Goal: Task Accomplishment & Management: Manage account settings

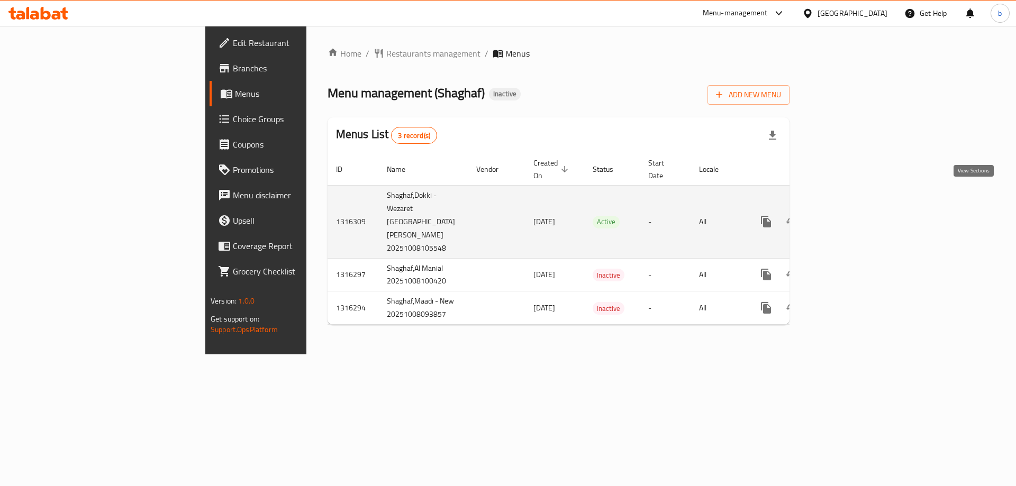
click at [855, 209] on link "enhanced table" at bounding box center [842, 221] width 25 height 25
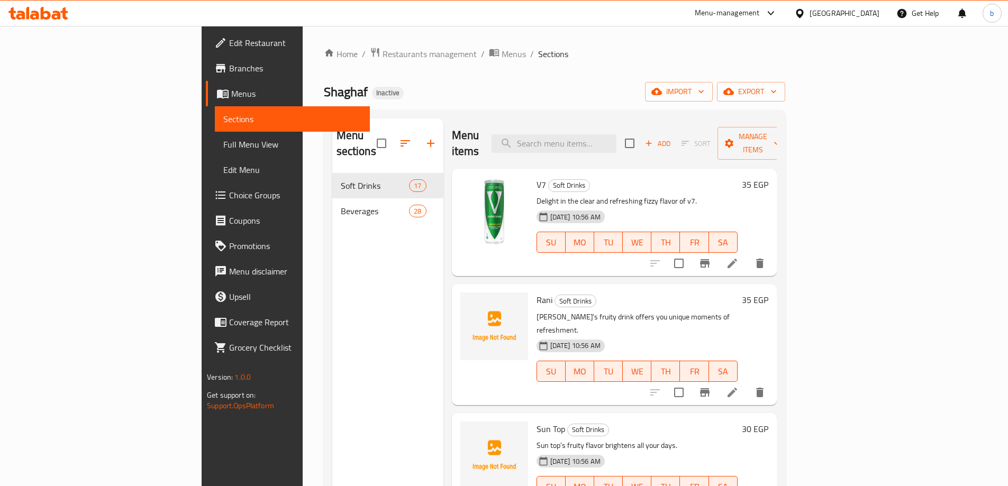
click at [229, 70] on span "Branches" at bounding box center [295, 68] width 132 height 13
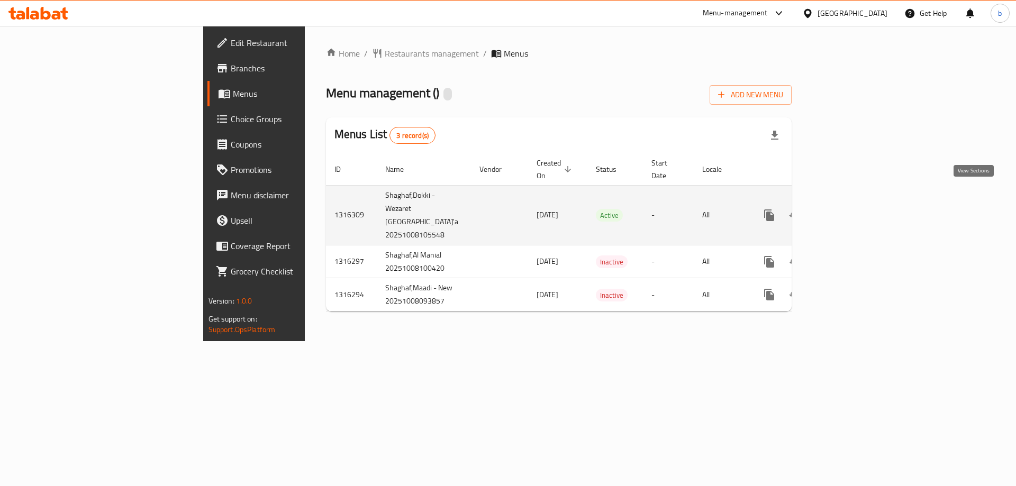
click at [851, 211] on icon "enhanced table" at bounding box center [846, 216] width 10 height 10
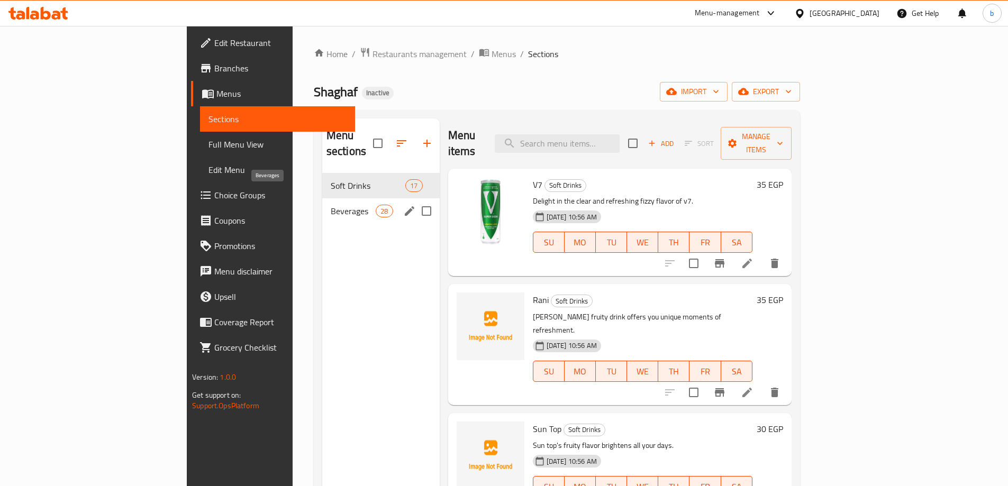
click at [331, 205] on span "Beverages" at bounding box center [353, 211] width 45 height 13
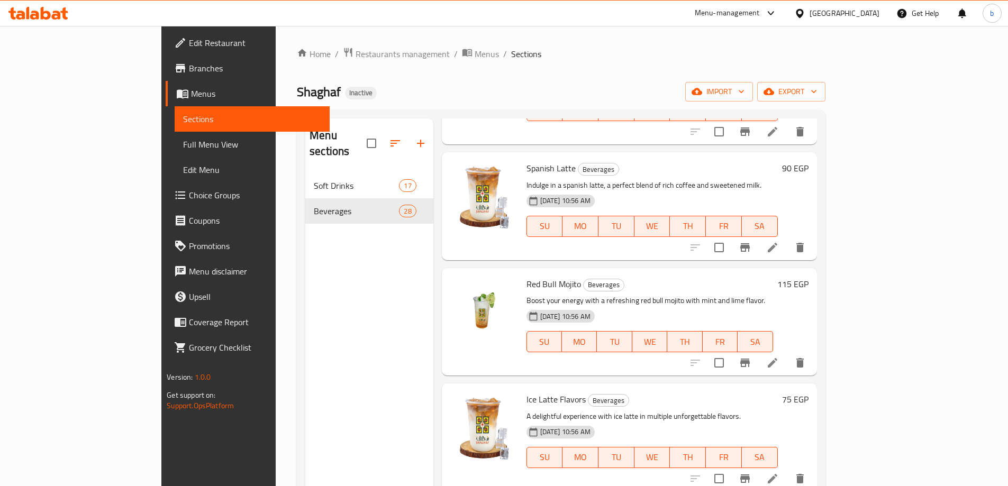
scroll to position [502, 0]
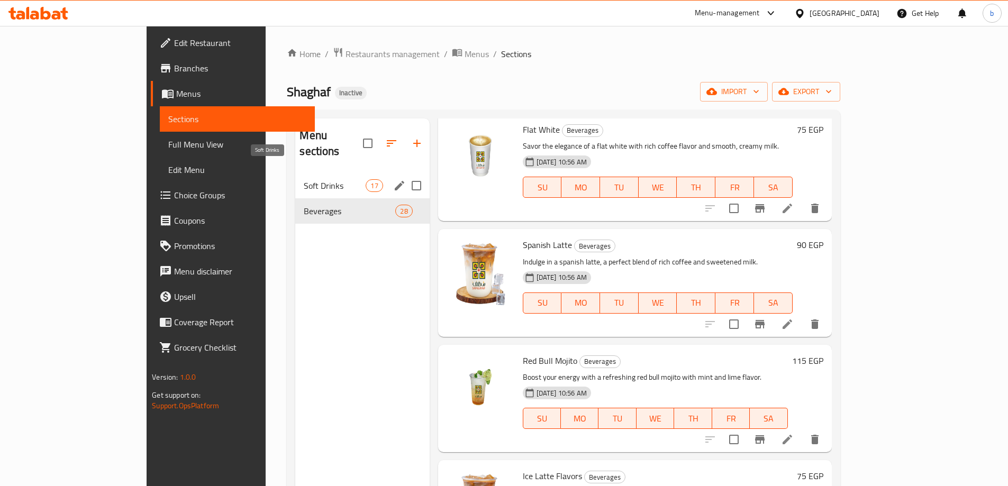
click at [304, 179] on span "Soft Drinks" at bounding box center [335, 185] width 62 height 13
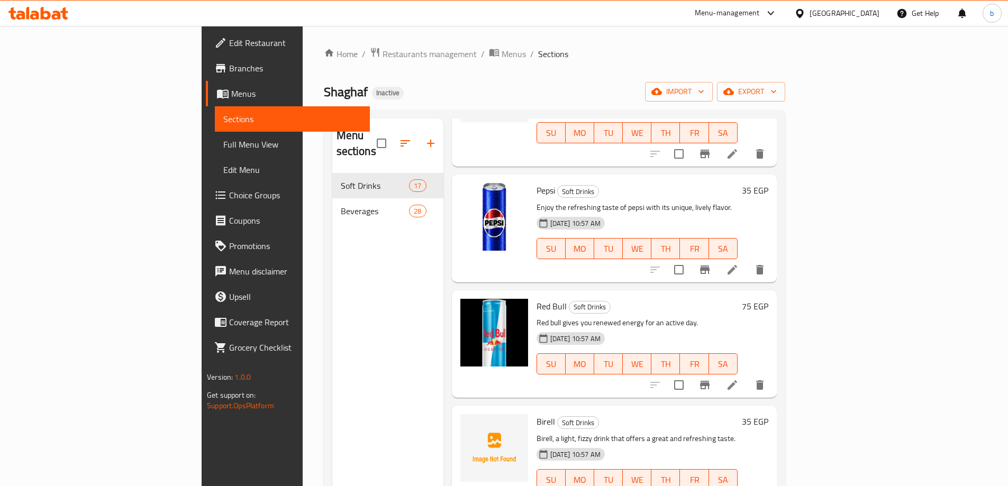
scroll to position [1506, 0]
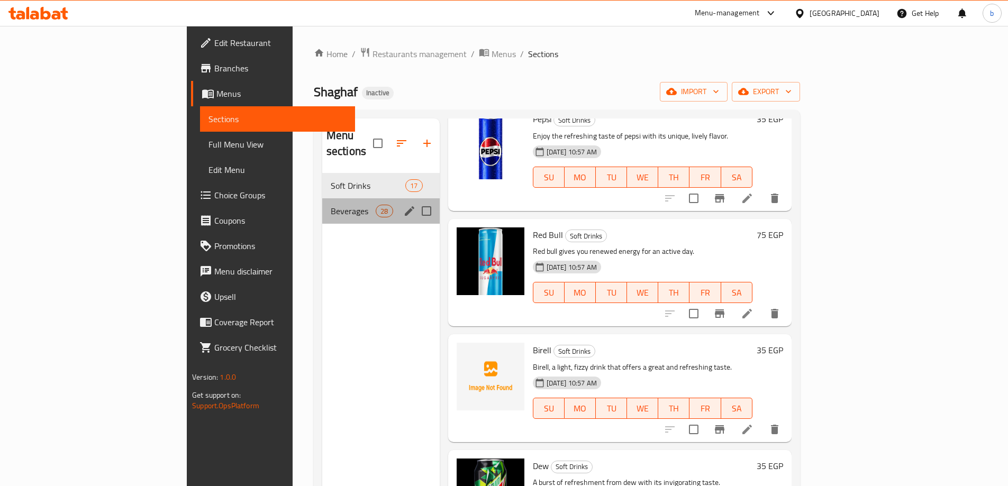
click at [322, 207] on div "Beverages 28" at bounding box center [381, 210] width 118 height 25
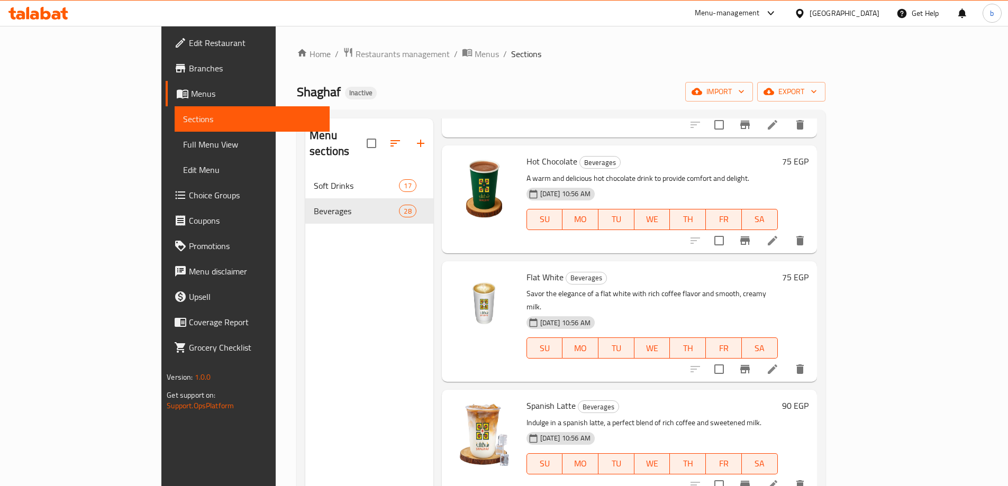
scroll to position [370, 0]
click at [389, 328] on div "Menu sections Soft Drinks 17 Beverages 28" at bounding box center [369, 362] width 128 height 486
click at [305, 318] on div "Menu sections Soft Drinks 17 Beverages 28" at bounding box center [369, 362] width 128 height 486
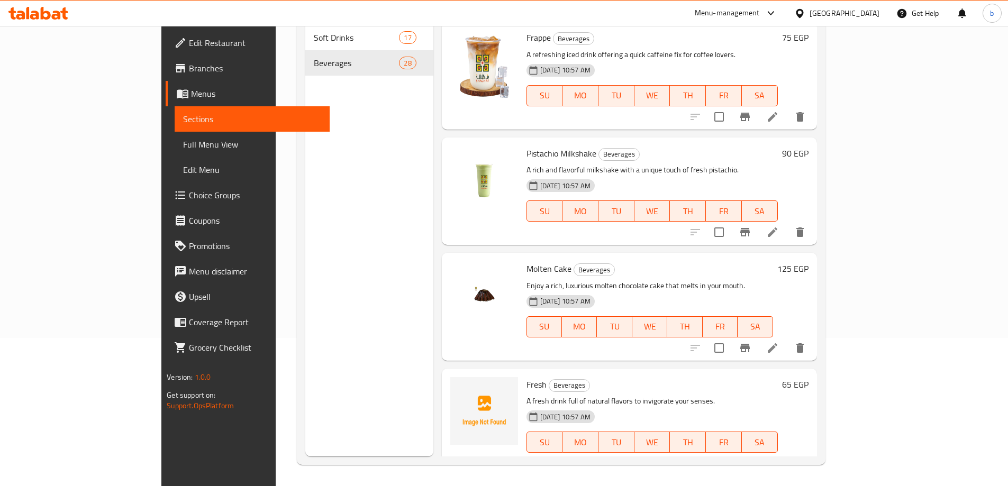
scroll to position [0, 0]
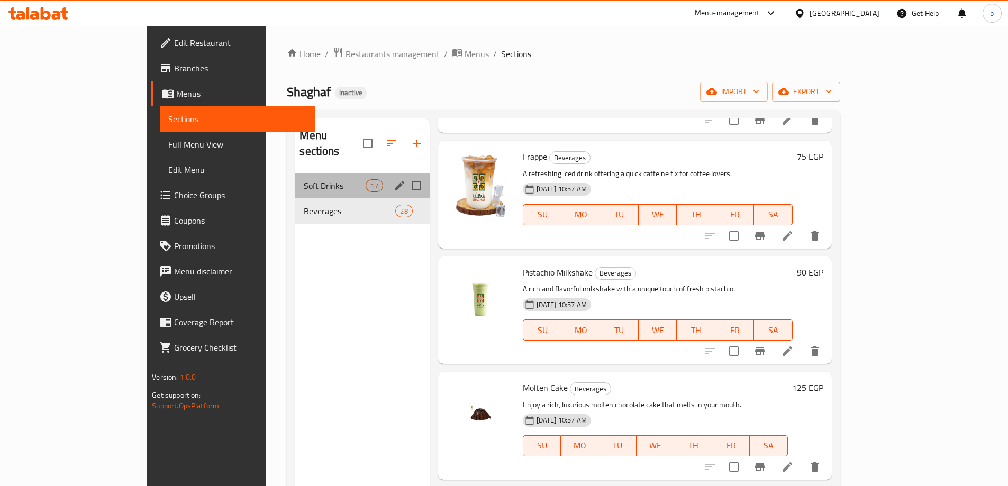
click at [304, 179] on span "Soft Drinks" at bounding box center [335, 185] width 62 height 13
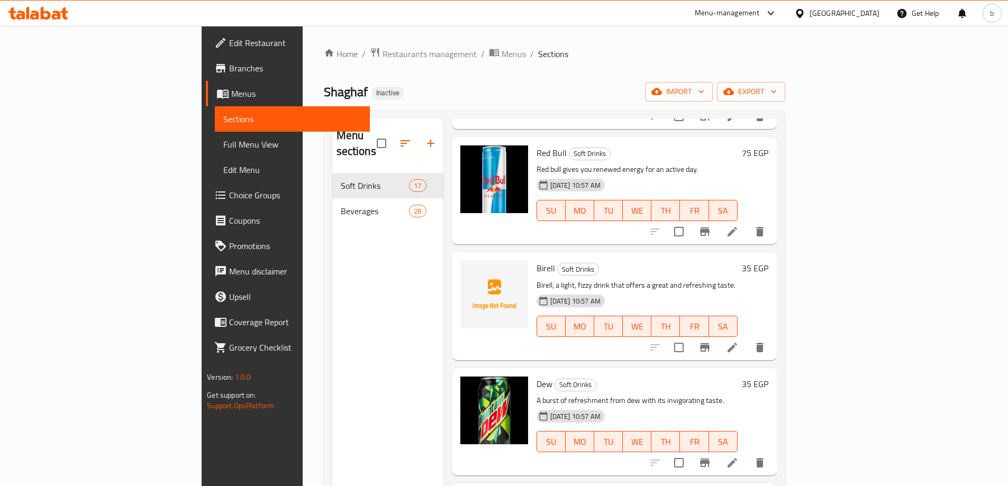
scroll to position [1506, 0]
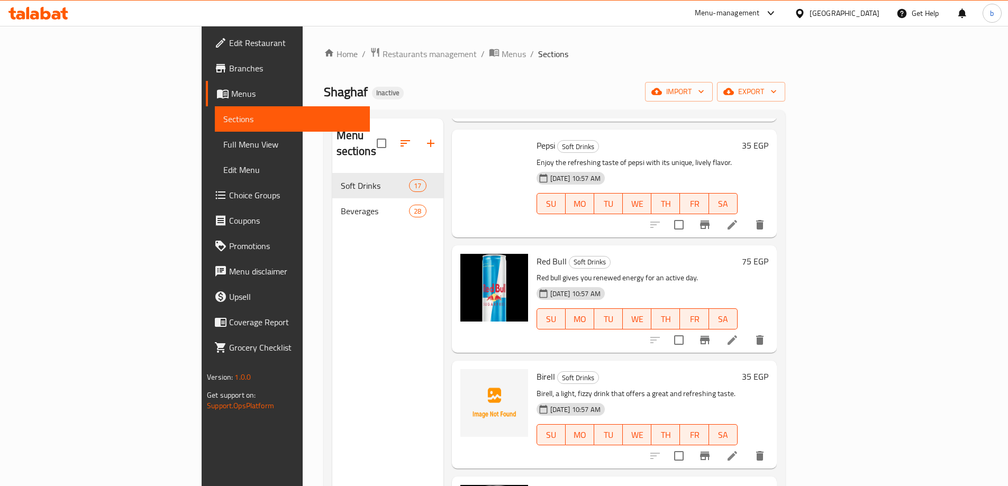
click at [537, 254] on span "Red Bull" at bounding box center [552, 262] width 30 height 16
copy h6 "Red Bull"
click at [332, 265] on div "Menu sections Soft Drinks 17 Beverages 28" at bounding box center [387, 362] width 111 height 486
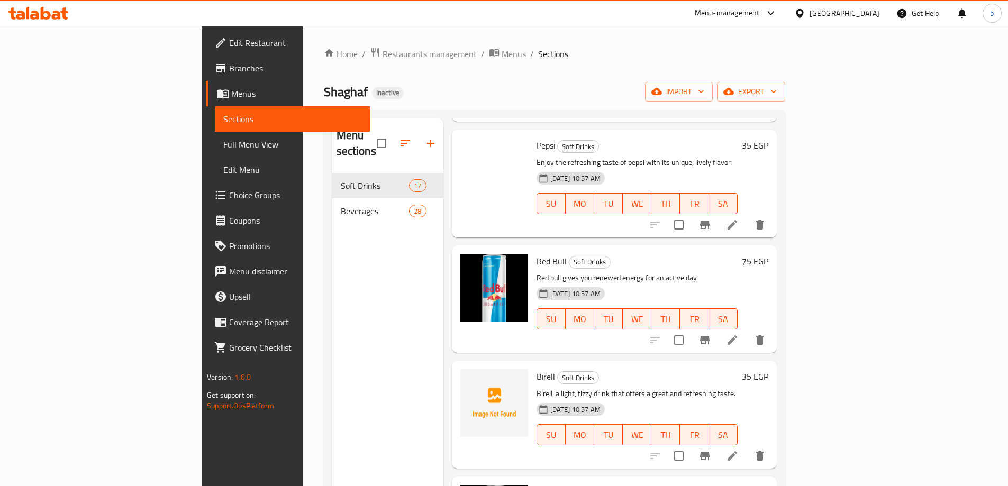
click at [537, 369] on span "Birell" at bounding box center [546, 377] width 19 height 16
copy h6 "Birell"
click at [537, 369] on span "Birell" at bounding box center [546, 377] width 19 height 16
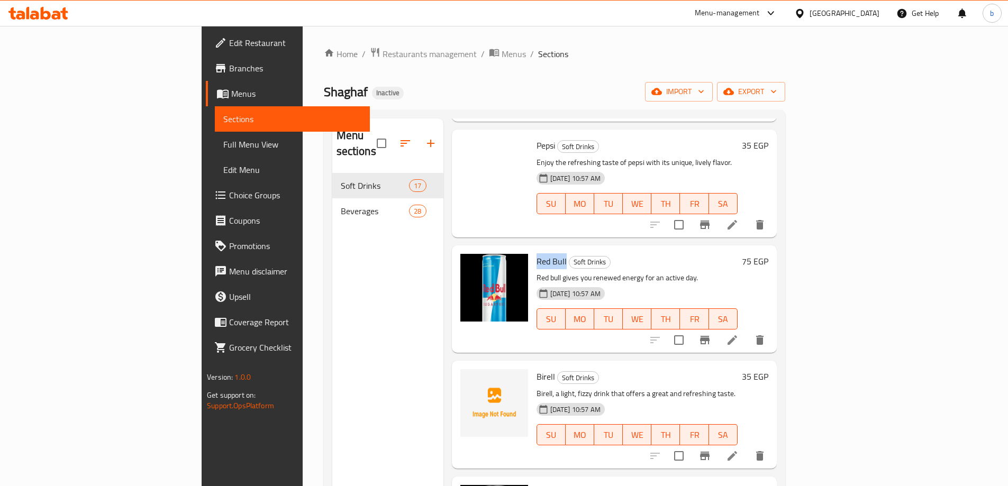
drag, startPoint x: 486, startPoint y: 166, endPoint x: 515, endPoint y: 168, distance: 28.7
click at [537, 254] on span "Red Bull" at bounding box center [552, 262] width 30 height 16
click at [537, 369] on span "Birell" at bounding box center [546, 377] width 19 height 16
copy h6 "Birell"
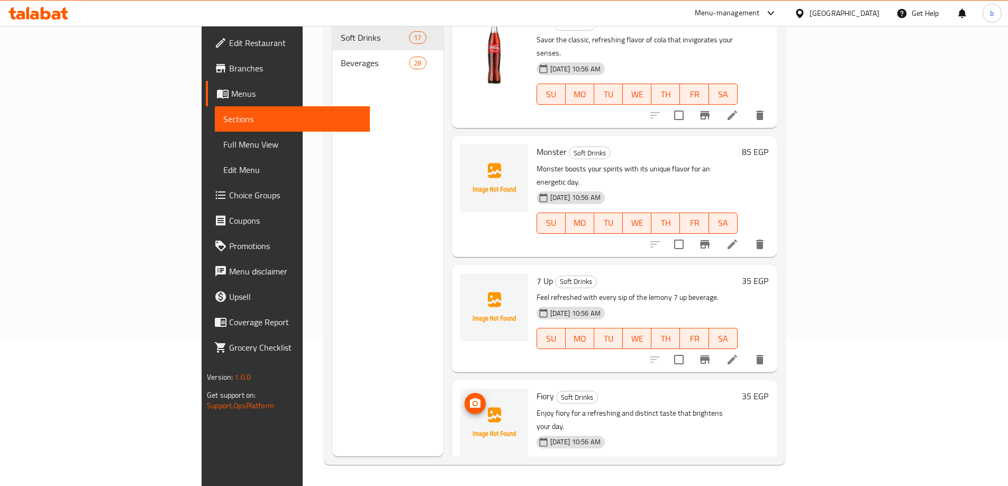
scroll to position [341, 0]
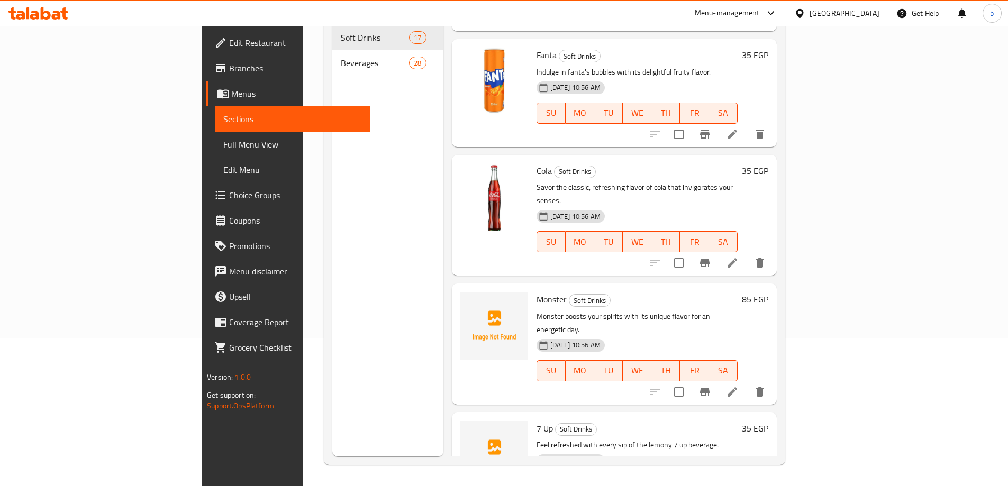
click at [537, 292] on span "Monster" at bounding box center [552, 300] width 30 height 16
copy h6 "Monster"
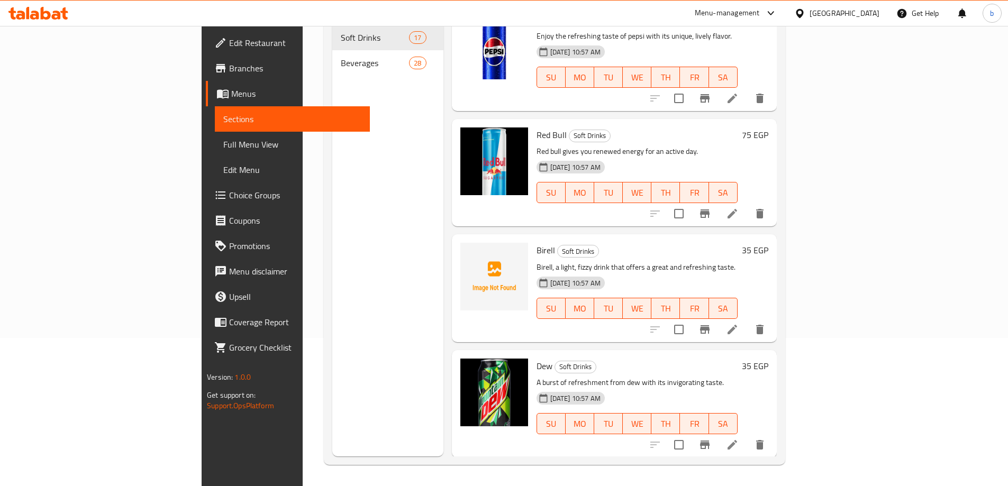
scroll to position [1506, 0]
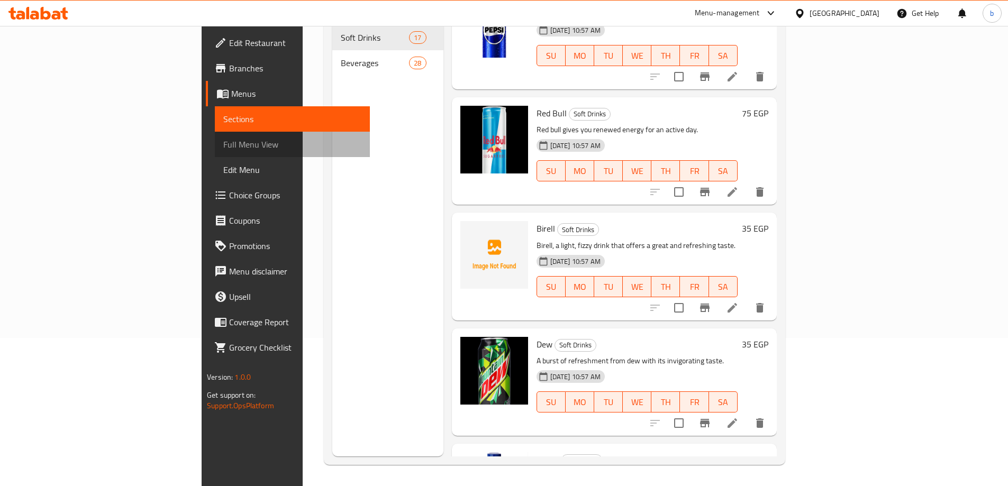
click at [223, 141] on span "Full Menu View" at bounding box center [292, 144] width 138 height 13
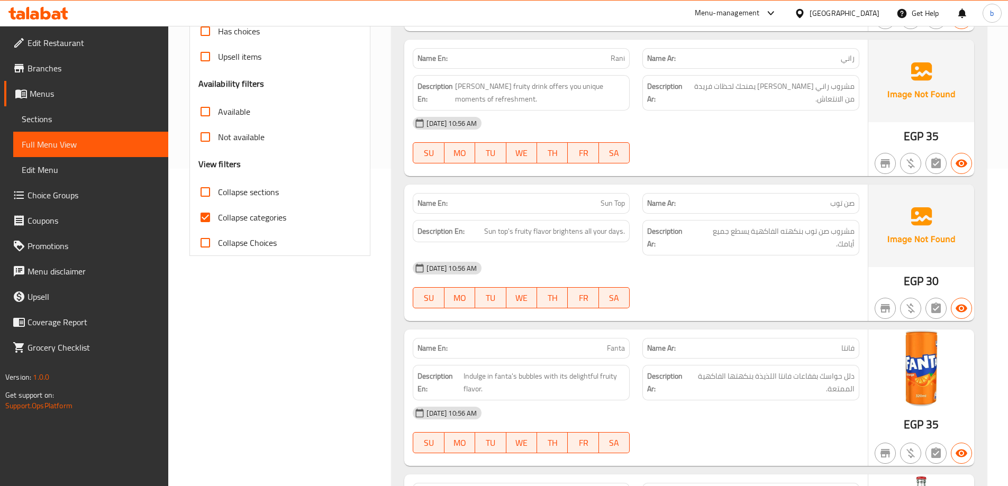
scroll to position [212, 0]
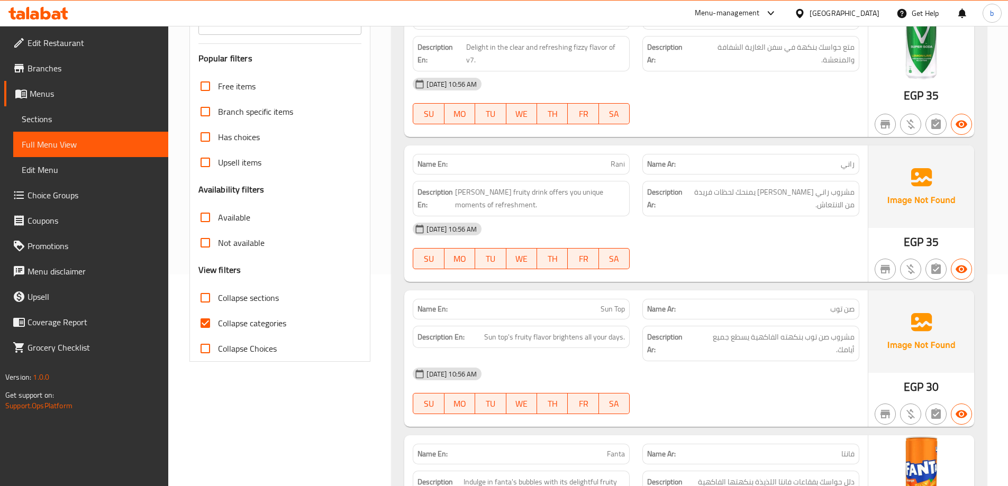
drag, startPoint x: 206, startPoint y: 306, endPoint x: 421, endPoint y: 100, distance: 298.0
click at [206, 311] on input "Collapse categories" at bounding box center [205, 323] width 25 height 25
checkbox input "false"
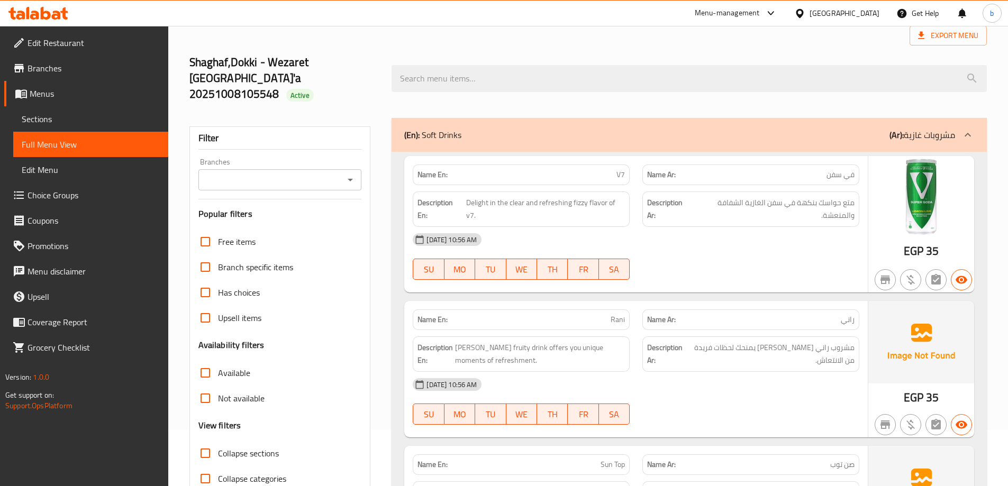
scroll to position [0, 0]
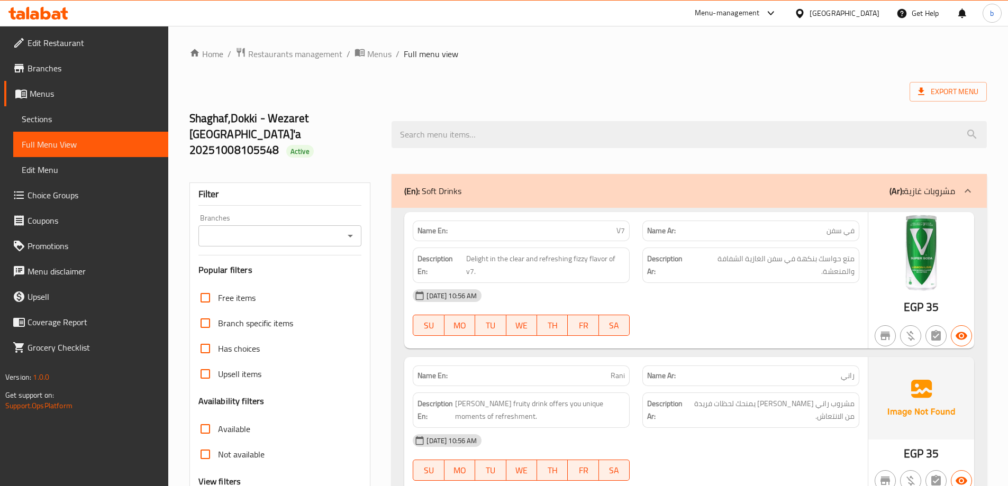
click at [623, 225] on span "V7" at bounding box center [621, 230] width 8 height 11
click at [621, 225] on span "V7" at bounding box center [621, 230] width 8 height 11
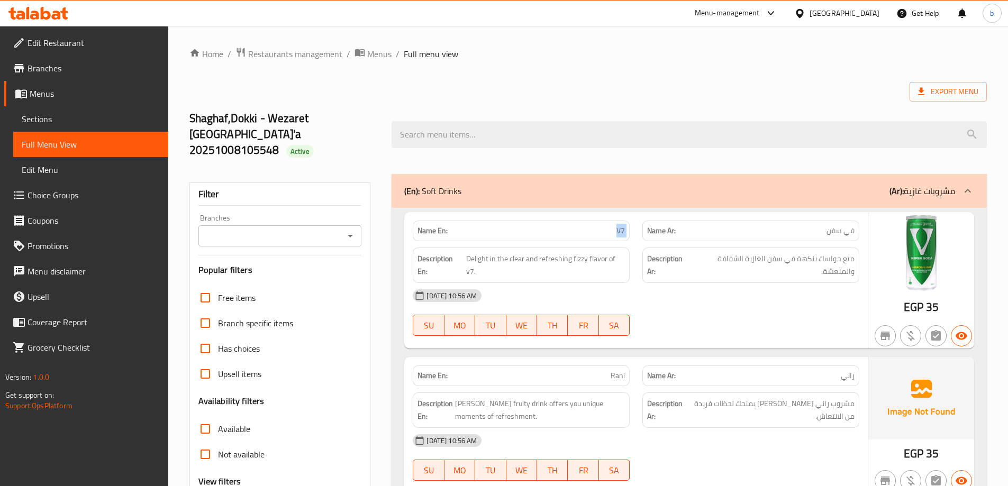
copy span "V7"
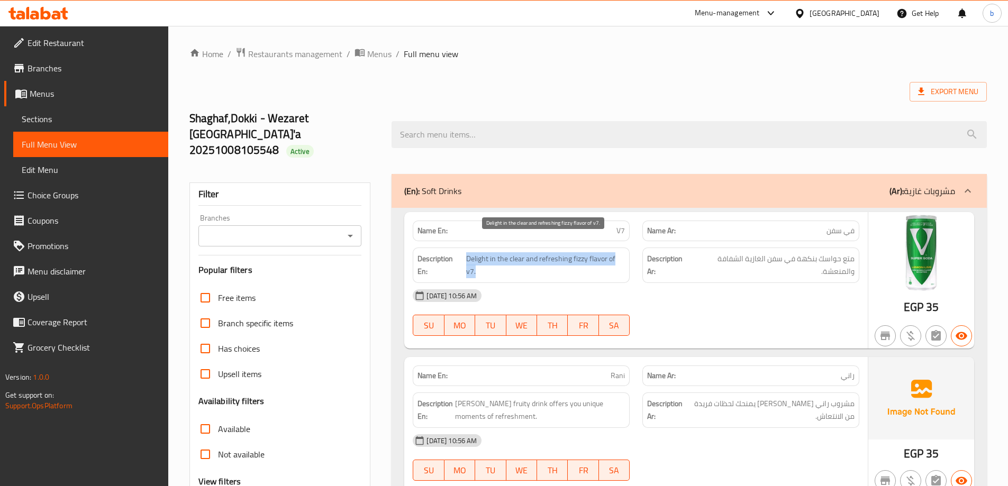
drag, startPoint x: 466, startPoint y: 239, endPoint x: 571, endPoint y: 250, distance: 105.9
click at [571, 252] on h6 "Description En: Delight in the clear and refreshing fizzy flavor of v7." at bounding box center [521, 265] width 207 height 26
click at [571, 252] on span "Delight in the clear and refreshing fizzy flavor of v7." at bounding box center [545, 265] width 159 height 26
click at [573, 252] on span "Delight in the clear and refreshing fizzy flavor of v7." at bounding box center [545, 265] width 159 height 26
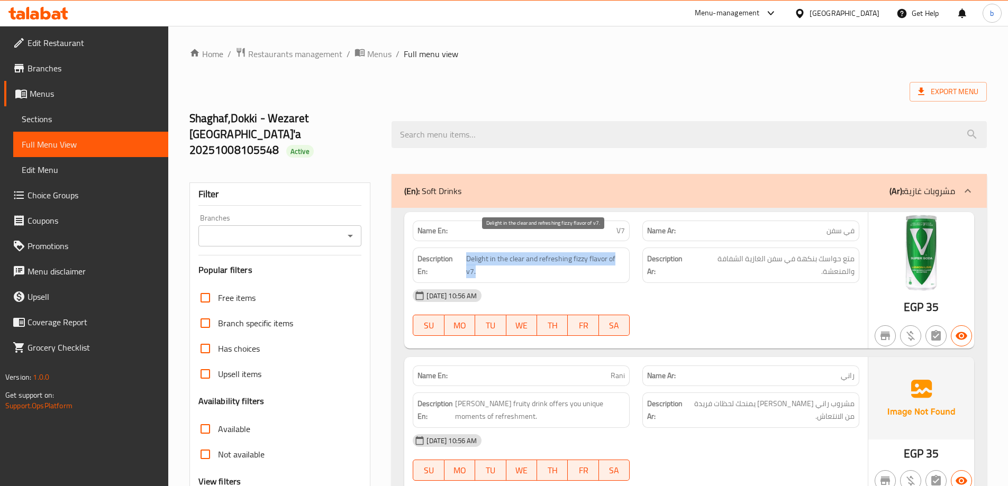
click at [573, 252] on span "Delight in the clear and refreshing fizzy flavor of v7." at bounding box center [545, 265] width 159 height 26
copy span "Delight in the clear and refreshing fizzy flavor of v7."
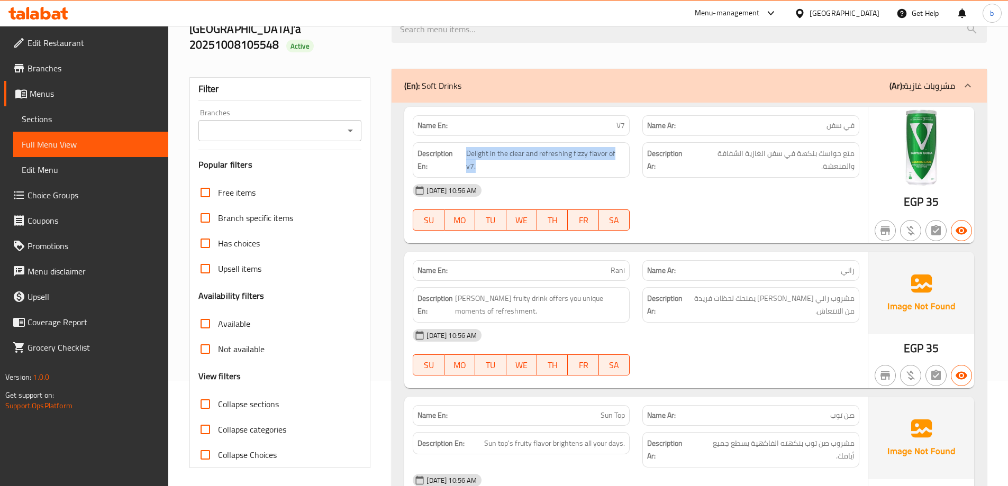
scroll to position [106, 0]
click at [708, 204] on div "08-10-2025 10:56 AM SU MO TU WE TH FR SA" at bounding box center [635, 206] width 459 height 59
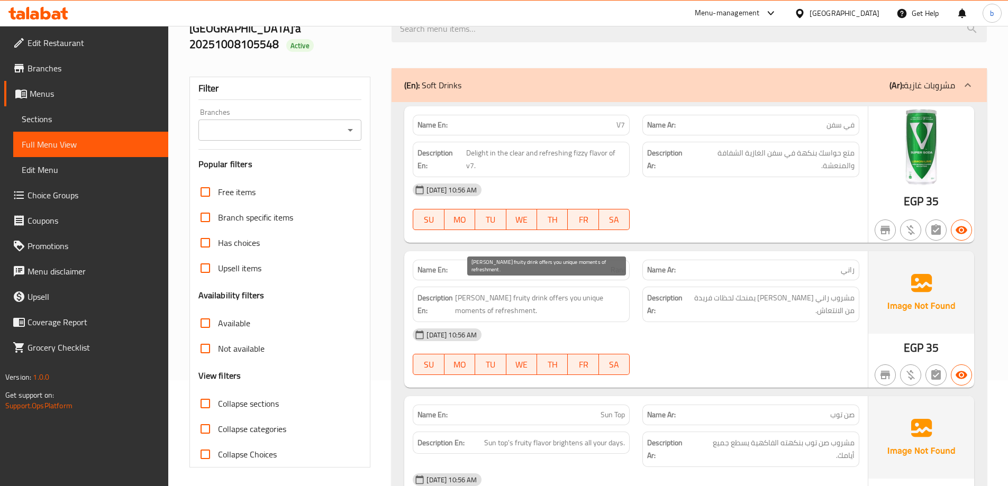
click at [486, 292] on span "[PERSON_NAME] fruity drink offers you unique moments of refreshment." at bounding box center [540, 305] width 170 height 26
copy span "fruity"
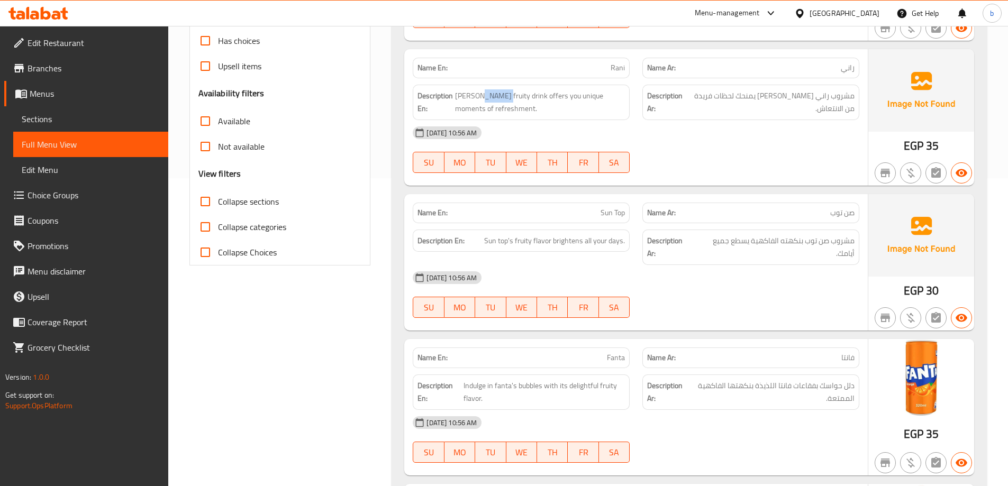
scroll to position [318, 0]
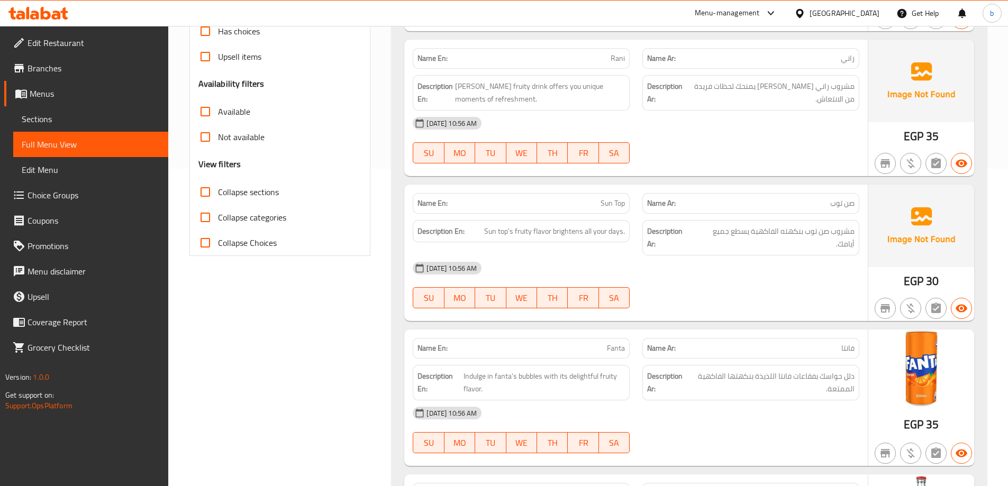
click at [604, 198] on span "Sun Top" at bounding box center [613, 203] width 24 height 11
copy span "Sun Top"
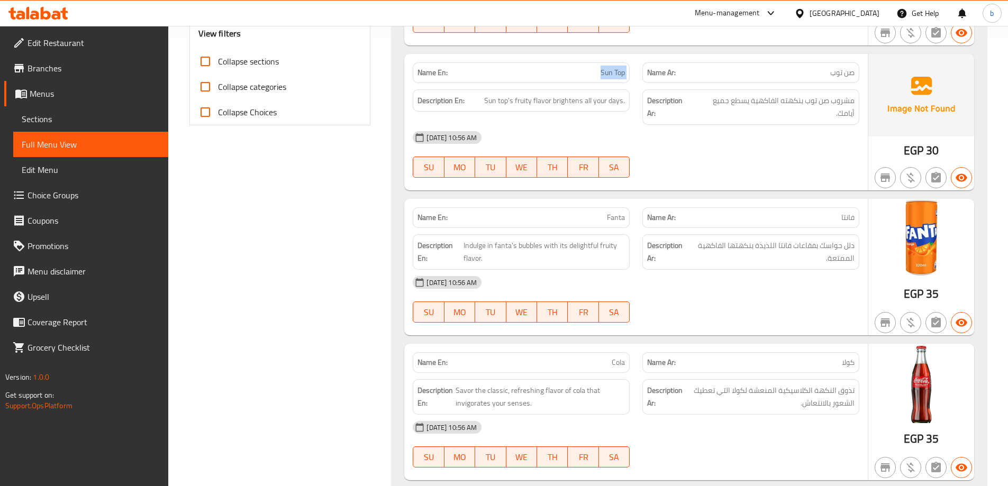
scroll to position [476, 0]
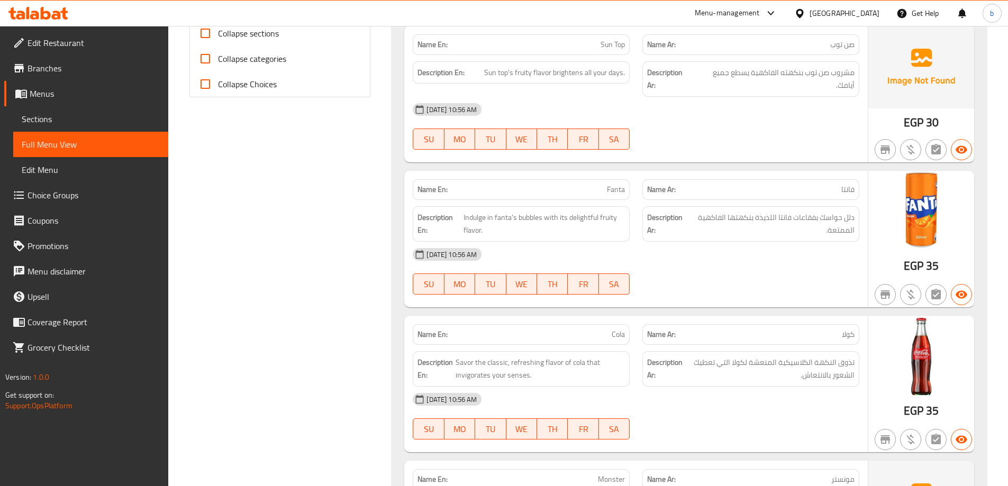
click at [613, 184] on span "Fanta" at bounding box center [616, 189] width 18 height 11
copy span "Fanta"
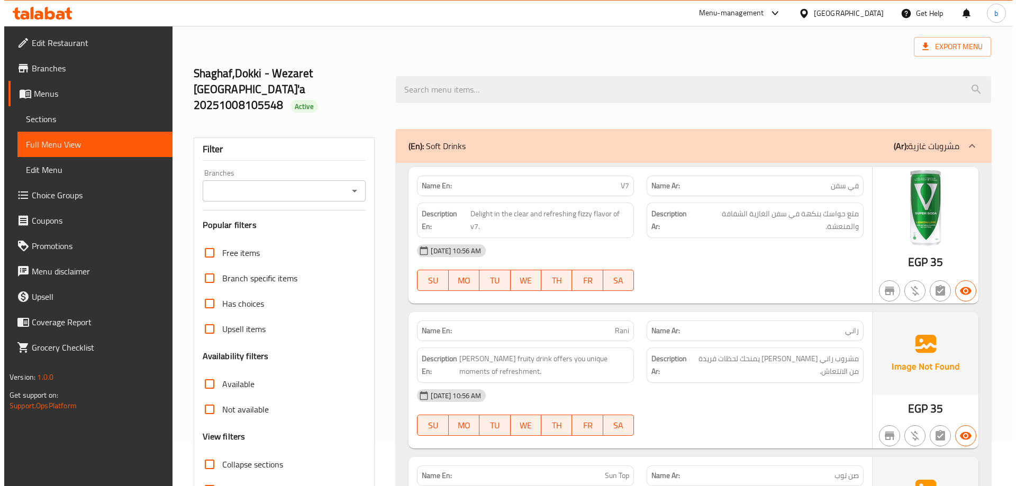
scroll to position [0, 0]
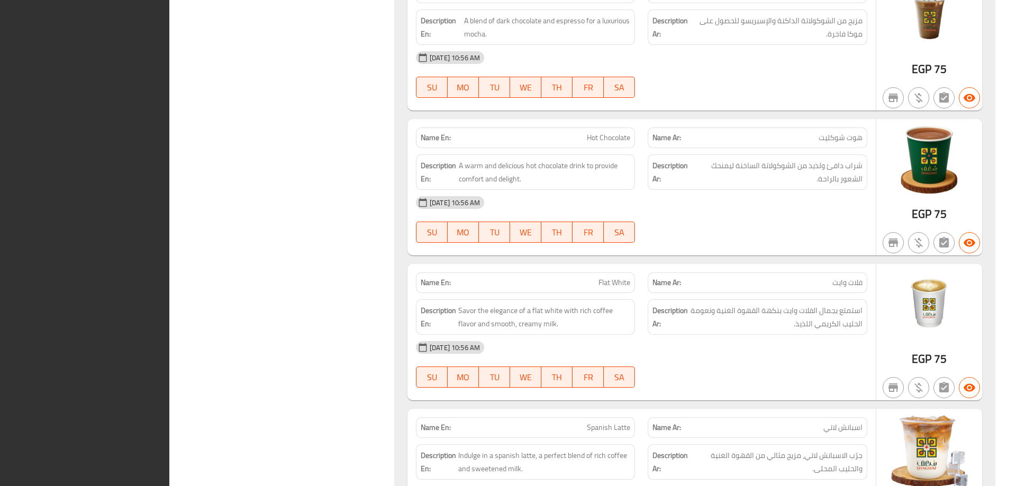
click at [472, 35] on span "A blend of dark chocolate and espresso for a luxurious mocha." at bounding box center [547, 27] width 167 height 26
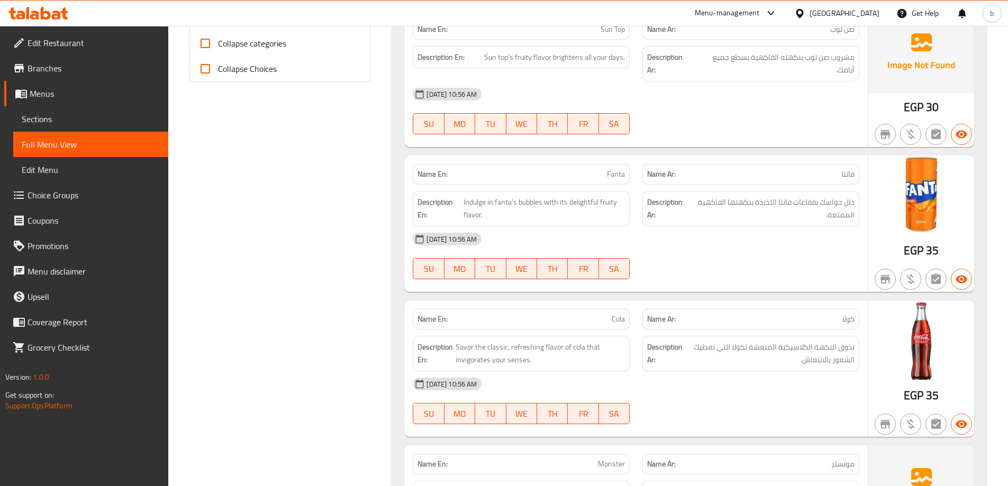
scroll to position [545, 0]
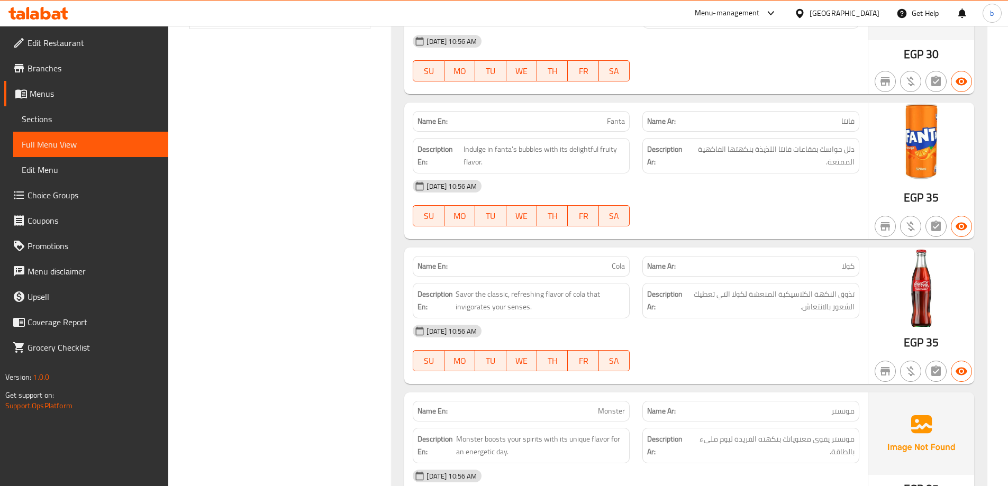
click at [610, 116] on span "Fanta" at bounding box center [616, 121] width 18 height 11
copy span "Fanta"
click at [619, 261] on span "Cola" at bounding box center [618, 266] width 13 height 11
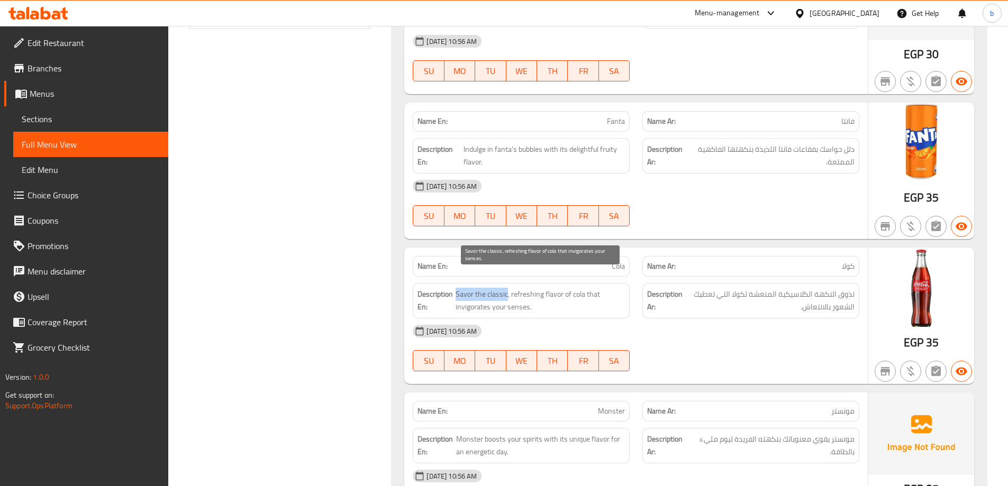
drag, startPoint x: 507, startPoint y: 281, endPoint x: 457, endPoint y: 282, distance: 49.2
click at [457, 288] on span "Savor the classic, refreshing flavor of cola that invigorates your senses." at bounding box center [540, 301] width 169 height 26
click at [618, 261] on span "Cola" at bounding box center [618, 266] width 13 height 11
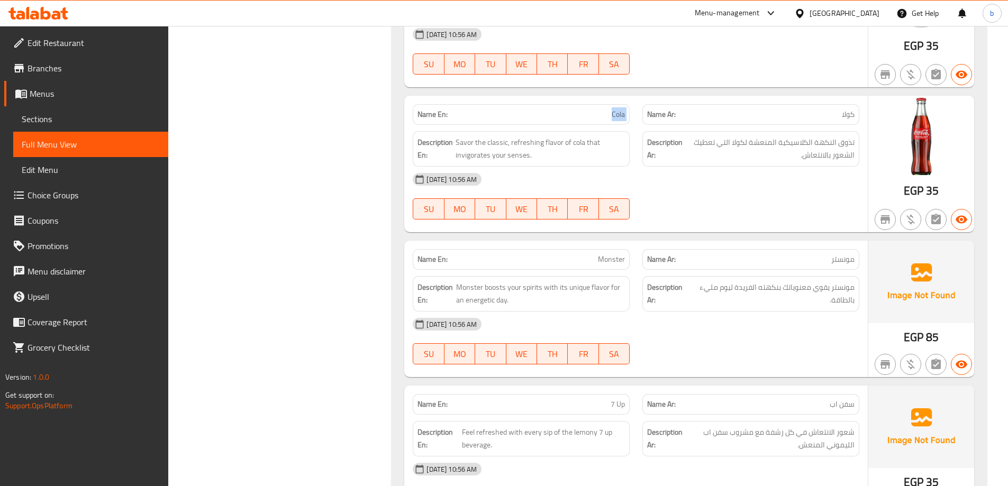
scroll to position [703, 0]
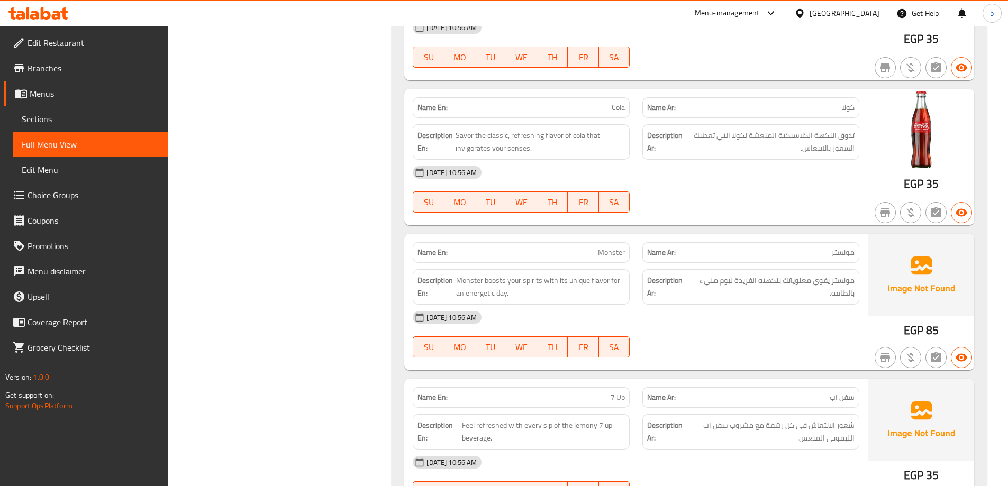
click at [616, 247] on span "Monster" at bounding box center [611, 252] width 27 height 11
click at [493, 274] on span "Monster boosts your spirits with its unique flavor for an energetic day." at bounding box center [540, 287] width 169 height 26
click at [621, 247] on span "Monster" at bounding box center [611, 252] width 27 height 11
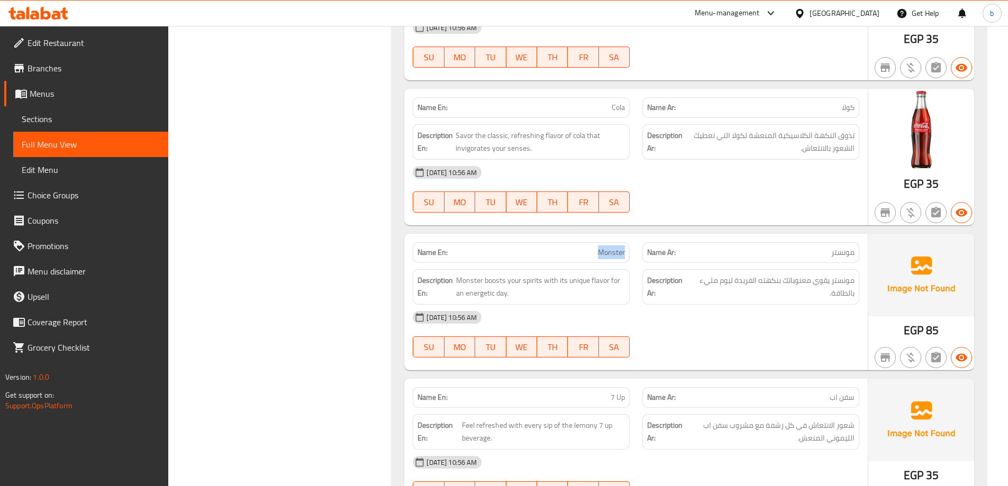
click at [621, 247] on span "Monster" at bounding box center [611, 252] width 27 height 11
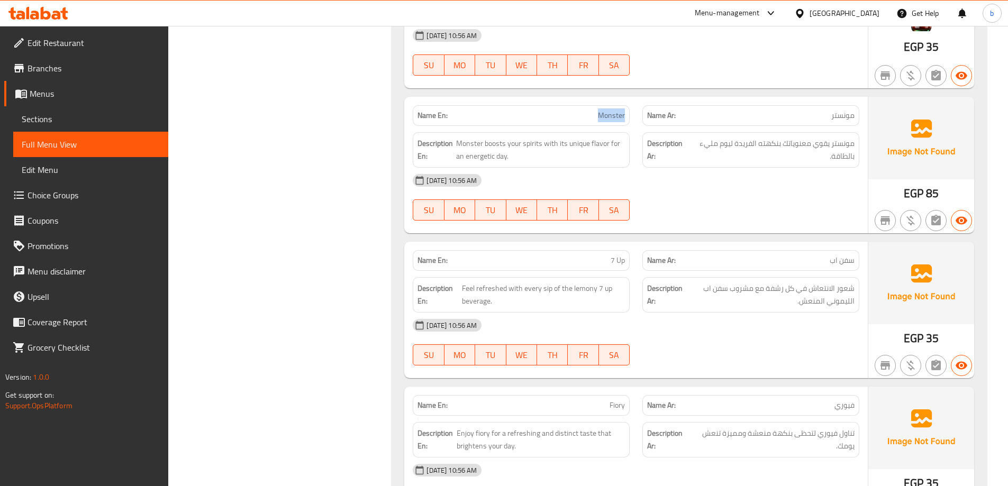
scroll to position [862, 0]
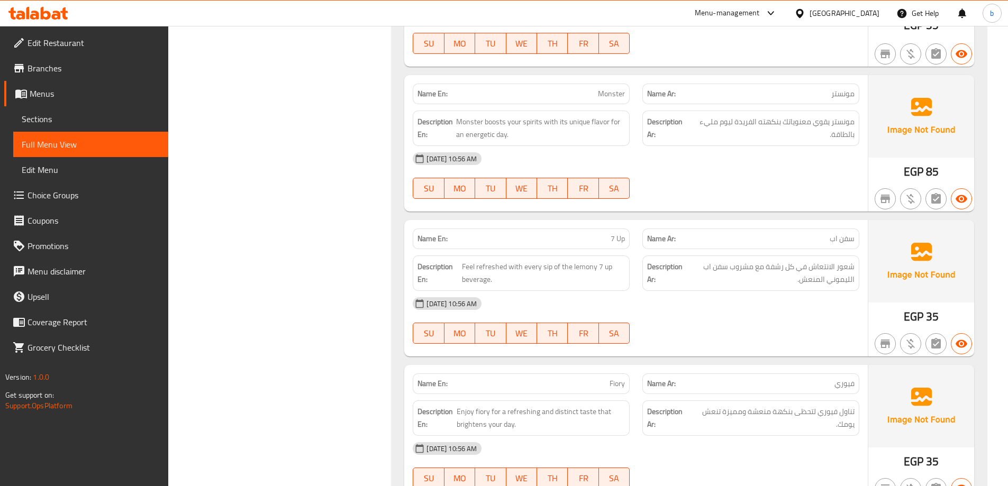
click at [619, 233] on span "7 Up" at bounding box center [618, 238] width 14 height 11
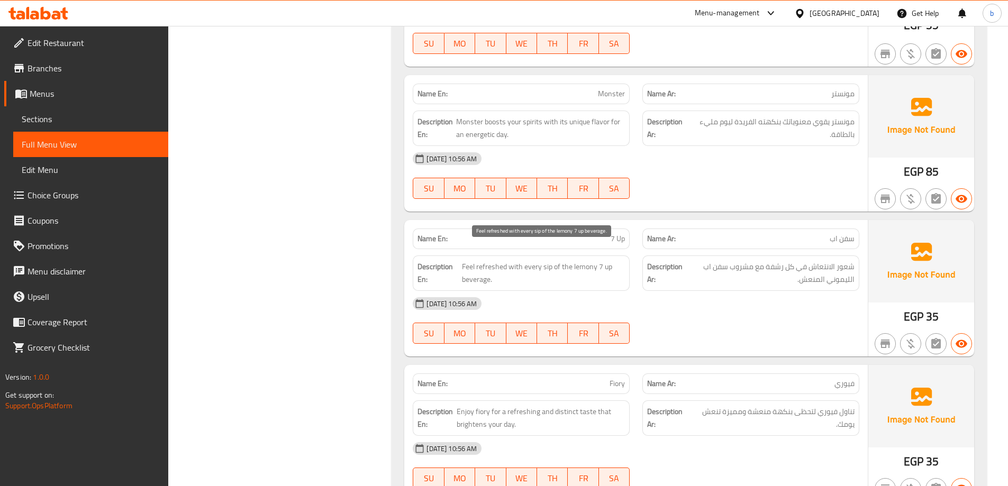
click at [583, 260] on span "Feel refreshed with every sip of the lemony 7 up beverage." at bounding box center [543, 273] width 163 height 26
click at [617, 378] on span "Fiory" at bounding box center [617, 383] width 15 height 11
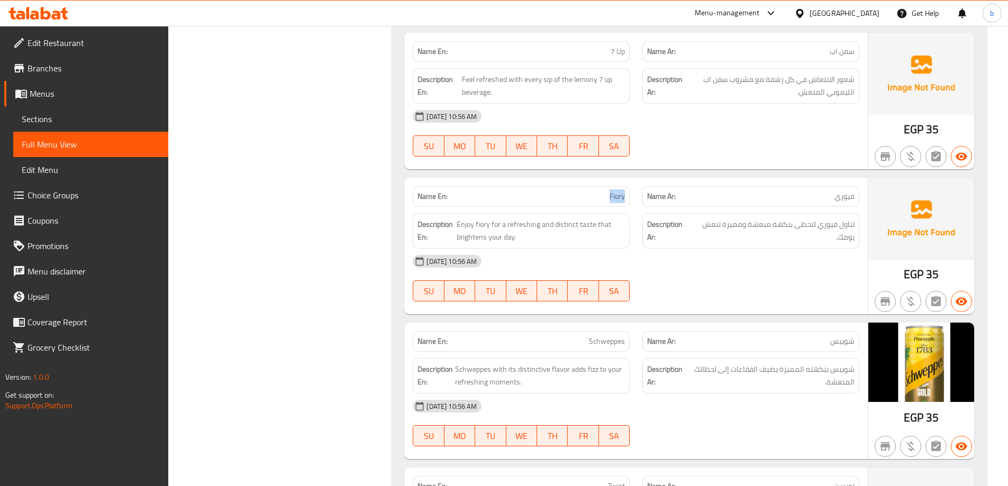
scroll to position [1074, 0]
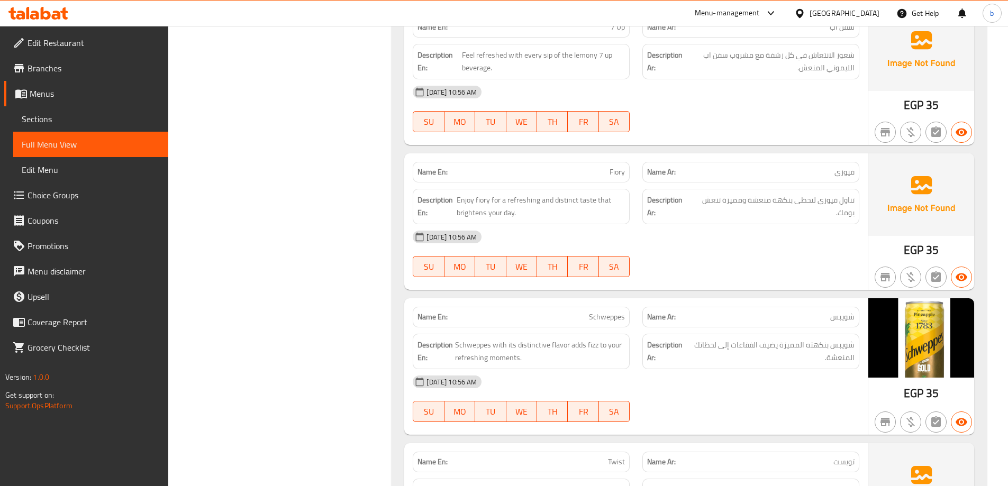
click at [604, 312] on span "Schweppes" at bounding box center [607, 317] width 36 height 11
drag, startPoint x: 518, startPoint y: 331, endPoint x: 584, endPoint y: 328, distance: 65.7
click at [584, 339] on span "Schweppes with its distinctive flavor adds fizz to your refreshing moments." at bounding box center [540, 352] width 170 height 26
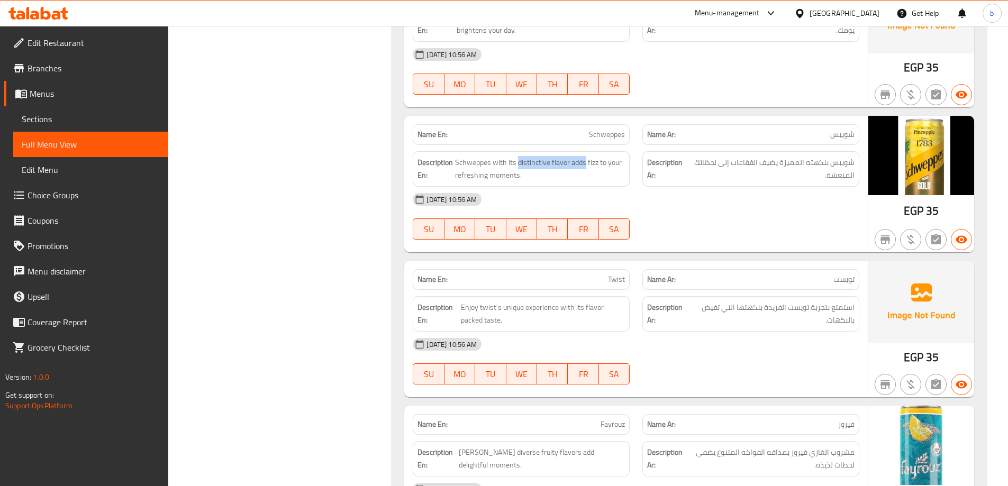
scroll to position [1286, 0]
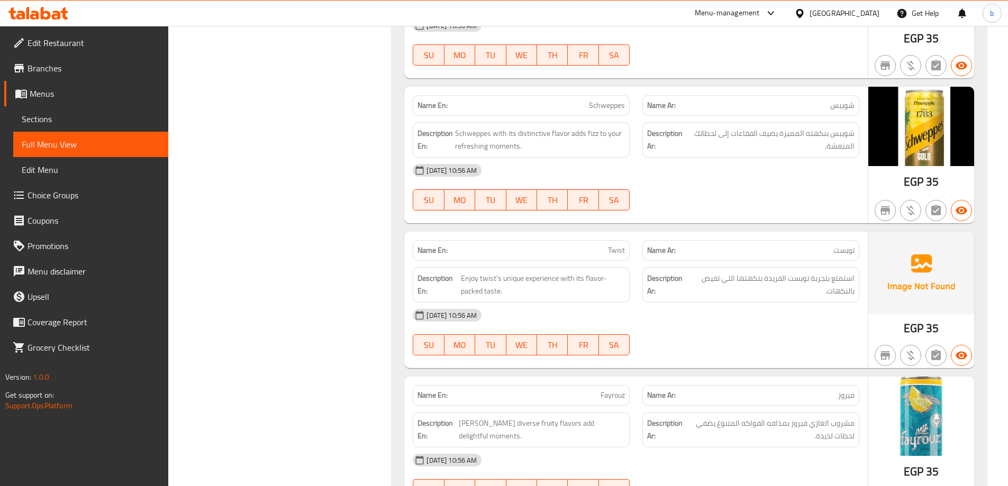
click at [610, 245] on span "Twist" at bounding box center [616, 250] width 17 height 11
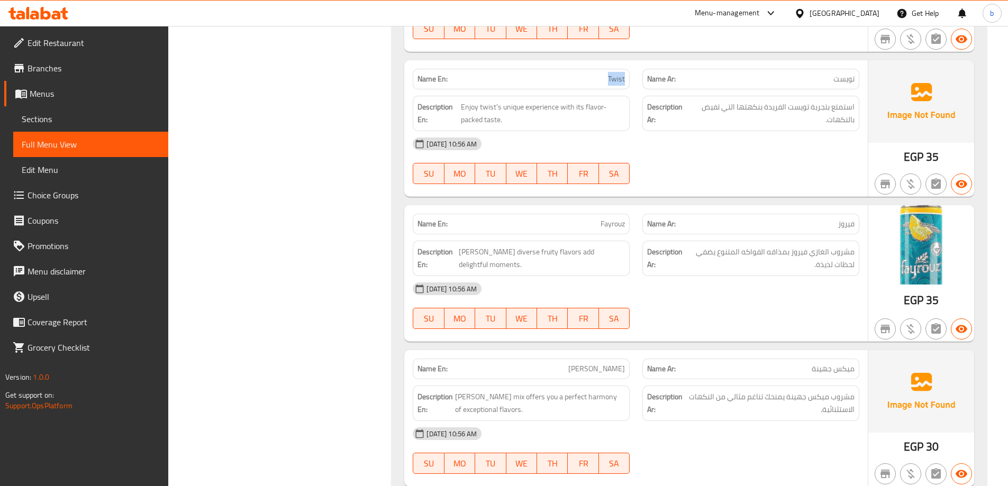
scroll to position [1497, 0]
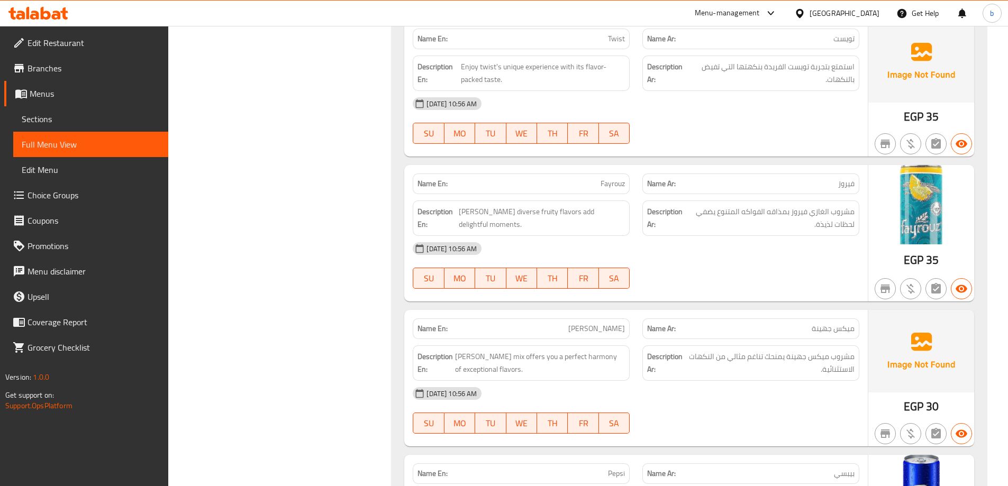
click at [619, 178] on span "Fayrouz" at bounding box center [613, 183] width 24 height 11
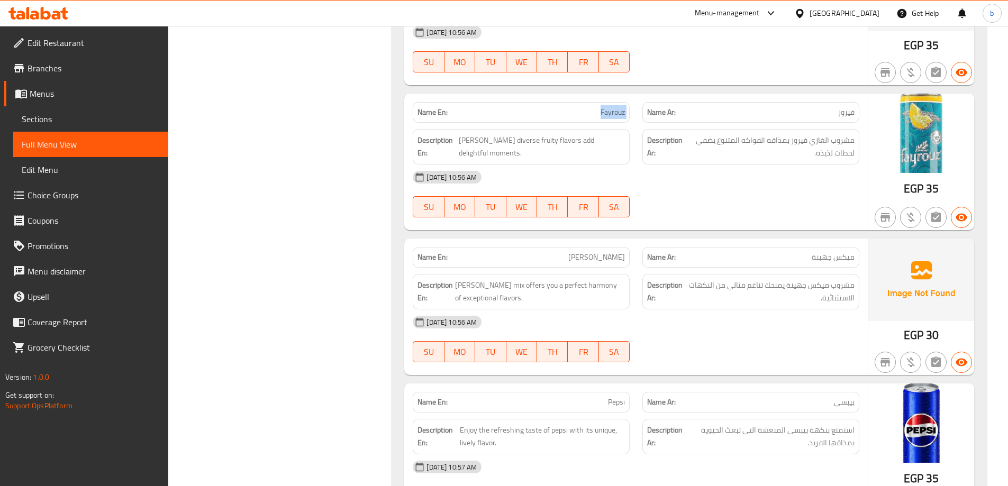
scroll to position [1550, 0]
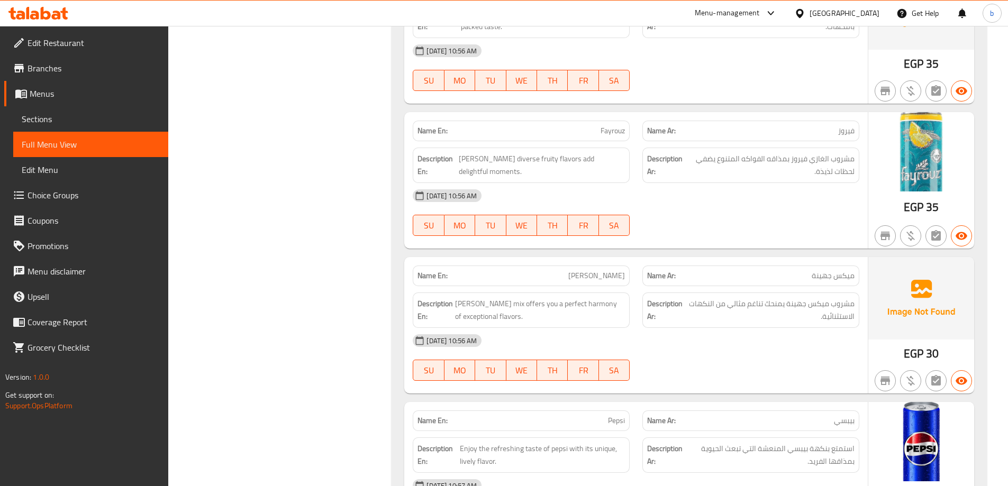
click at [612, 270] on span "[PERSON_NAME]" at bounding box center [596, 275] width 57 height 11
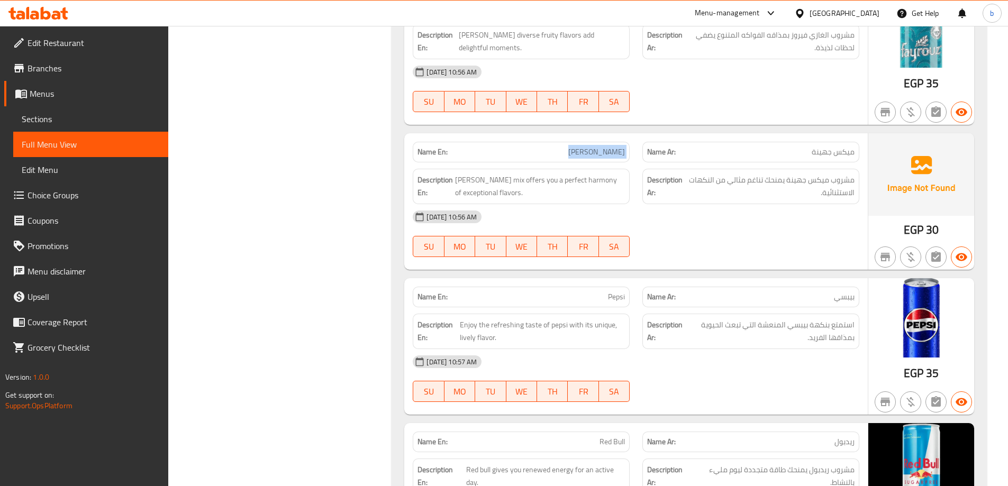
scroll to position [1656, 0]
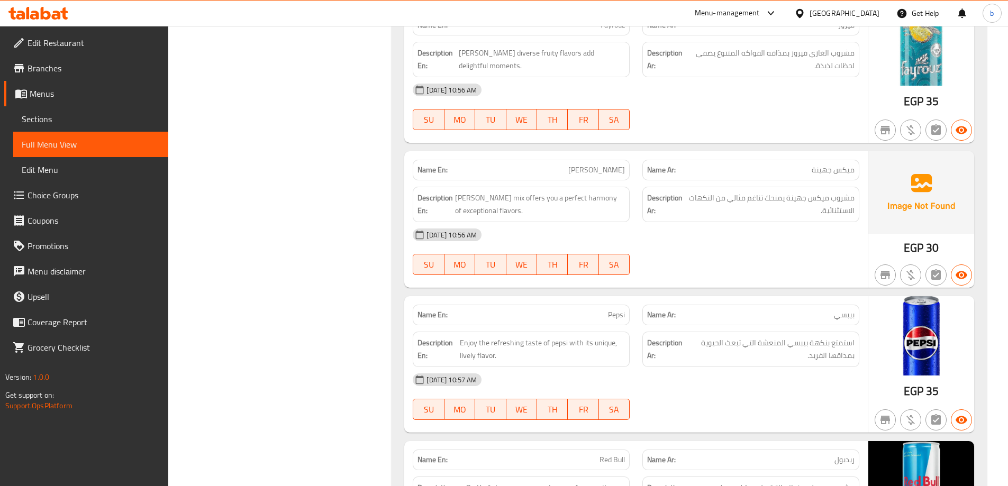
click at [616, 310] on span "Pepsi" at bounding box center [616, 315] width 17 height 11
click at [527, 337] on span "Enjoy the refreshing taste of pepsi with its unique, lively flavor." at bounding box center [542, 350] width 165 height 26
click at [611, 310] on span "Pepsi" at bounding box center [616, 315] width 17 height 11
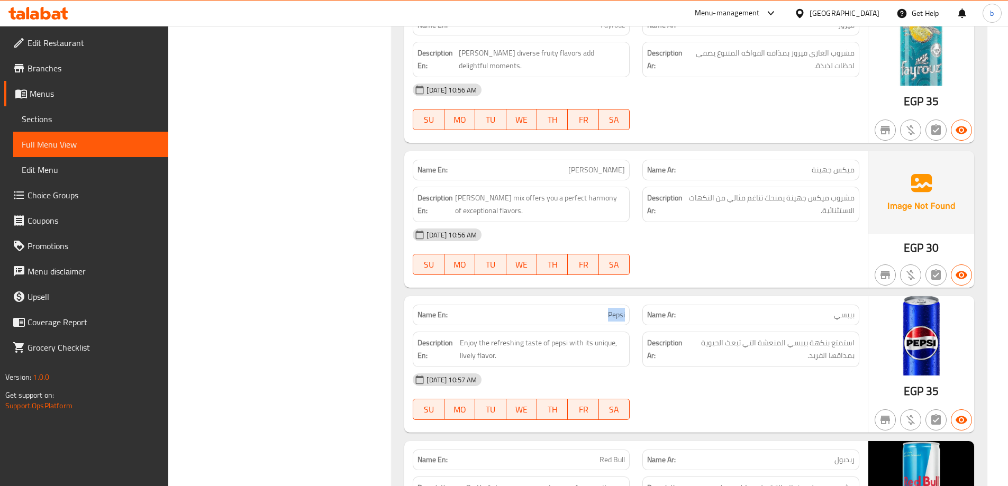
click at [611, 310] on span "Pepsi" at bounding box center [616, 315] width 17 height 11
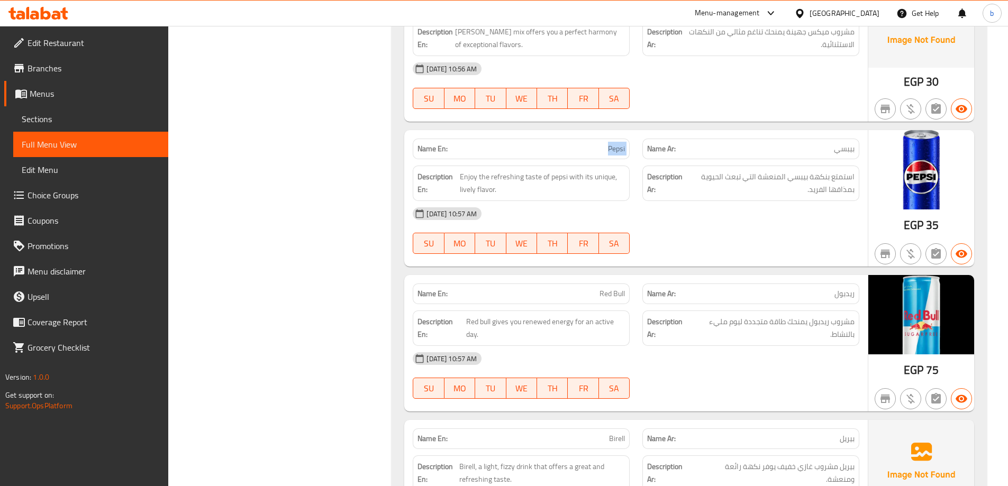
scroll to position [1868, 0]
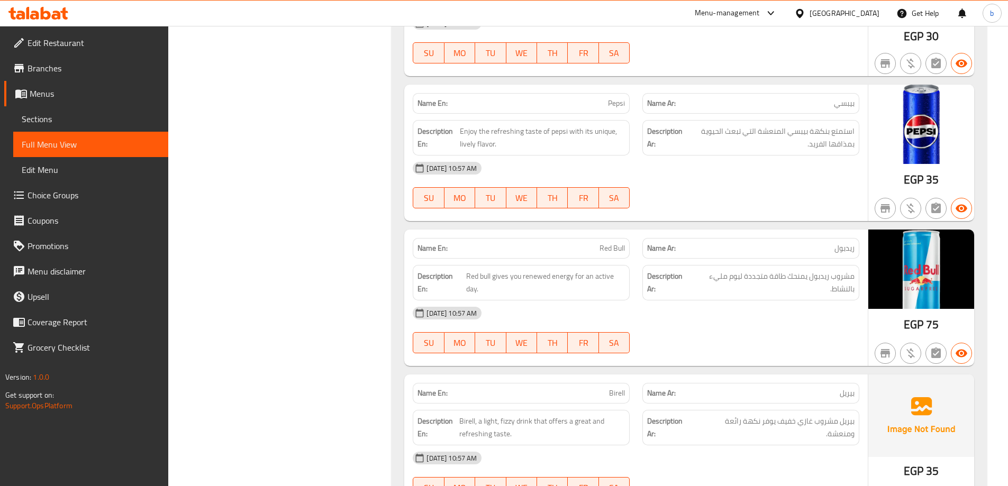
click at [612, 243] on span "Red Bull" at bounding box center [612, 248] width 25 height 11
click at [503, 270] on span "Red bull gives you renewed energy for an active day." at bounding box center [545, 283] width 159 height 26
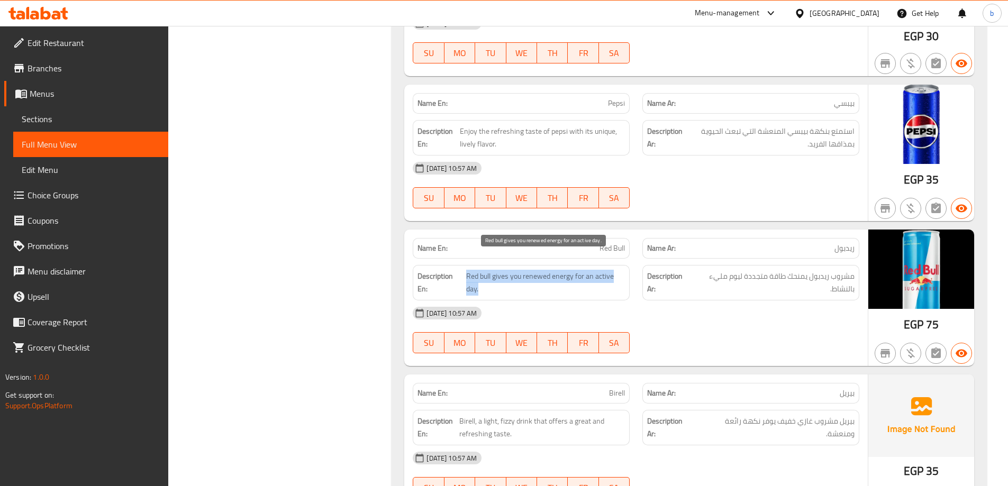
click at [503, 270] on span "Red bull gives you renewed energy for an active day." at bounding box center [545, 283] width 159 height 26
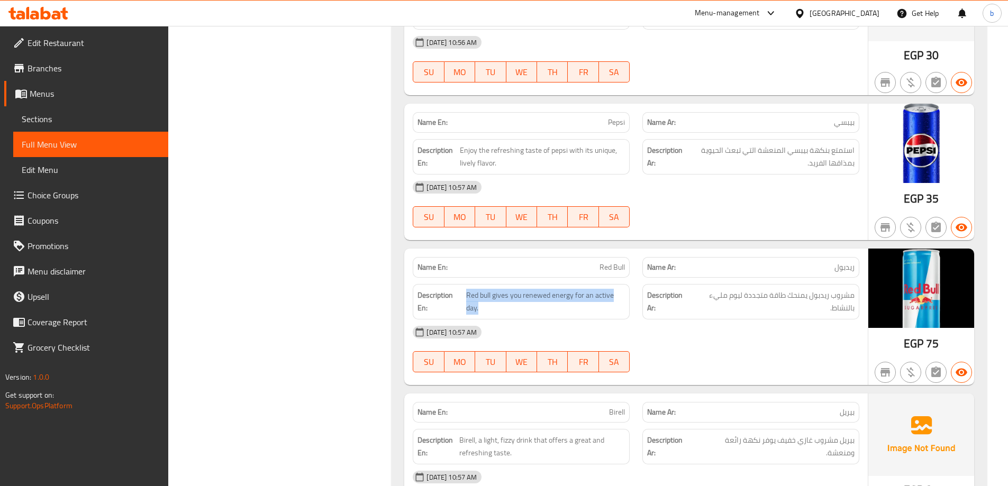
scroll to position [1815, 0]
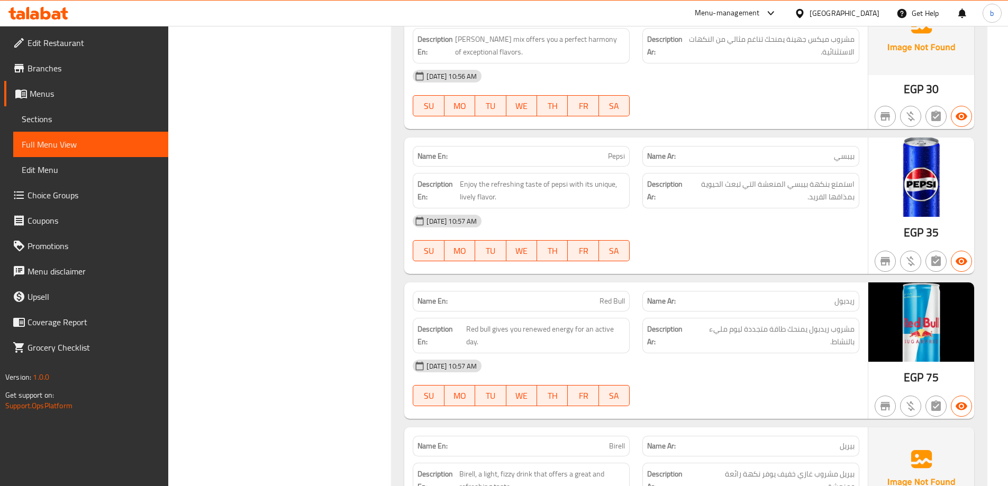
click at [720, 360] on div "[DATE] 10:57 AM" at bounding box center [635, 366] width 459 height 25
drag, startPoint x: 906, startPoint y: 313, endPoint x: 971, endPoint y: 356, distance: 78.7
click at [971, 356] on div "EGP 75" at bounding box center [922, 351] width 106 height 137
click at [921, 290] on img at bounding box center [922, 322] width 106 height 79
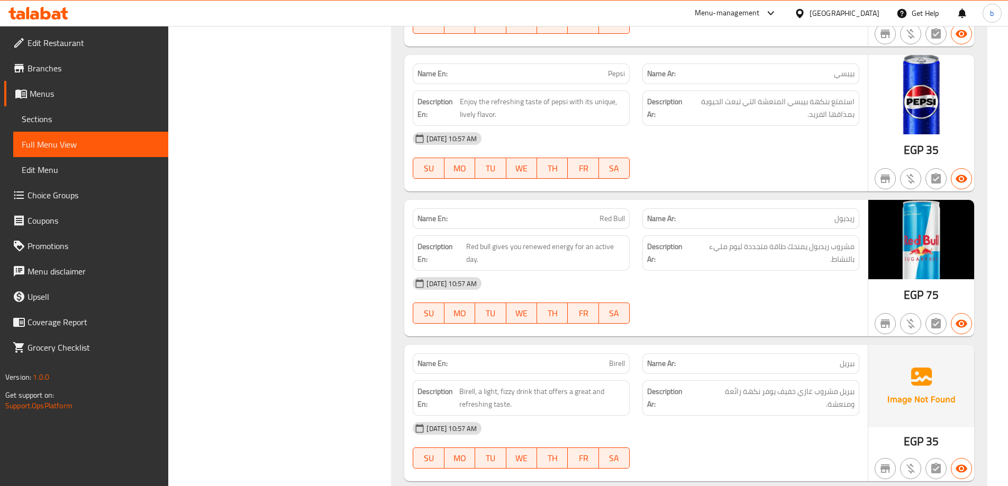
scroll to position [1921, 0]
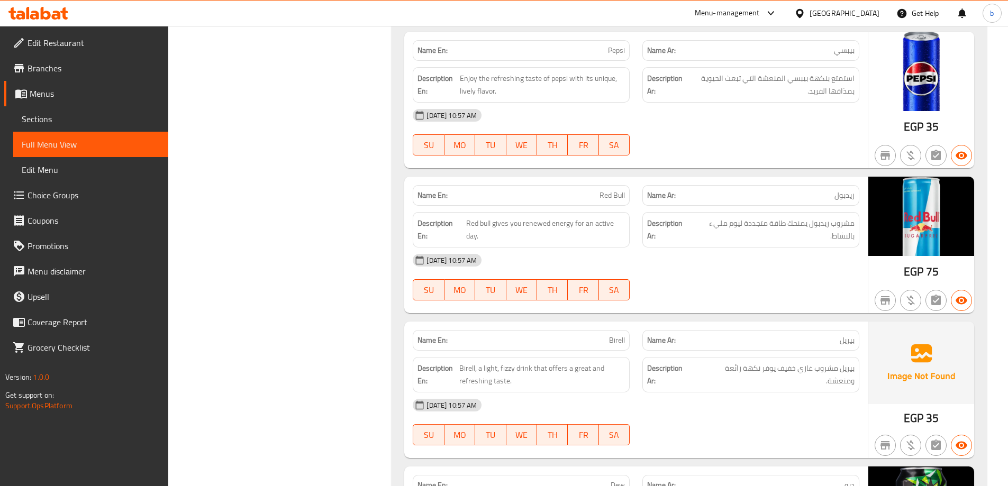
click at [912, 200] on img at bounding box center [922, 216] width 106 height 79
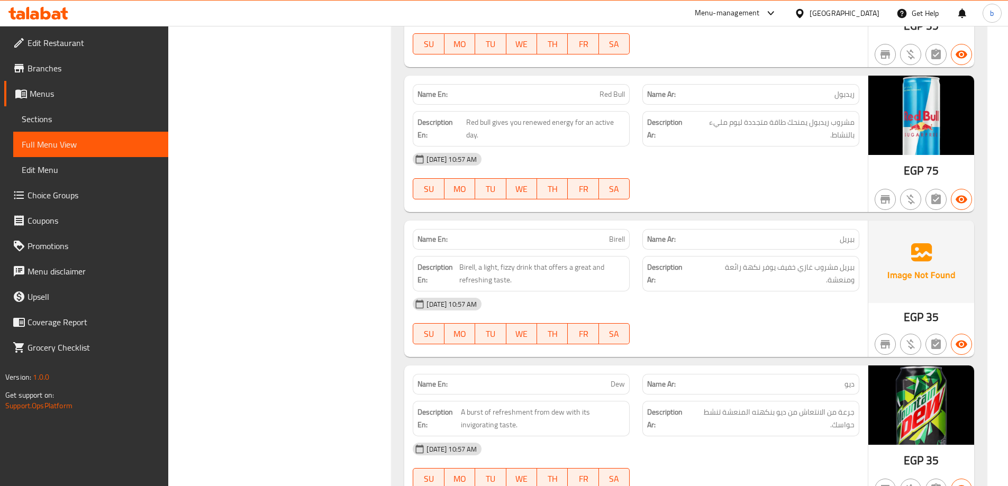
scroll to position [2027, 0]
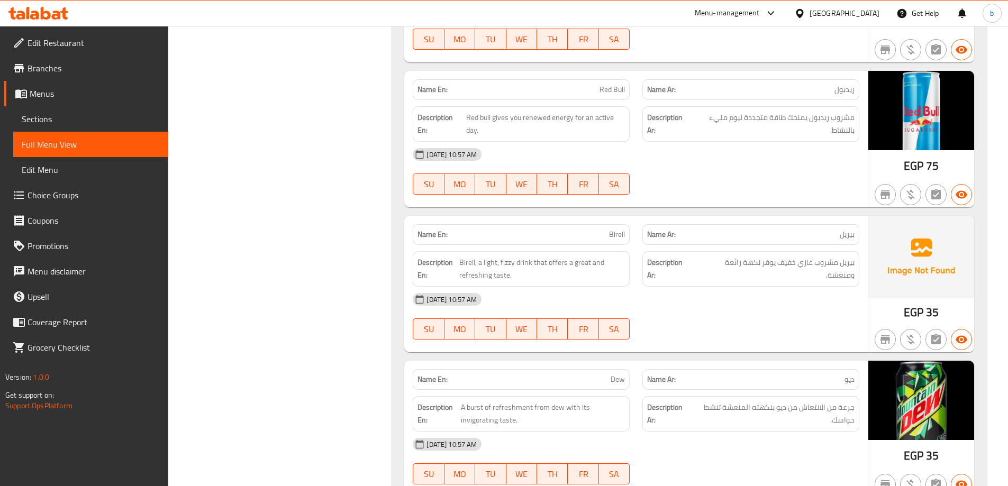
click at [623, 229] on span "Birell" at bounding box center [617, 234] width 16 height 11
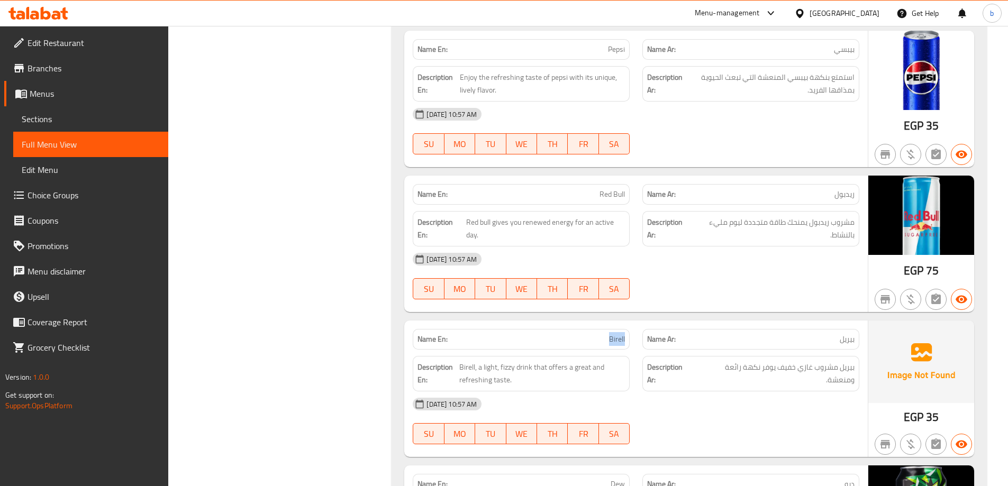
scroll to position [1921, 0]
click at [618, 190] on span "Red Bull" at bounding box center [612, 195] width 25 height 11
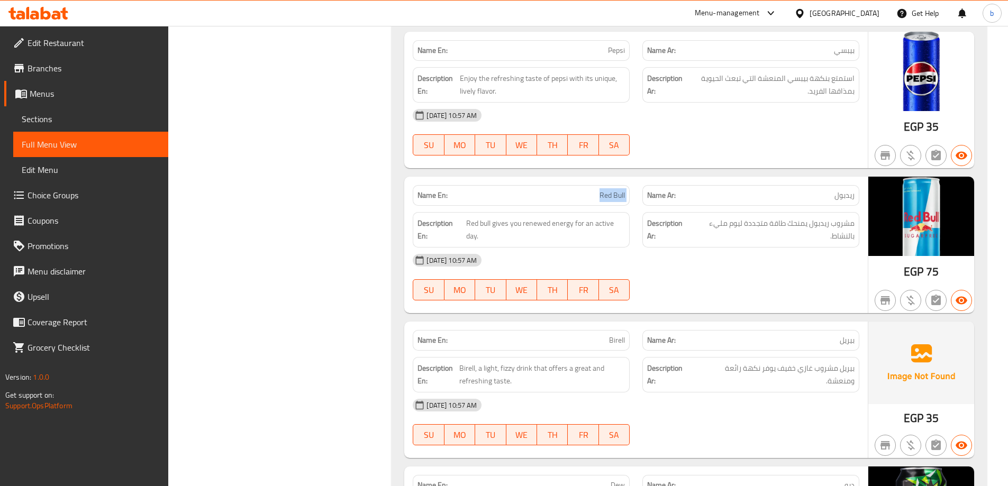
click at [618, 190] on span "Red Bull" at bounding box center [612, 195] width 25 height 11
click at [620, 335] on span "Birell" at bounding box center [617, 340] width 16 height 11
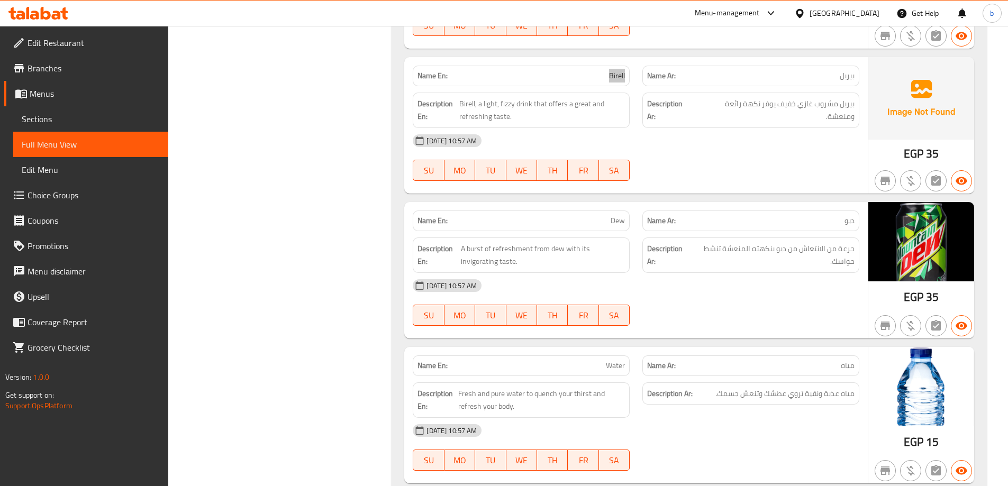
scroll to position [2238, 0]
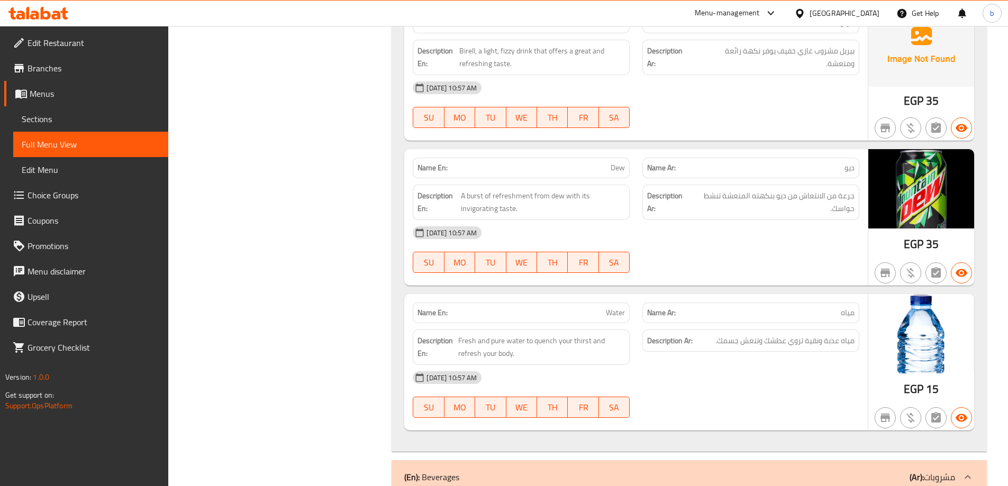
click at [617, 162] on span "Dew" at bounding box center [618, 167] width 14 height 11
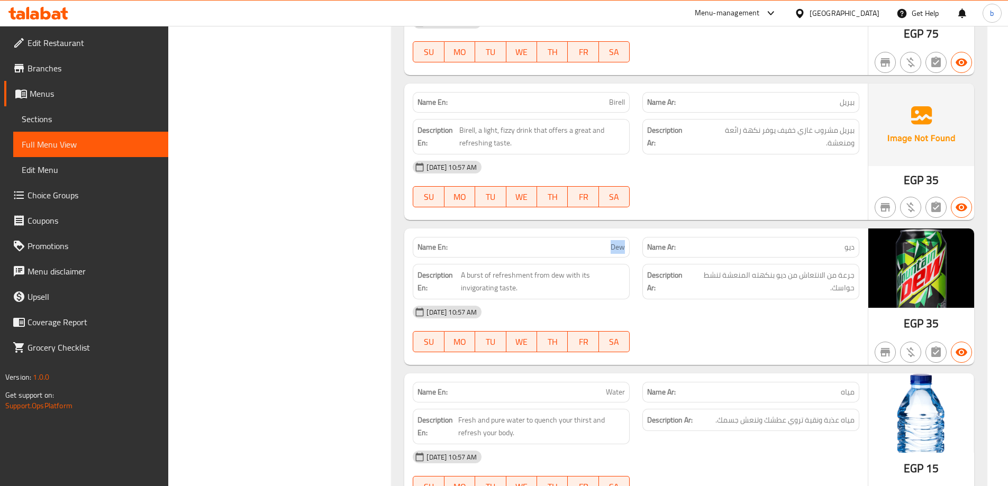
scroll to position [2185, 0]
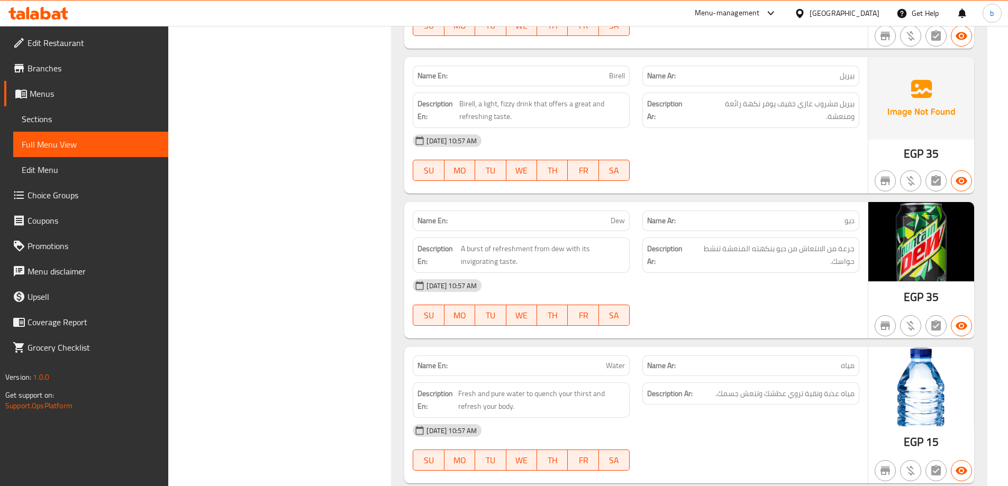
click at [614, 360] on span "Water" at bounding box center [615, 365] width 19 height 11
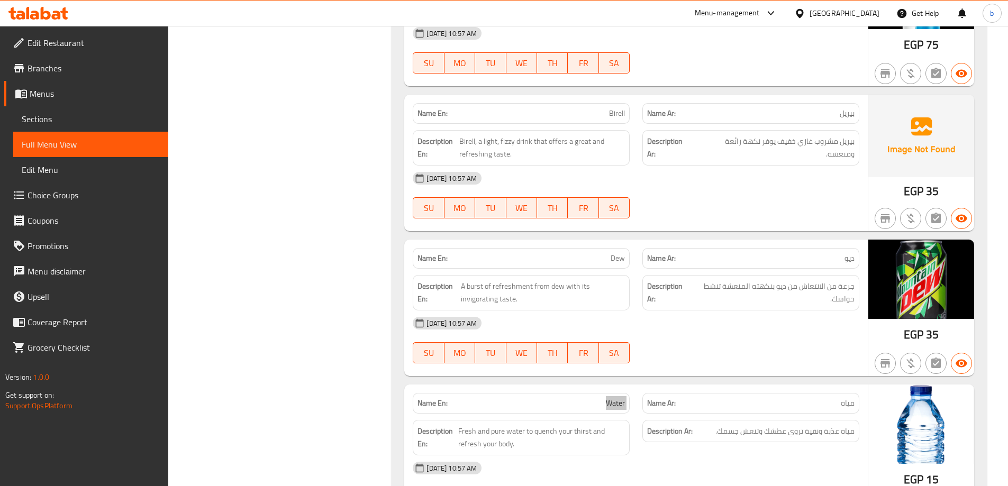
scroll to position [2238, 0]
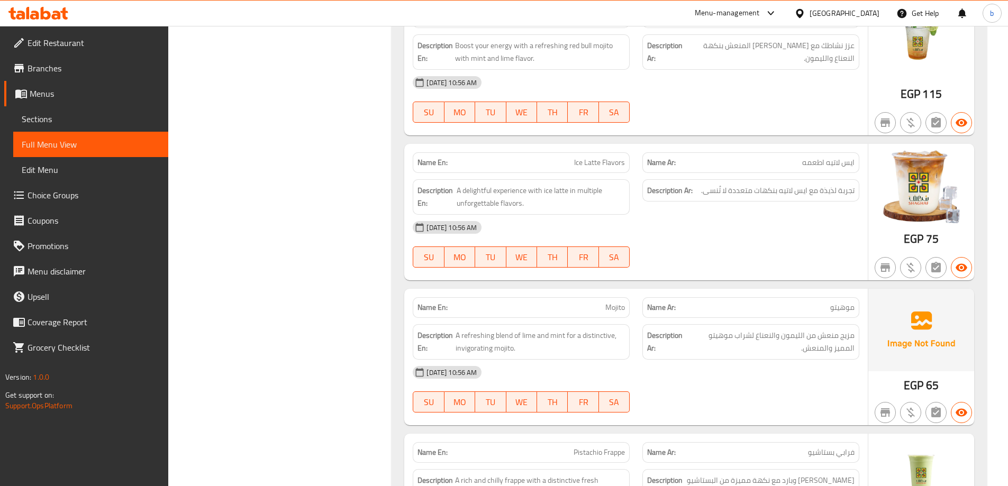
scroll to position [5990, 0]
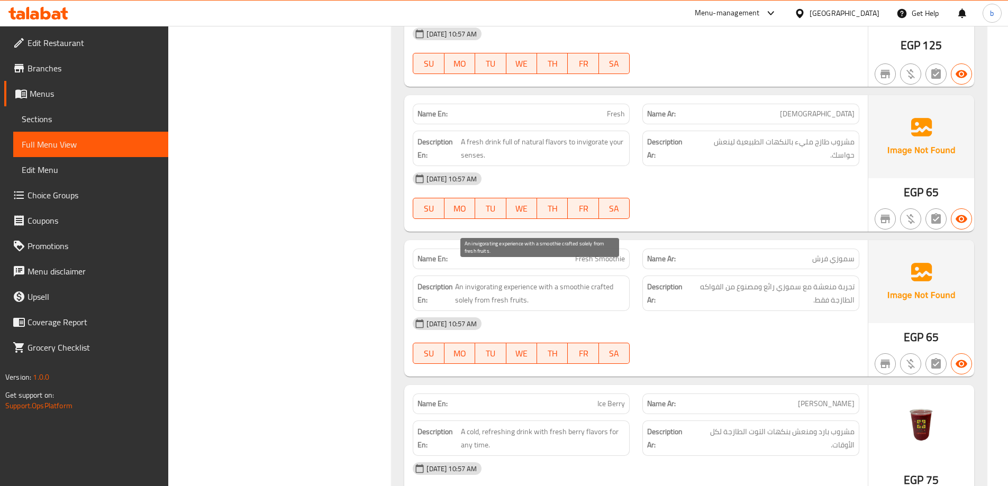
click at [481, 281] on span "An invigorating experience with a smoothie crafted solely from fresh fruits." at bounding box center [540, 294] width 170 height 26
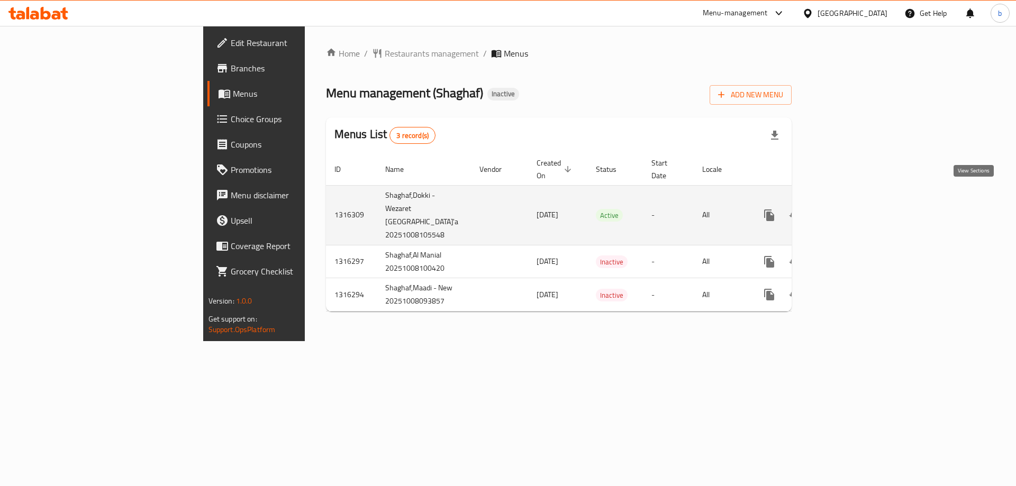
click at [852, 209] on icon "enhanced table" at bounding box center [845, 215] width 13 height 13
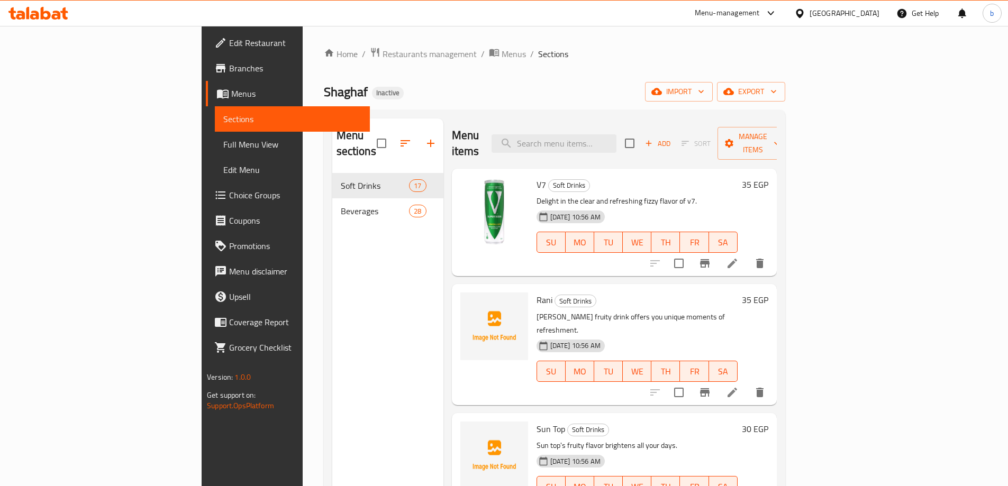
click at [223, 144] on span "Full Menu View" at bounding box center [292, 144] width 138 height 13
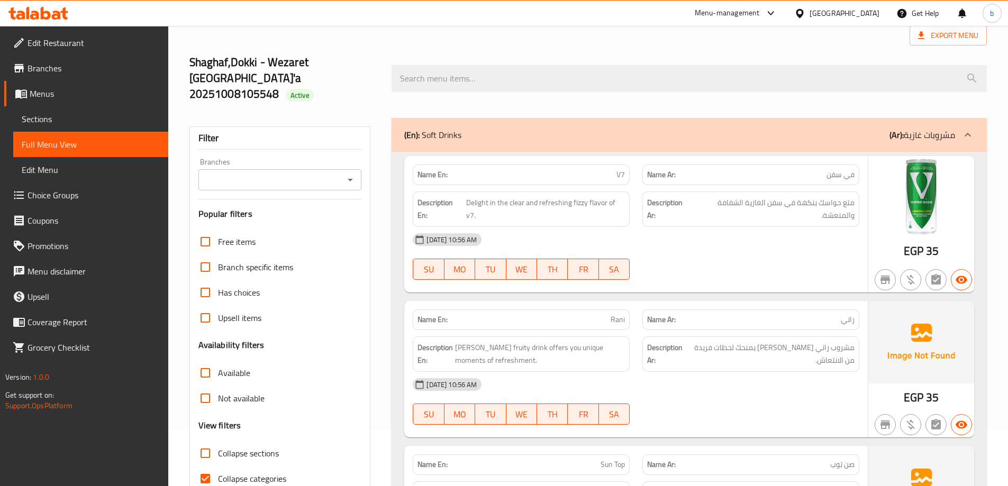
scroll to position [53, 0]
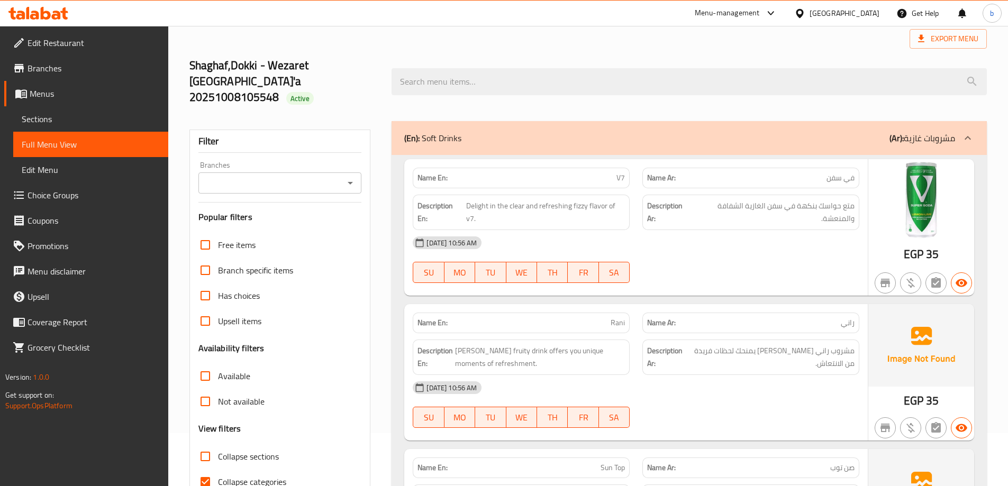
click at [58, 125] on span "Sections" at bounding box center [91, 119] width 138 height 13
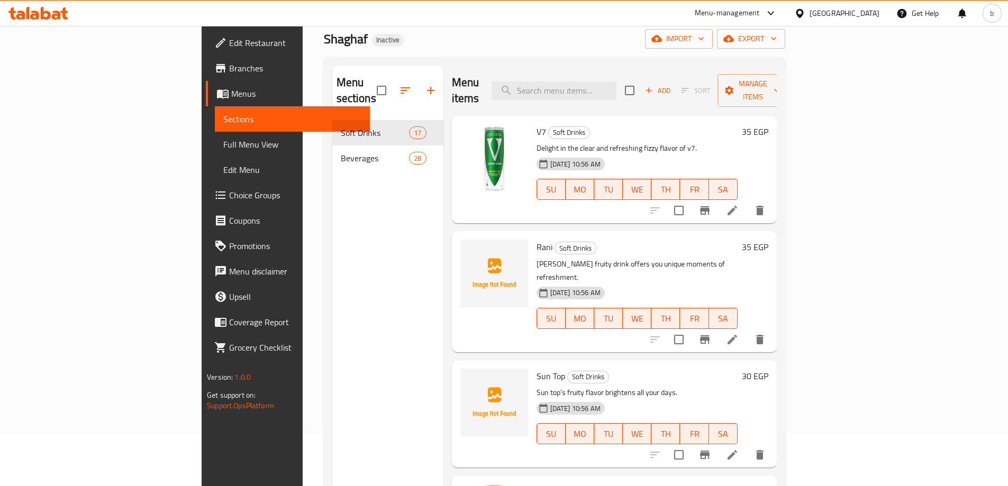
click at [747, 201] on li at bounding box center [733, 210] width 30 height 19
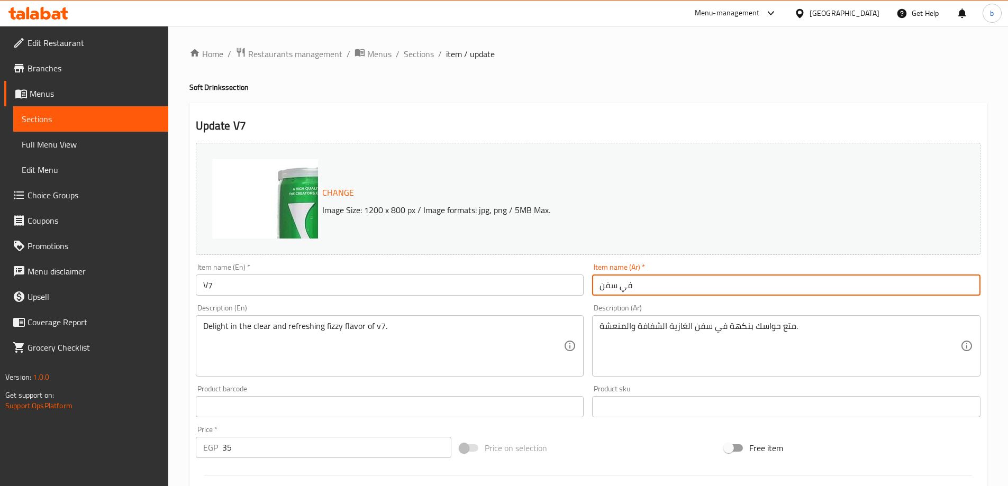
drag, startPoint x: 618, startPoint y: 283, endPoint x: 565, endPoint y: 286, distance: 52.5
click at [565, 286] on div "Change Image Size: 1200 x 800 px / Image formats: jpg, png / 5MB Max. Item name…" at bounding box center [588, 375] width 793 height 472
type input "في سفن"
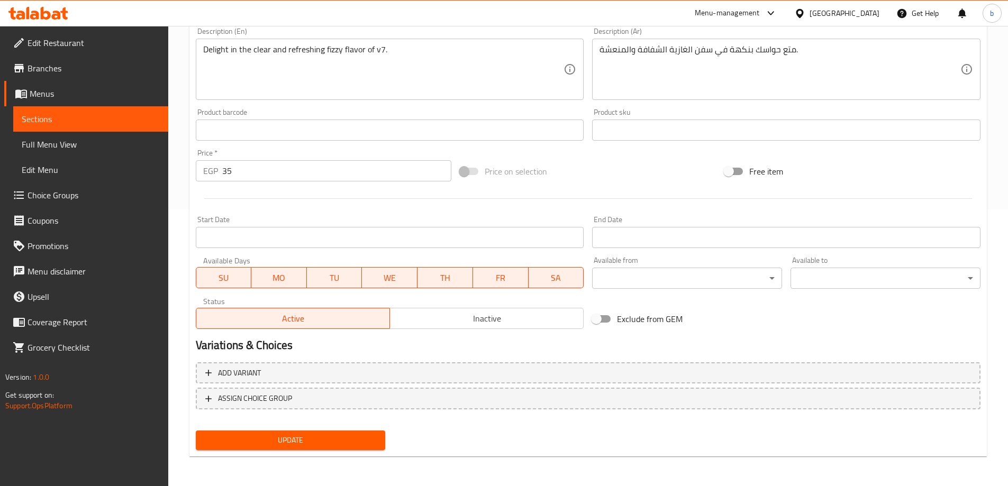
click at [332, 441] on span "Update" at bounding box center [290, 440] width 173 height 13
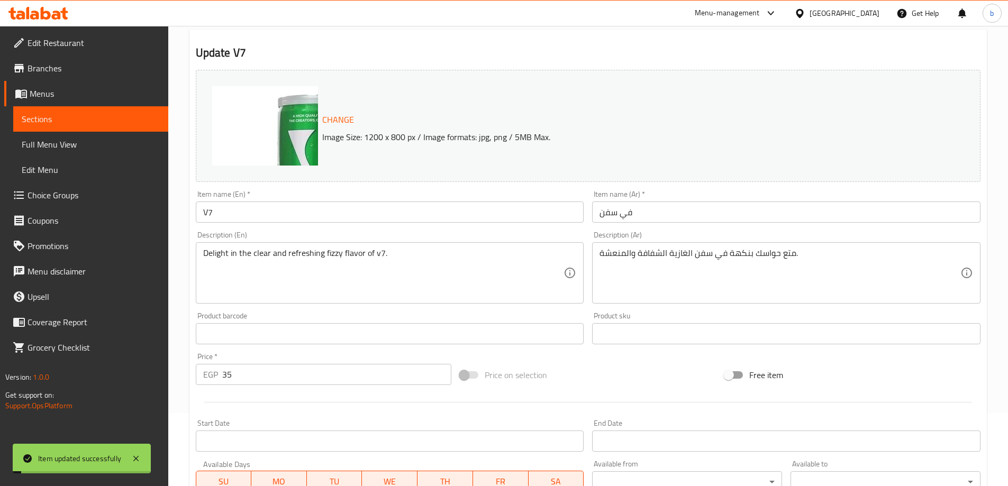
scroll to position [65, 0]
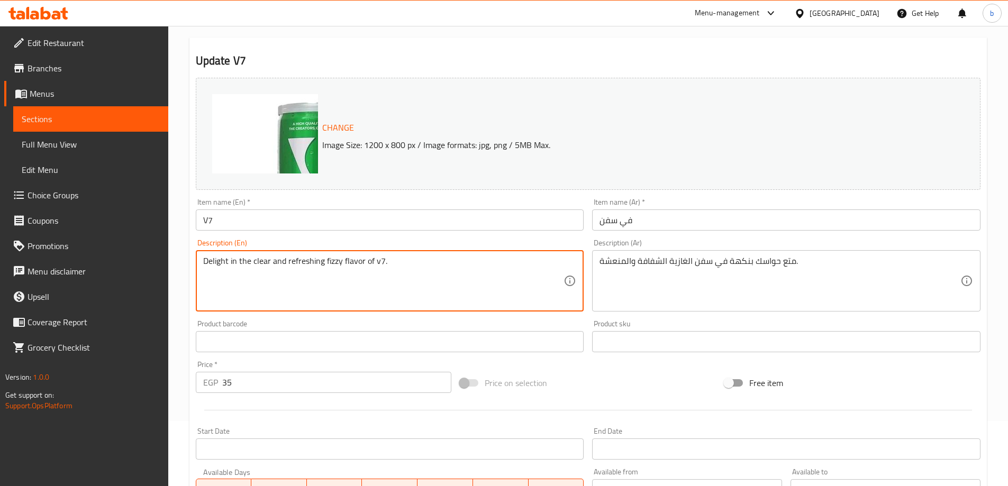
drag, startPoint x: 397, startPoint y: 261, endPoint x: 206, endPoint y: 268, distance: 191.7
click at [419, 268] on textarea "Delight in the clear and refreshing fizzy flavor of v7." at bounding box center [383, 281] width 361 height 50
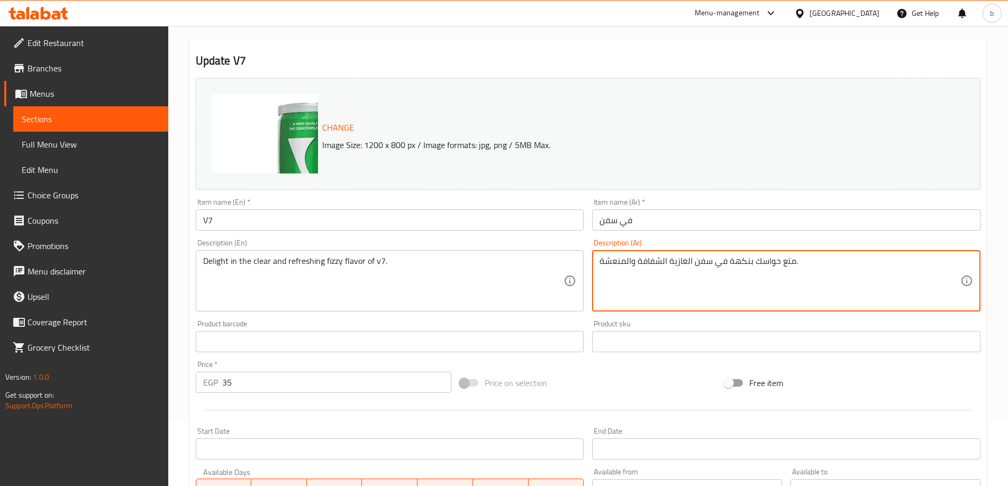
drag, startPoint x: 805, startPoint y: 259, endPoint x: 601, endPoint y: 254, distance: 203.3
paste textarea "استمتع بالنكهة الغازية الواضحة والمنعشة للإصدار 7"
drag, startPoint x: 722, startPoint y: 262, endPoint x: 702, endPoint y: 266, distance: 20.5
click at [702, 266] on textarea "استمتع بالنكهة الغازية الواضحة والمنعشة للإصدار 7." at bounding box center [780, 281] width 361 height 50
click at [728, 264] on textarea "استمتع بالنكهة الفيزى الواضحة والمنعشة من في سفن." at bounding box center [780, 281] width 361 height 50
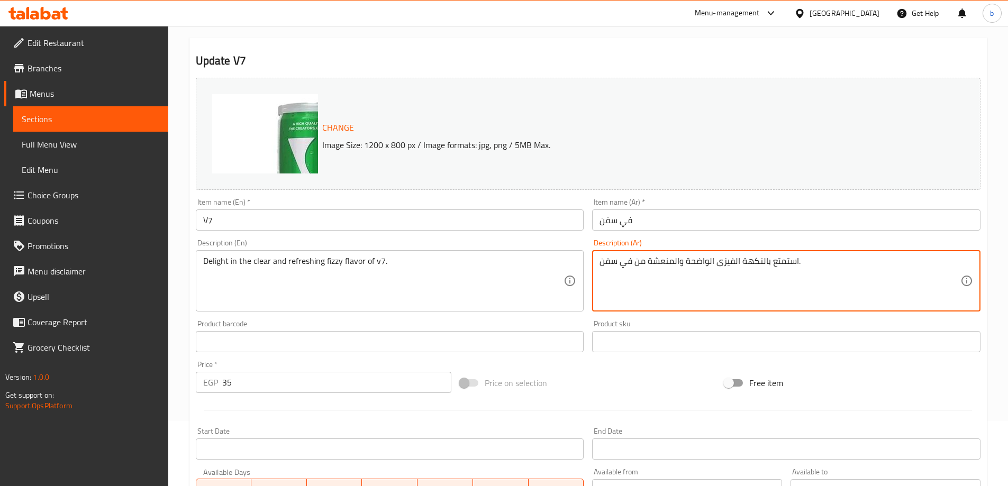
click at [728, 264] on textarea "استمتع بالنكهة الفيزى الواضحة والمنعشة من في سفن." at bounding box center [780, 281] width 361 height 50
click at [680, 263] on textarea "استمتع بالنكهة الواضحة والمنعشة من في سفن." at bounding box center [780, 281] width 361 height 50
click at [648, 263] on textarea "استمتع بالنكهة الواضحة والمنعشة من في سفن." at bounding box center [780, 281] width 361 height 50
paste textarea "الفيزى"
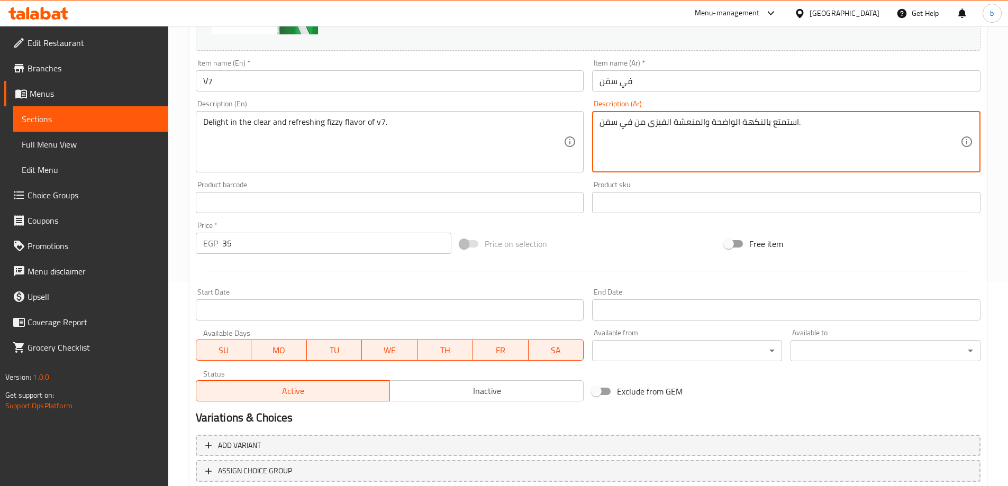
scroll to position [277, 0]
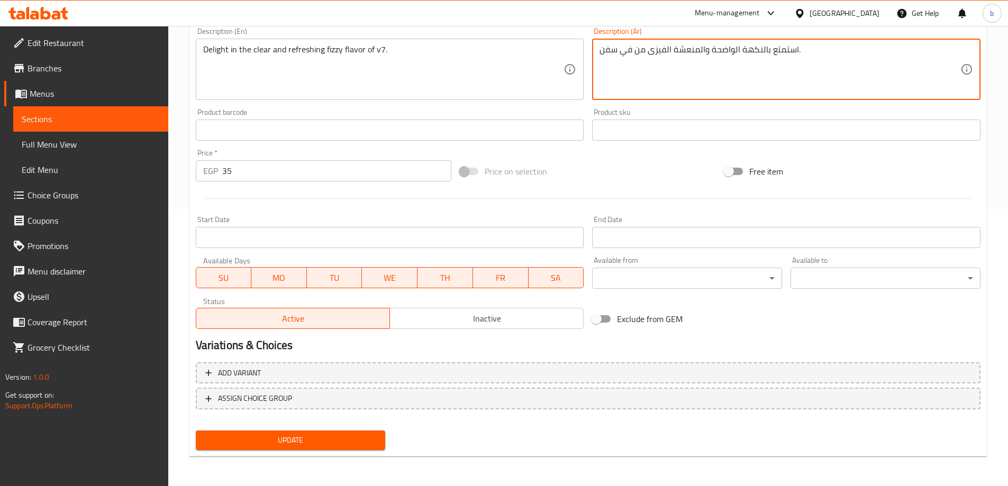
type textarea "استمتع بالنكهة الواضحة والمنعشة الفيزى من في سفن."
click at [313, 442] on span "Update" at bounding box center [290, 440] width 173 height 13
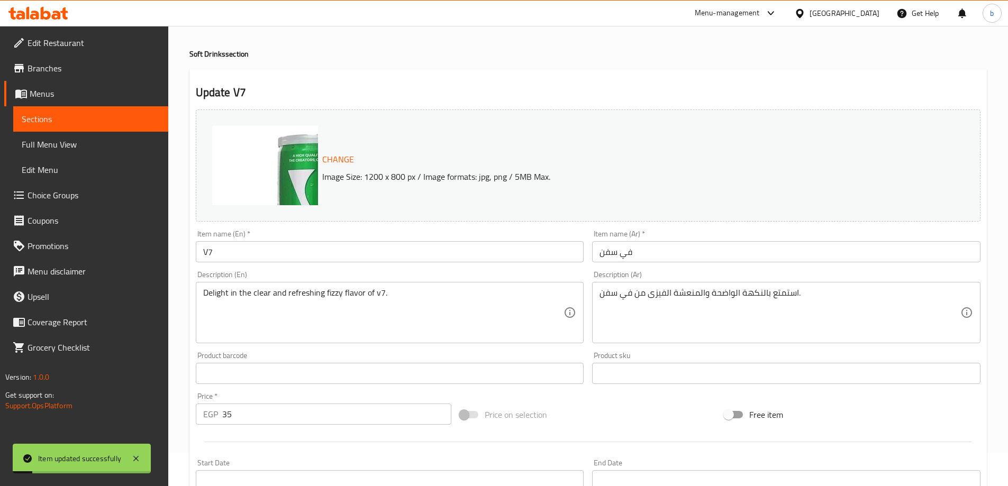
scroll to position [0, 0]
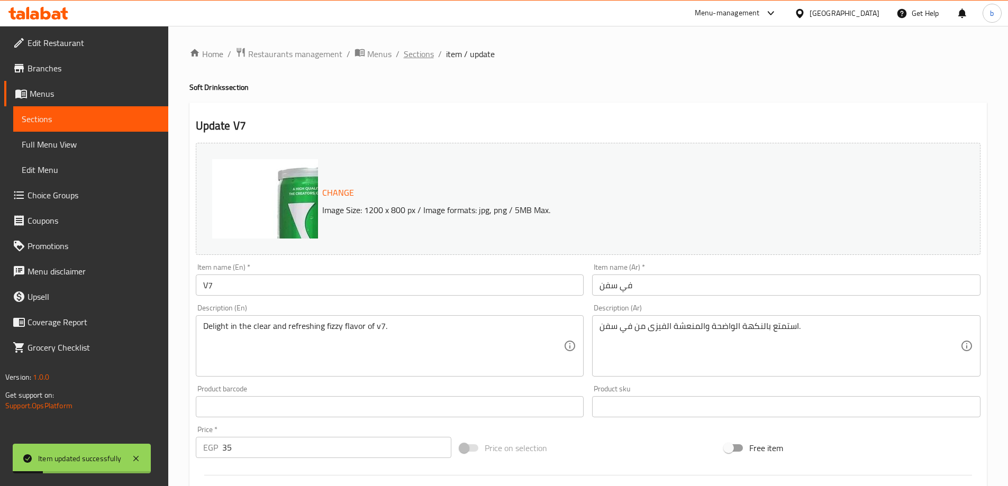
click at [412, 54] on span "Sections" at bounding box center [419, 54] width 30 height 13
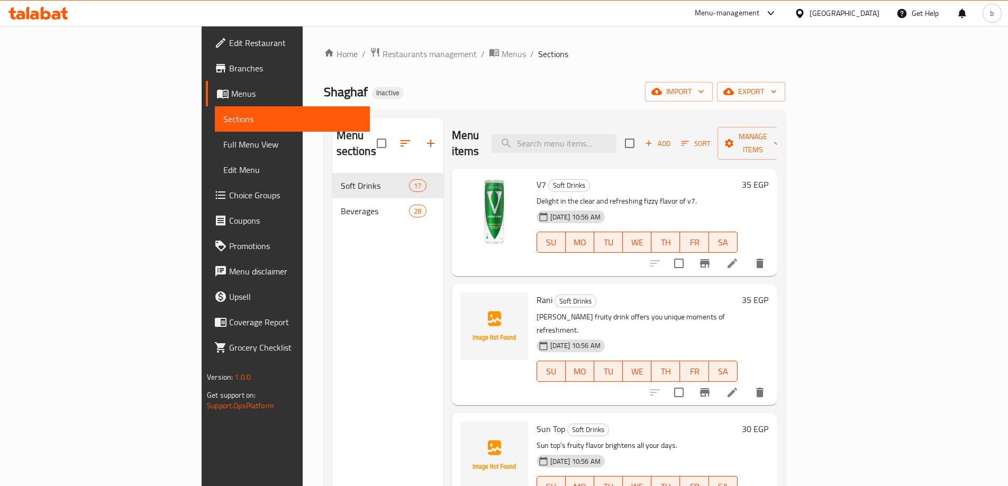
scroll to position [53, 0]
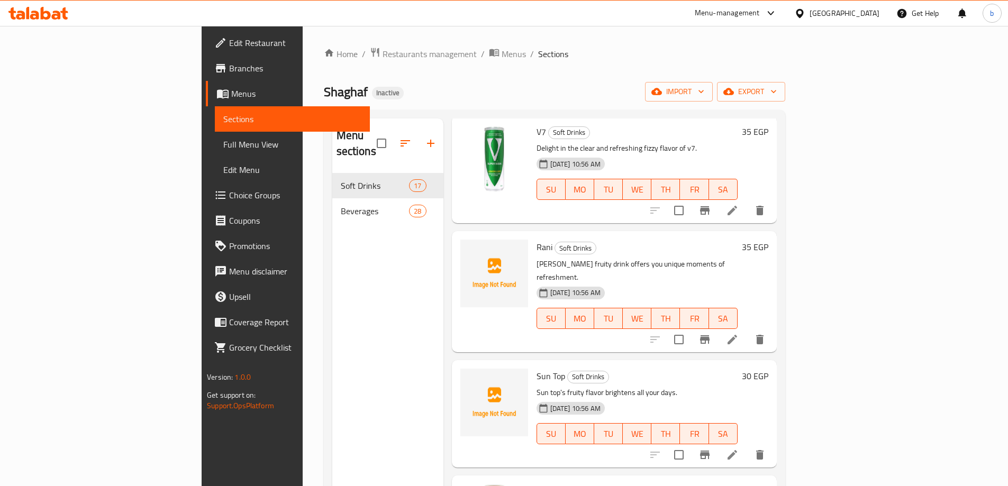
click at [739, 449] on icon at bounding box center [732, 455] width 13 height 13
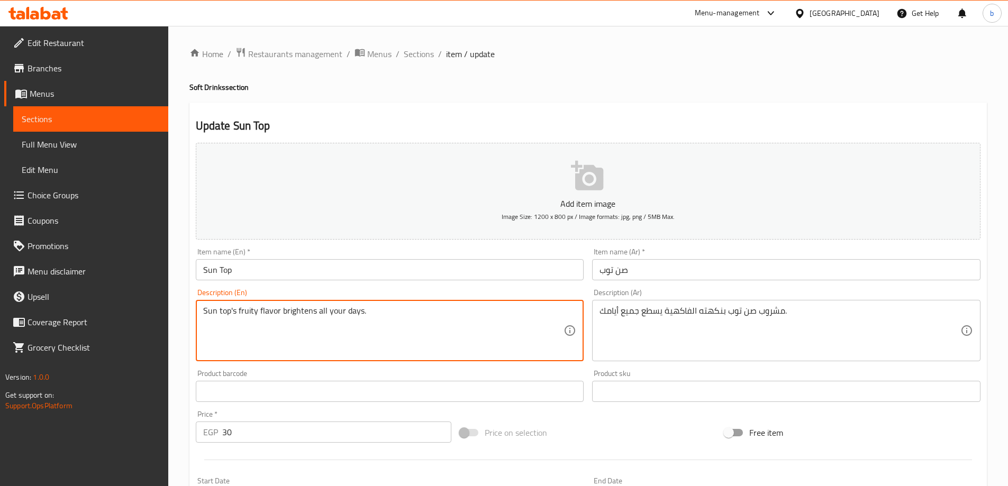
click at [337, 319] on textarea "Sun top's fruity flavor brightens all your days." at bounding box center [383, 331] width 361 height 50
click at [699, 308] on textarea "مشروب صن توب بنكهته الفاكهية يسطع جميع أيامك." at bounding box center [780, 331] width 361 height 50
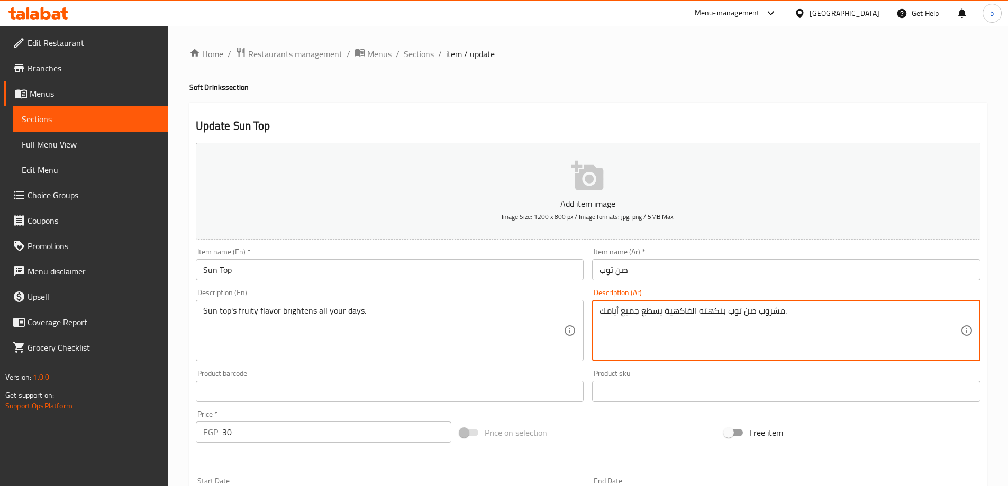
click at [699, 308] on textarea "مشروب صن توب بنكهته الفاكهية يسطع جميع أيامك." at bounding box center [780, 331] width 361 height 50
paste textarea "كهة الفواكه في Sun top تضيء كل"
drag, startPoint x: 691, startPoint y: 311, endPoint x: 666, endPoint y: 314, distance: 25.0
click at [666, 314] on textarea "نكهة الفواكه في Sun top تضيء كل أيامك." at bounding box center [780, 331] width 361 height 50
click at [729, 312] on textarea "نكهة الفواكه في صن توب تضيء كل أيامك." at bounding box center [780, 331] width 361 height 50
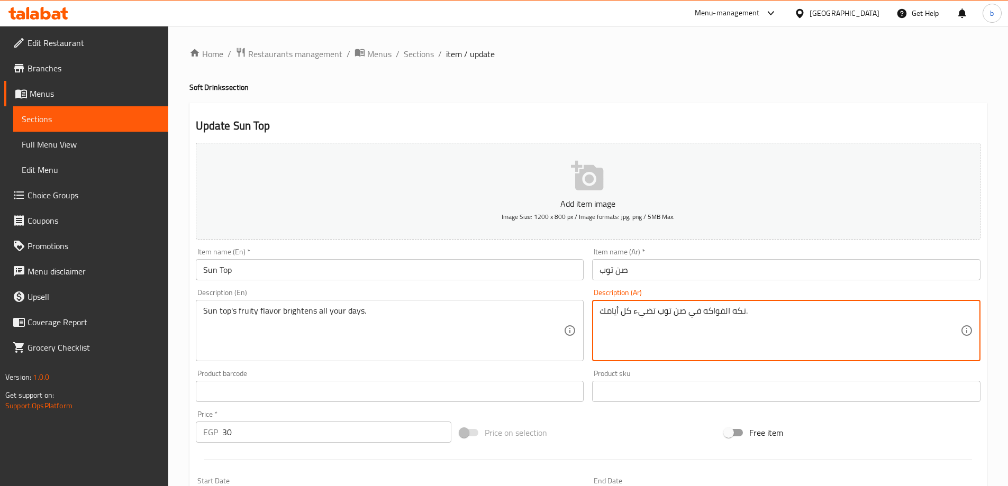
click at [702, 312] on textarea "نكه الفواكه في صن توب تضيء كل أيامك." at bounding box center [780, 331] width 361 height 50
click at [725, 312] on textarea "نكه الفواكه في صن توب تضيء كل أيامك." at bounding box center [780, 331] width 361 height 50
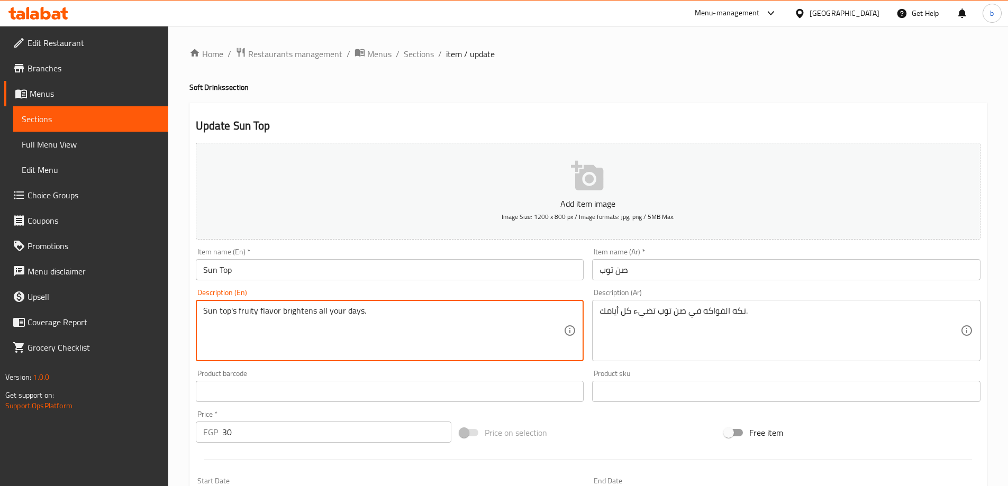
click at [248, 314] on textarea "Sun top's fruity flavor brightens all your days." at bounding box center [383, 331] width 361 height 50
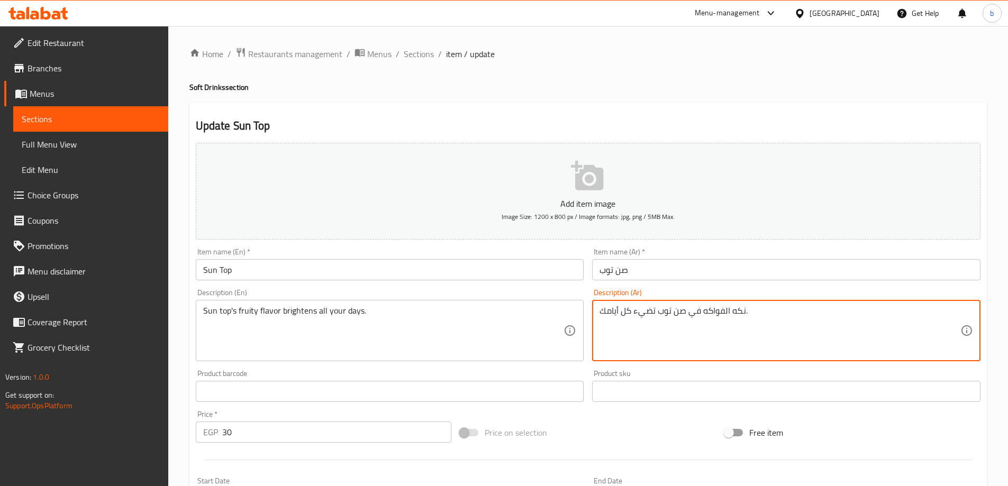
drag, startPoint x: 702, startPoint y: 313, endPoint x: 715, endPoint y: 313, distance: 12.7
click at [730, 313] on textarea "نكه الفواكه في صن توب تضيء كل أيامك." at bounding box center [780, 331] width 361 height 50
drag, startPoint x: 702, startPoint y: 312, endPoint x: 719, endPoint y: 315, distance: 17.1
click at [719, 315] on textarea "نكهة الفواكه في صن توب تضيء كل أيامك." at bounding box center [780, 331] width 361 height 50
drag, startPoint x: 702, startPoint y: 311, endPoint x: 686, endPoint y: 314, distance: 16.2
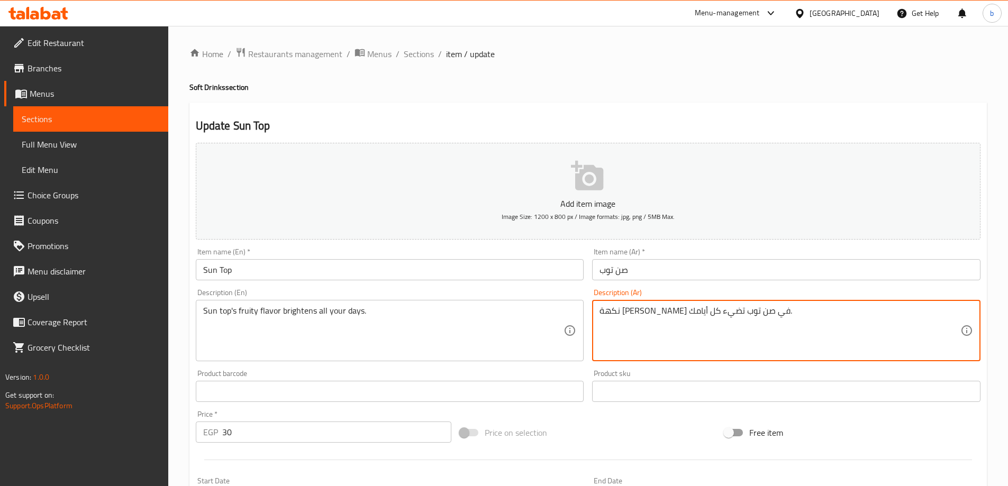
click at [686, 314] on textarea "نكهة الفاكهي في صن توب تضيء كل أيامك." at bounding box center [780, 331] width 361 height 50
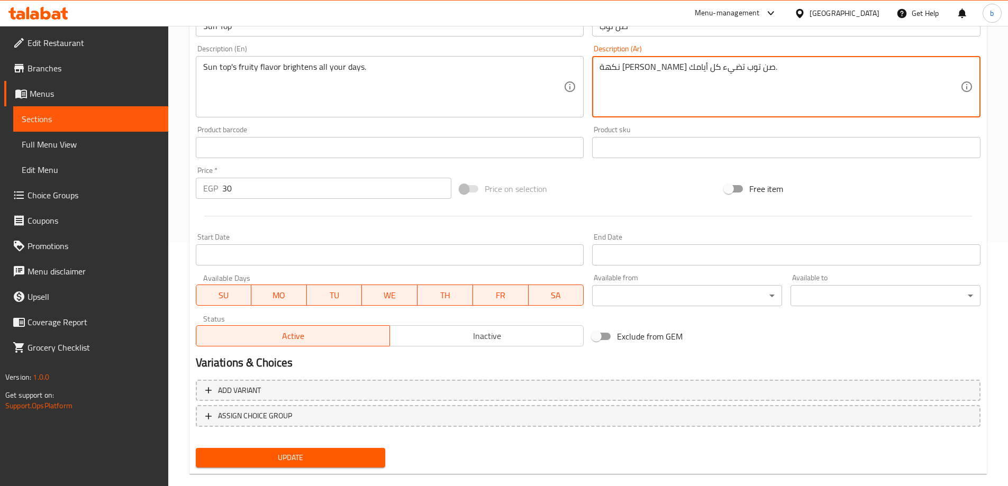
scroll to position [261, 0]
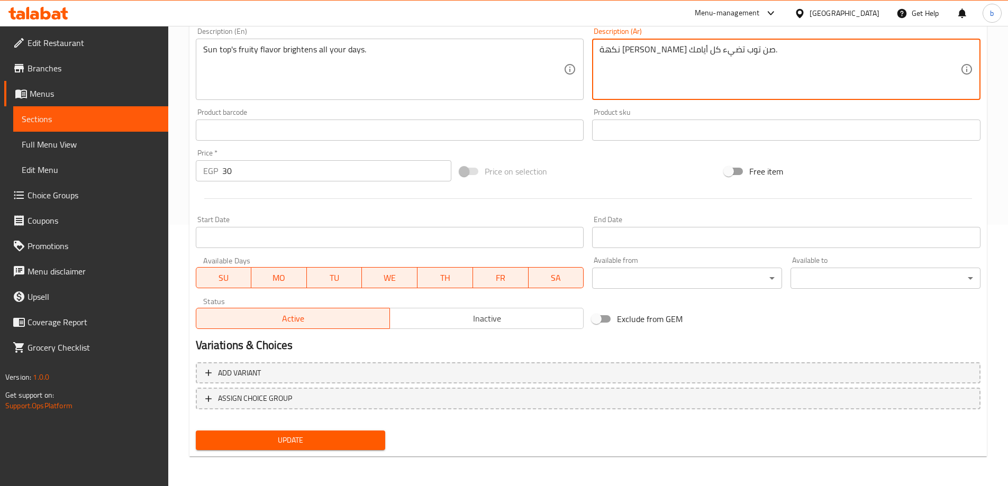
type textarea "نكهة الفاكهي صن توب تضيء كل أيامك."
click at [313, 442] on span "Update" at bounding box center [290, 440] width 173 height 13
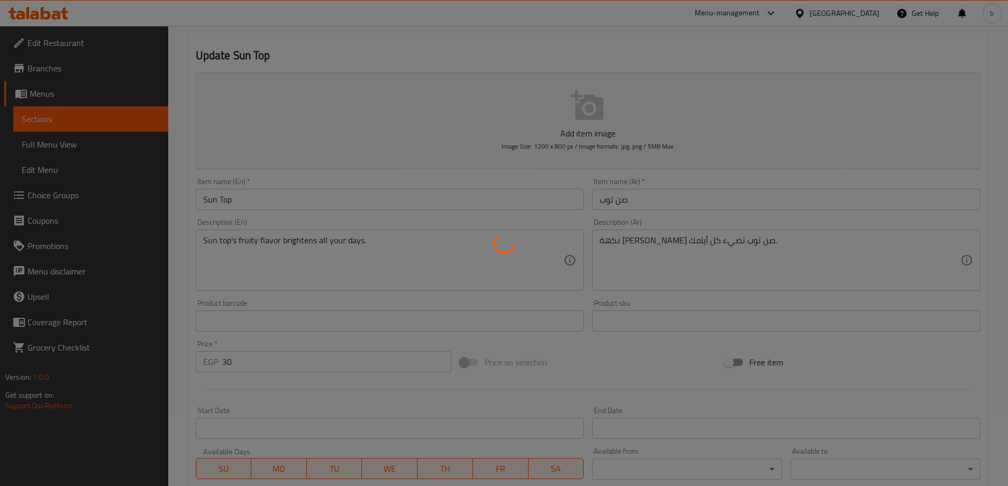
scroll to position [50, 0]
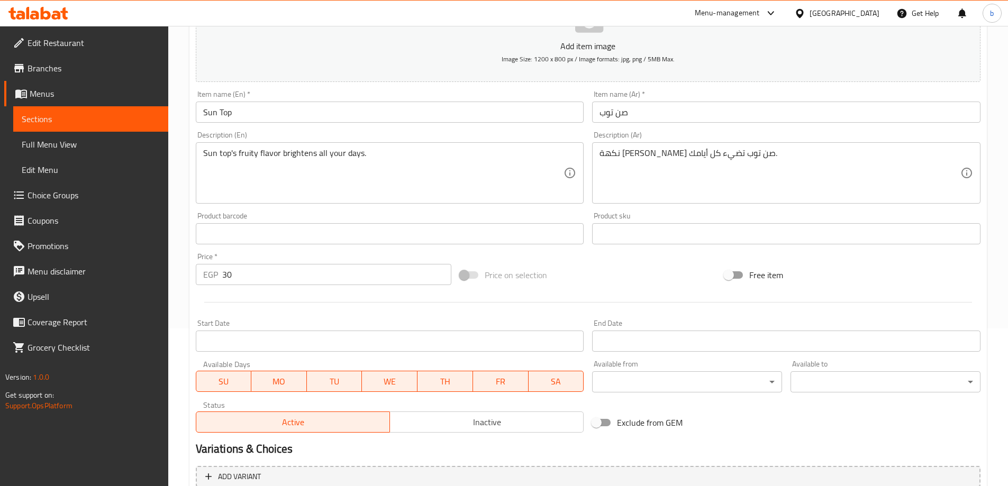
scroll to position [261, 0]
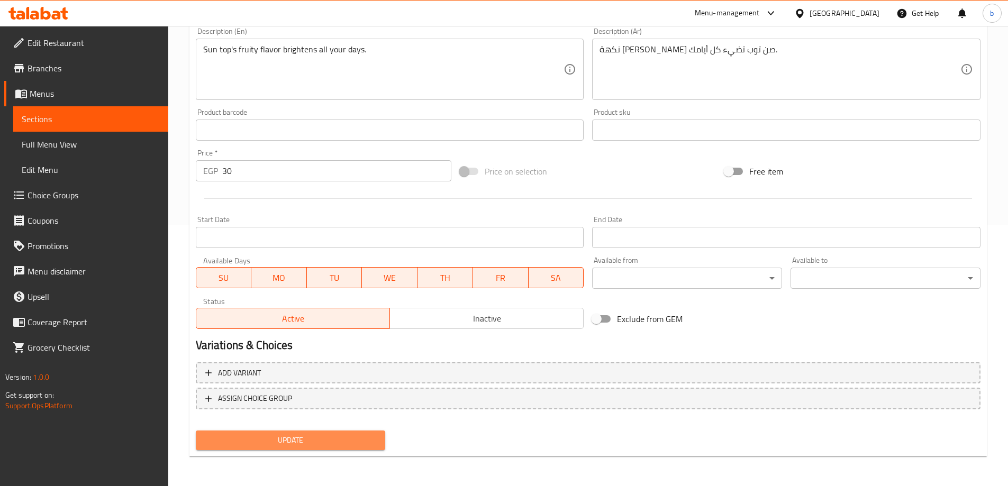
click at [272, 434] on span "Update" at bounding box center [290, 440] width 173 height 13
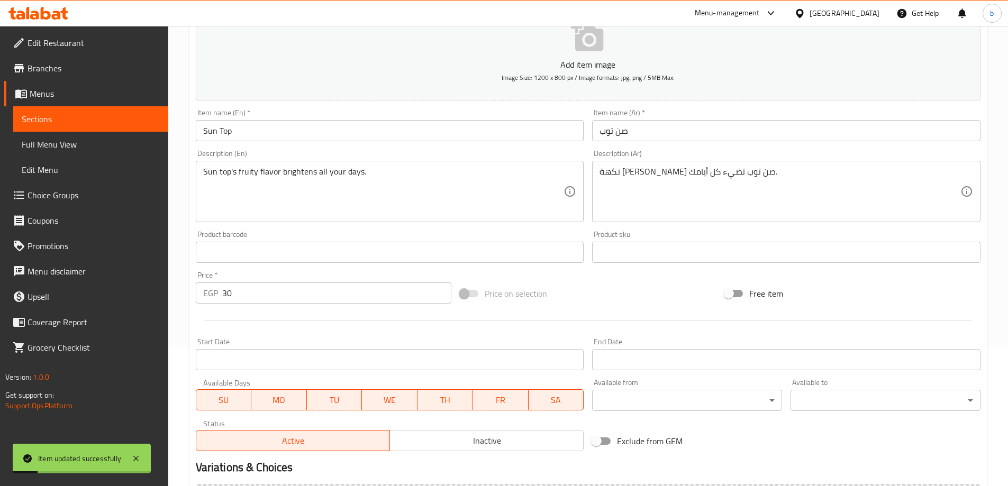
scroll to position [0, 0]
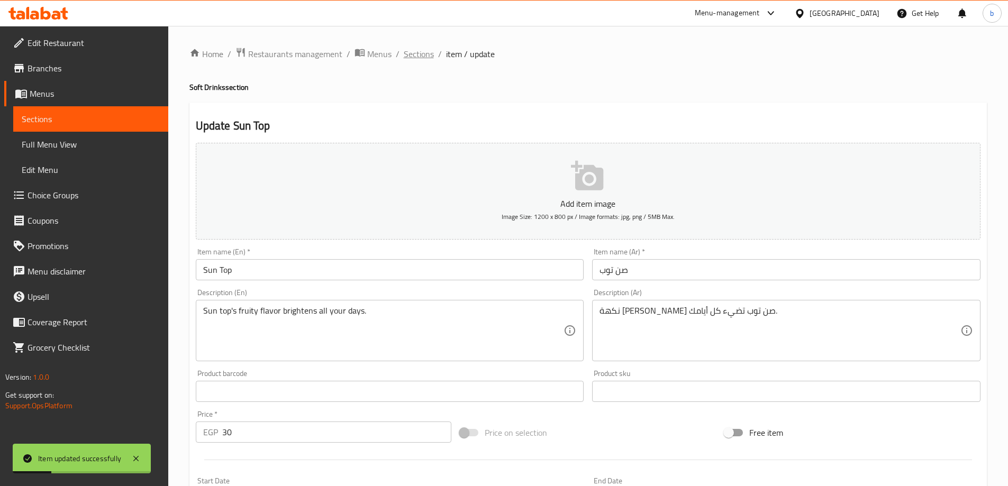
click at [413, 59] on span "Sections" at bounding box center [419, 54] width 30 height 13
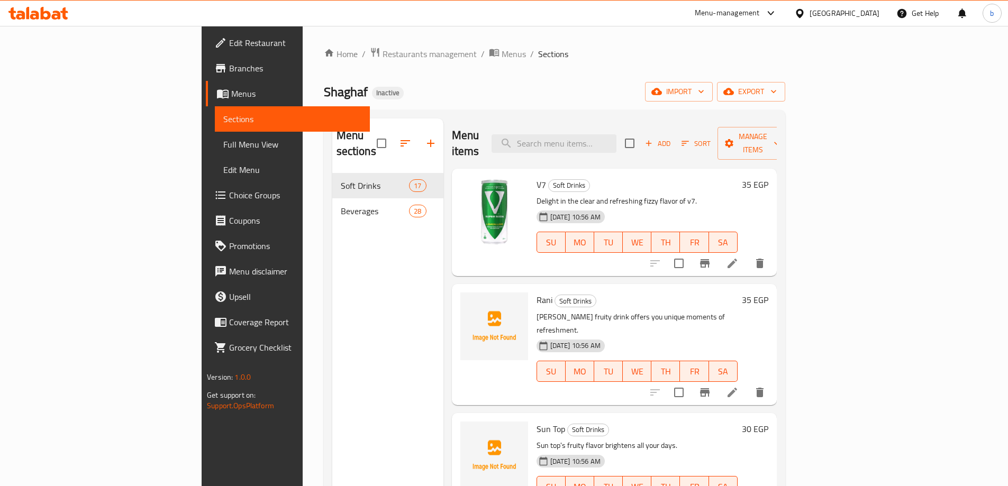
scroll to position [148, 0]
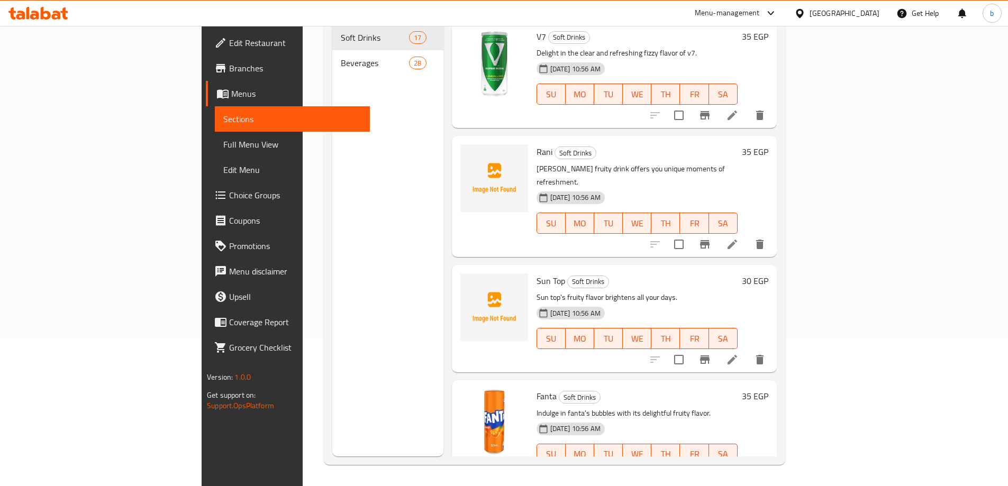
click at [747, 466] on li at bounding box center [733, 475] width 30 height 19
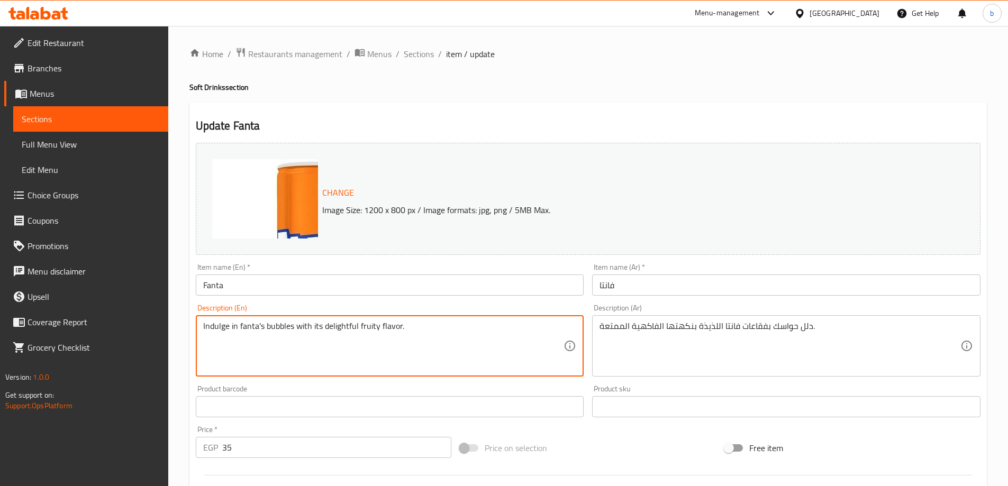
click at [359, 328] on textarea "Indulge in fanta's bubbles with its delightful fruity flavor." at bounding box center [383, 346] width 361 height 50
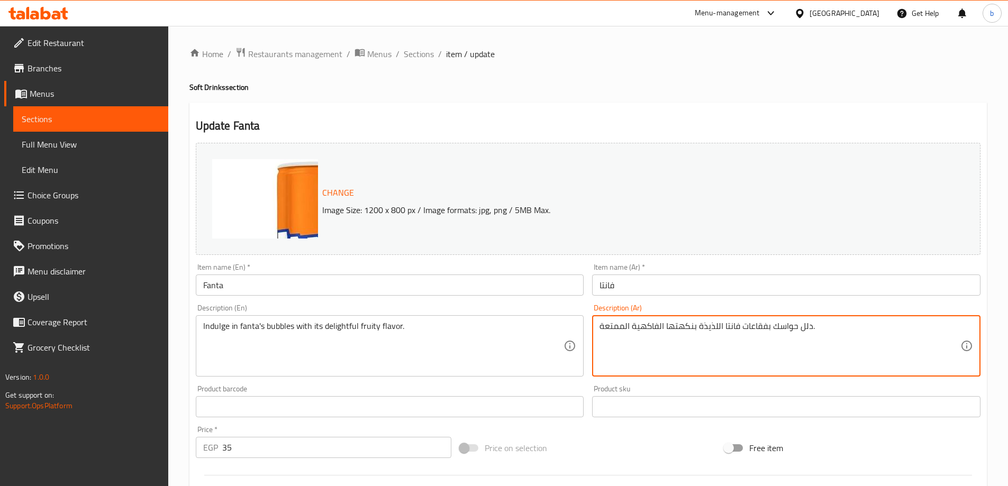
click at [693, 331] on textarea "دلل حواسك بفقاعات فانتا اللذيذة بنكهتها الفاكهية الممتعة." at bounding box center [780, 346] width 361 height 50
paste textarea "ستمتع بفقاعات الفانتا بنكهتها الفاكهية اللذيذ"
click at [278, 330] on textarea "Indulge in fanta's bubbles with its delightful fruity flavor." at bounding box center [383, 346] width 361 height 50
type textarea "استمتع بابلز الفانتا بنكهتها الفاكهية اللذيذة."
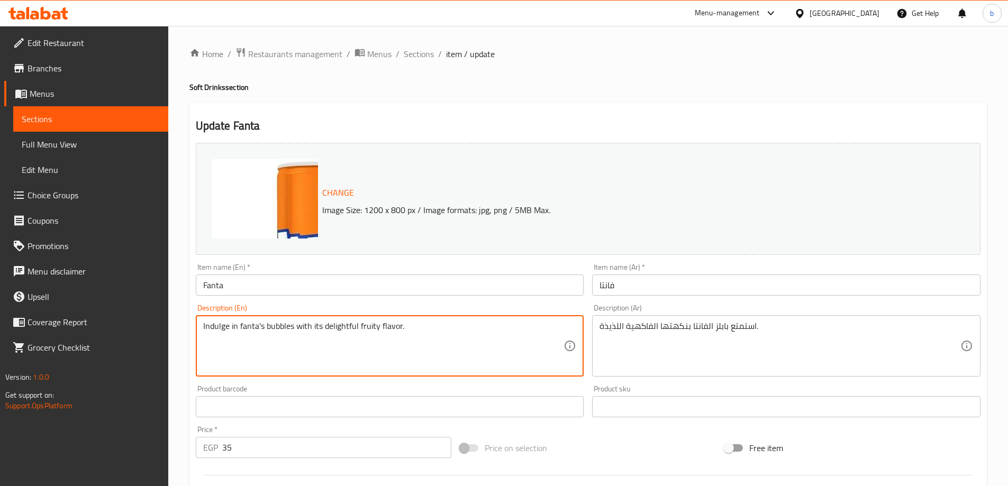
click at [216, 331] on textarea "Indulge in fanta's bubbles with its delightful fruity flavor." at bounding box center [383, 346] width 361 height 50
click at [336, 328] on textarea "Indulge in fanta's bubbles with its delightful fruity flavor." at bounding box center [383, 346] width 361 height 50
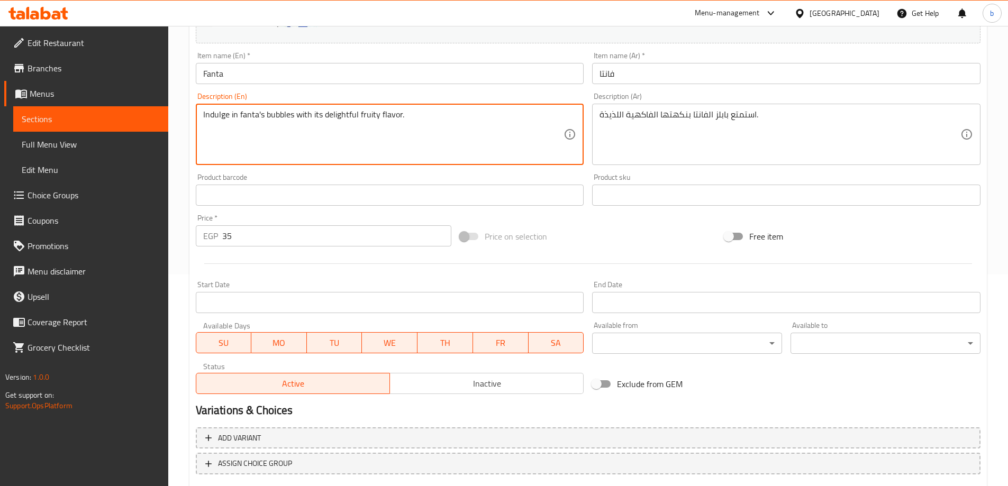
scroll to position [277, 0]
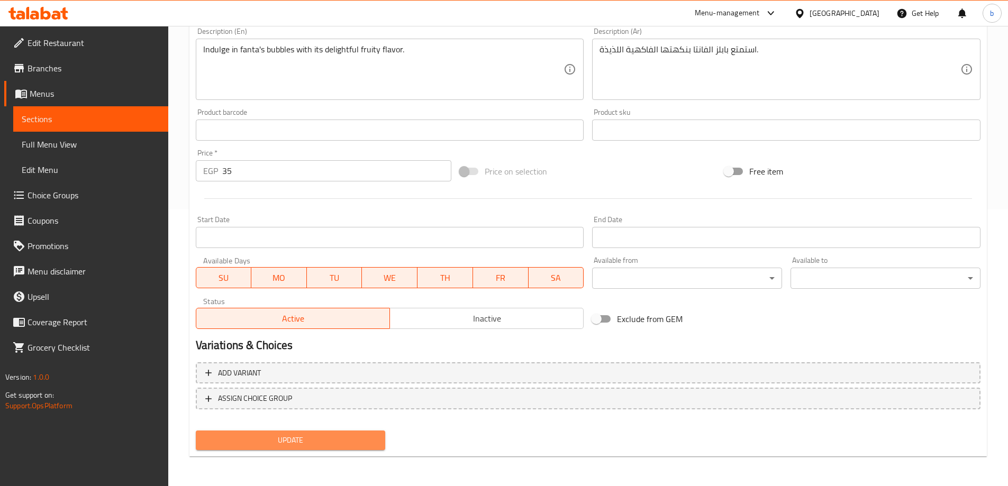
click at [284, 444] on span "Update" at bounding box center [290, 440] width 173 height 13
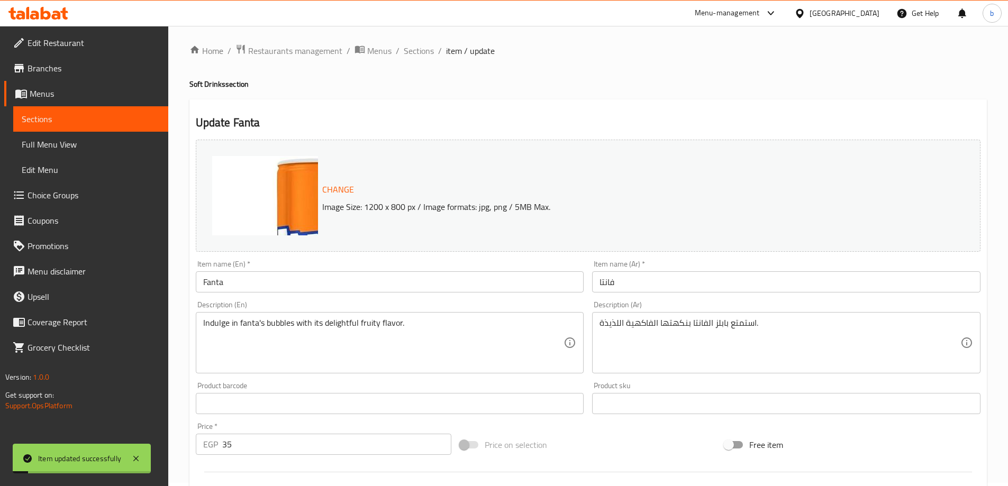
scroll to position [0, 0]
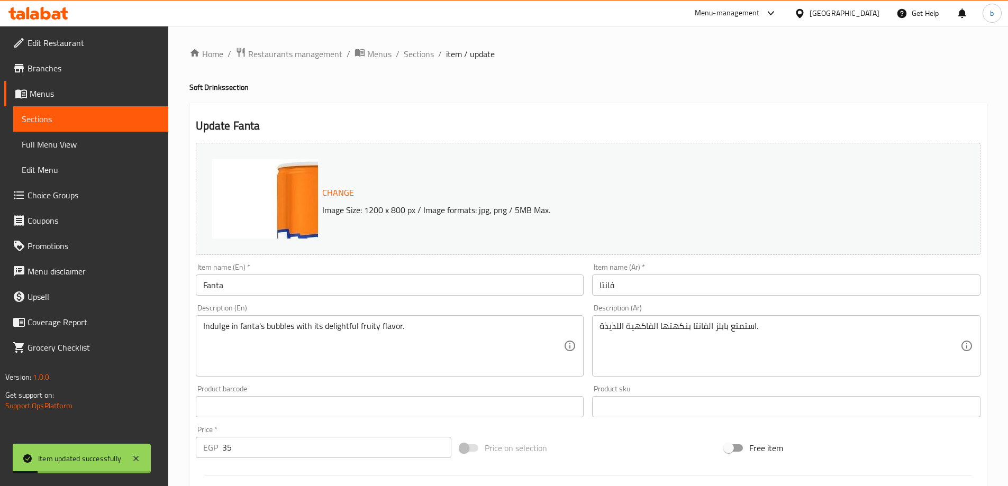
click at [417, 43] on div "Home / Restaurants management / Menus / Sections / item / update Soft Drinks se…" at bounding box center [588, 394] width 840 height 737
click at [419, 55] on span "Sections" at bounding box center [419, 54] width 30 height 13
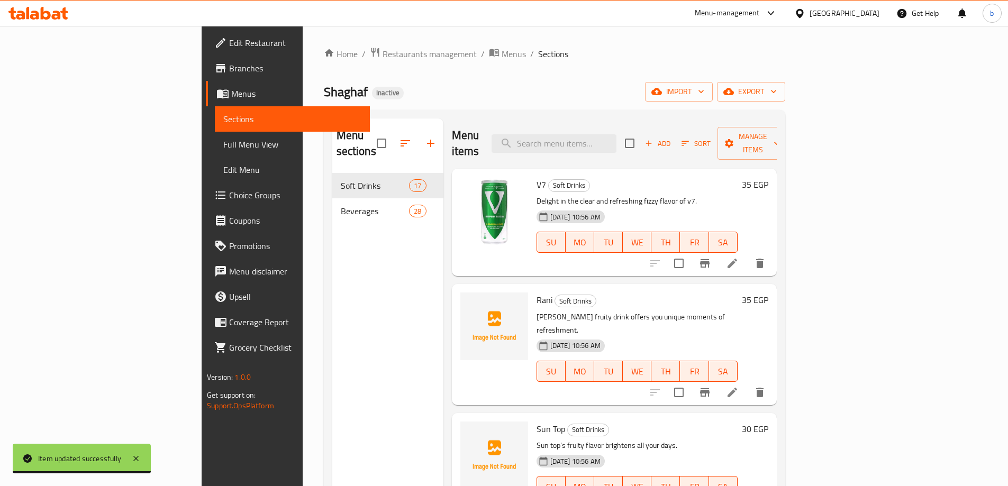
scroll to position [269, 0]
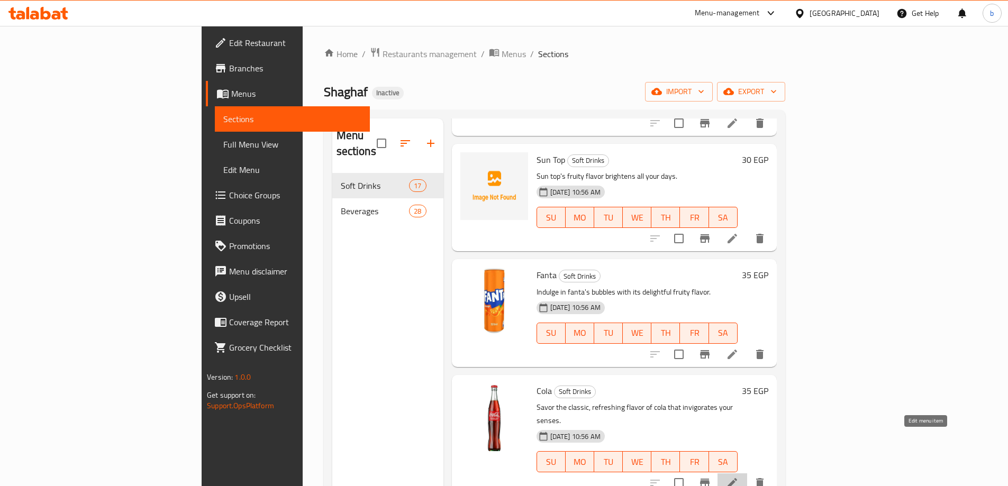
click at [739, 477] on icon at bounding box center [732, 483] width 13 height 13
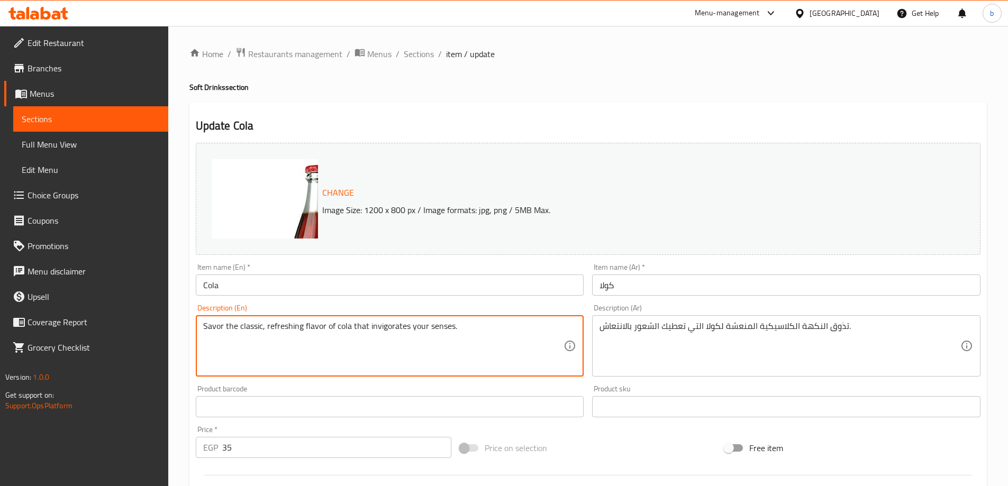
click at [342, 327] on textarea "Savor the classic, refreshing flavor of cola that invigorates your senses." at bounding box center [383, 346] width 361 height 50
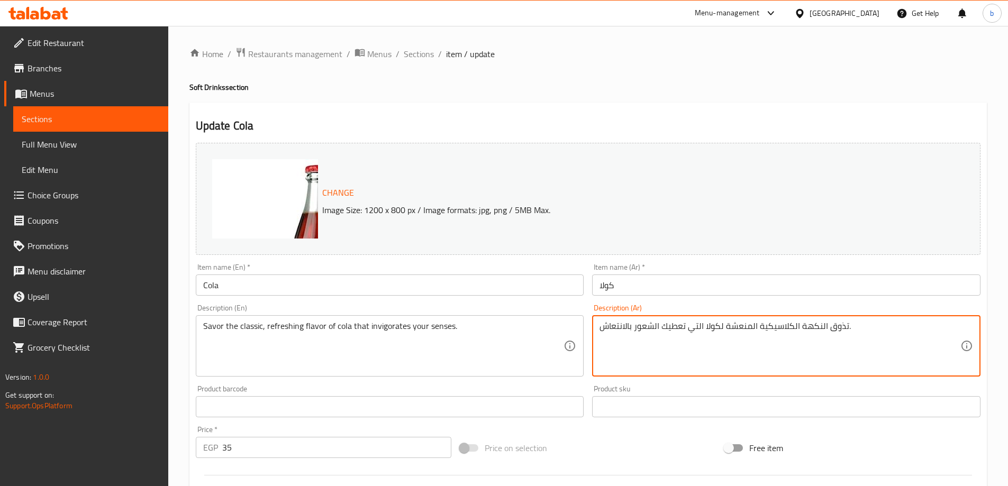
click at [825, 322] on textarea "تذوق النكهة الكلاسيكية المنعشة لكولا التي تعطيك الشعور بالانتعاش." at bounding box center [780, 346] width 361 height 50
paste textarea "نكهة الكولا الكلاسيكية المنعشة التي تنشط حواسك"
click at [790, 330] on textarea "تذوق نكهة الكولا الكلاسيكية المنعشة التي تنشط حواسك." at bounding box center [780, 346] width 361 height 50
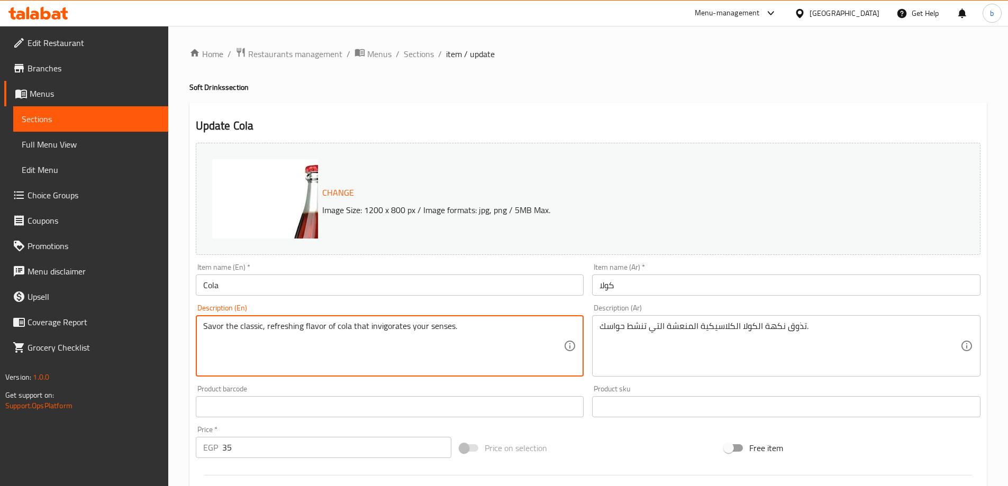
click at [209, 324] on textarea "Savor the classic, refreshing flavor of cola that invigorates your senses." at bounding box center [383, 346] width 361 height 50
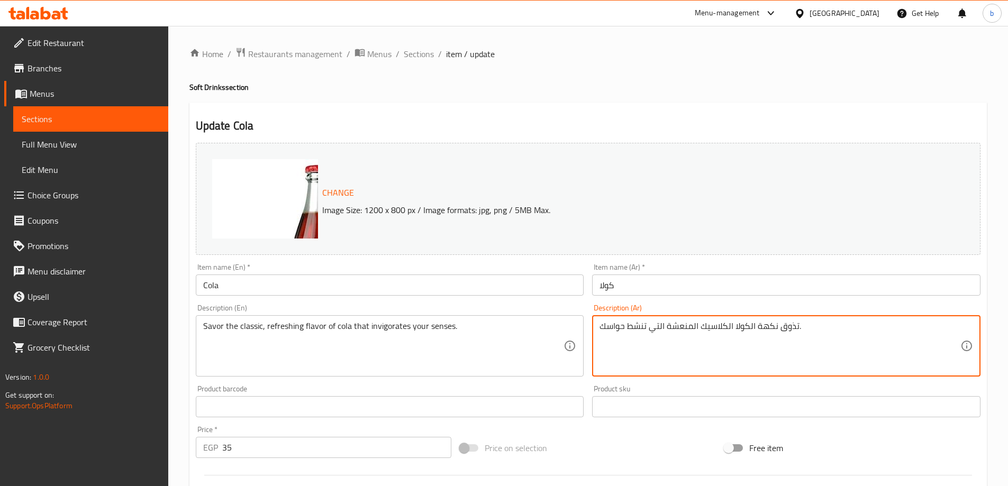
scroll to position [277, 0]
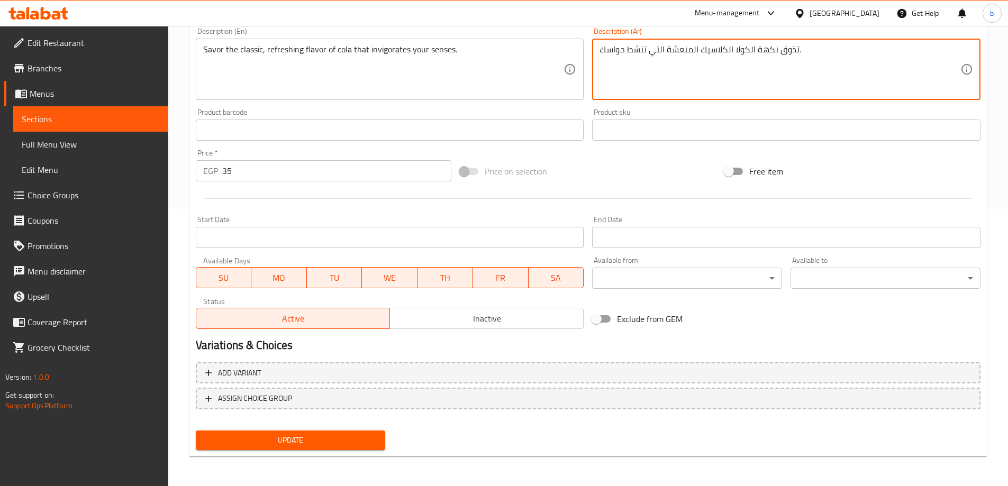
type textarea "تذوق نكهة الكولا الكلاسيك المنعشة التي تنشط حواسك."
click at [340, 447] on span "Update" at bounding box center [290, 440] width 173 height 13
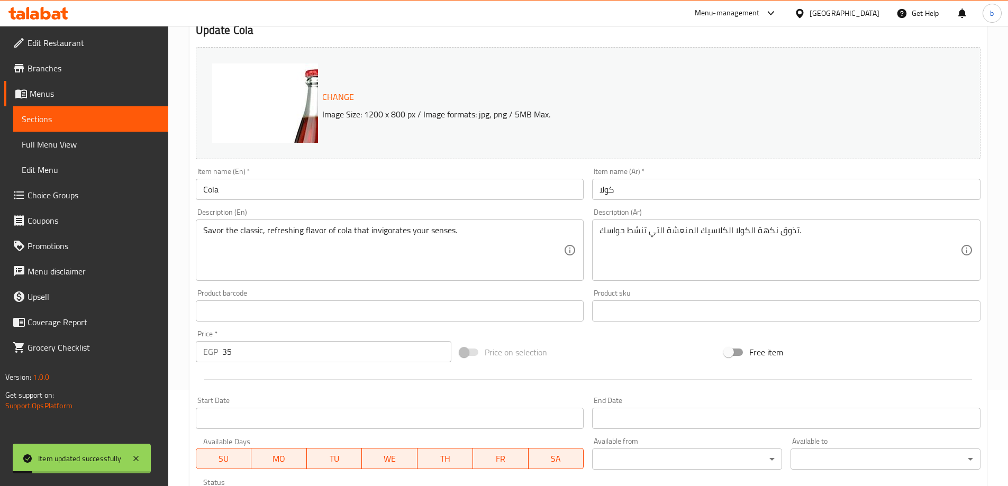
scroll to position [0, 0]
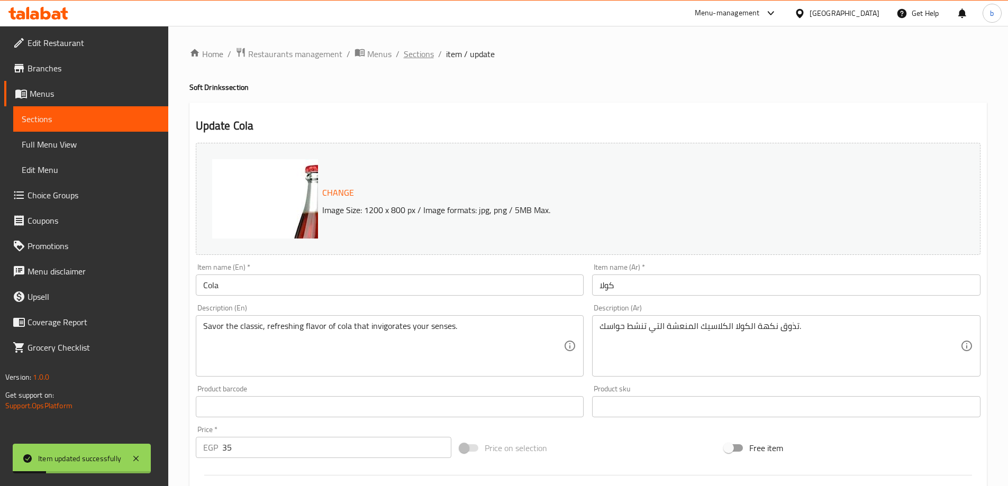
click at [421, 57] on span "Sections" at bounding box center [419, 54] width 30 height 13
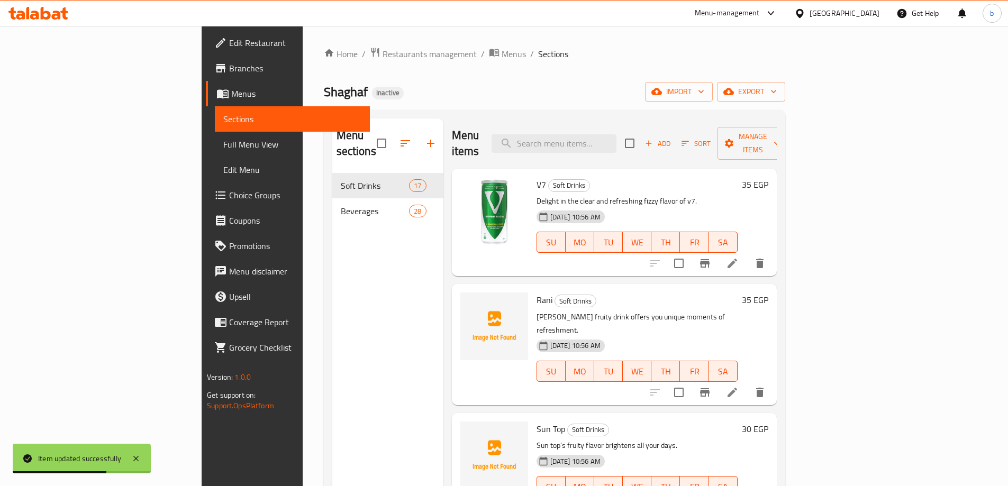
scroll to position [385, 0]
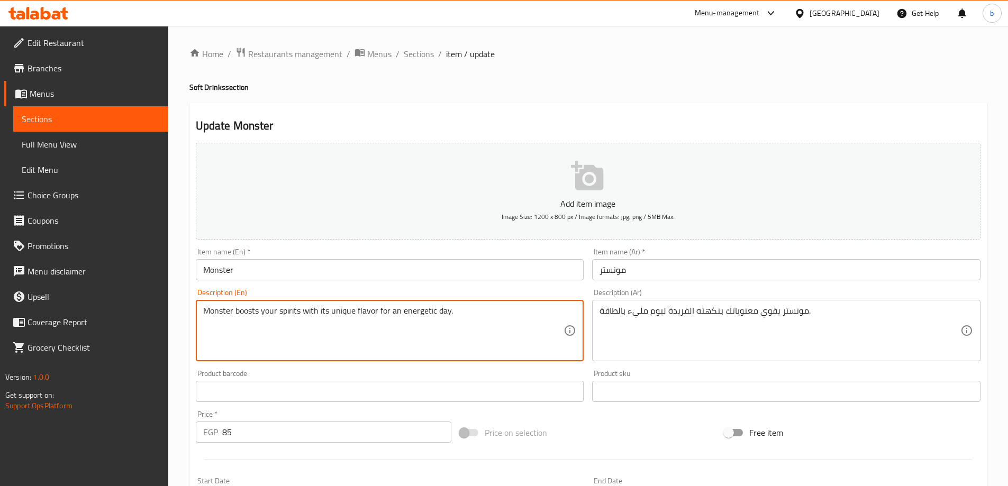
click at [239, 311] on textarea "Monster boosts your spirits with its unique flavor for an energetic day." at bounding box center [383, 331] width 361 height 50
click at [243, 317] on textarea "Monster boosts your spirits with its unique flavor for an energetic day." at bounding box center [383, 331] width 361 height 50
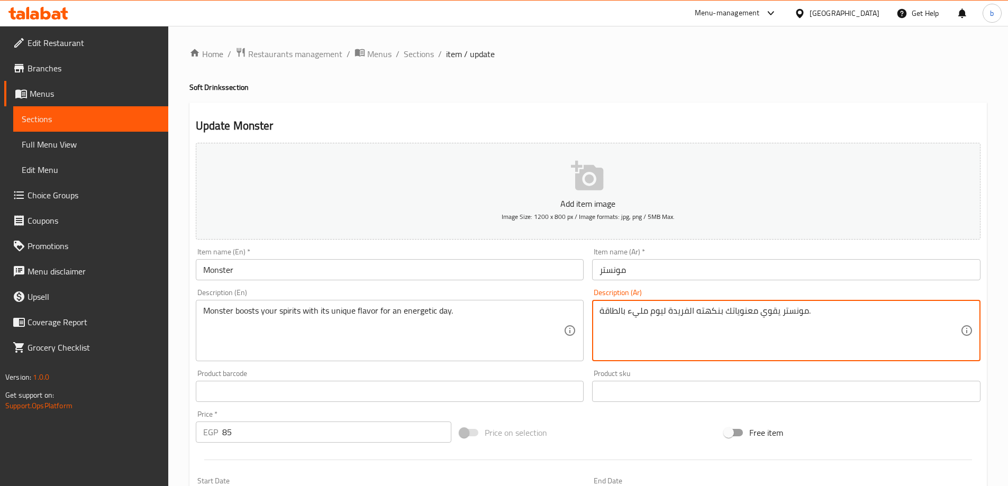
drag, startPoint x: 778, startPoint y: 310, endPoint x: 761, endPoint y: 312, distance: 17.0
type textarea "مونستر بوستس معنوياتك بنكهته الفريدة ليوم مليء بالطاقة."
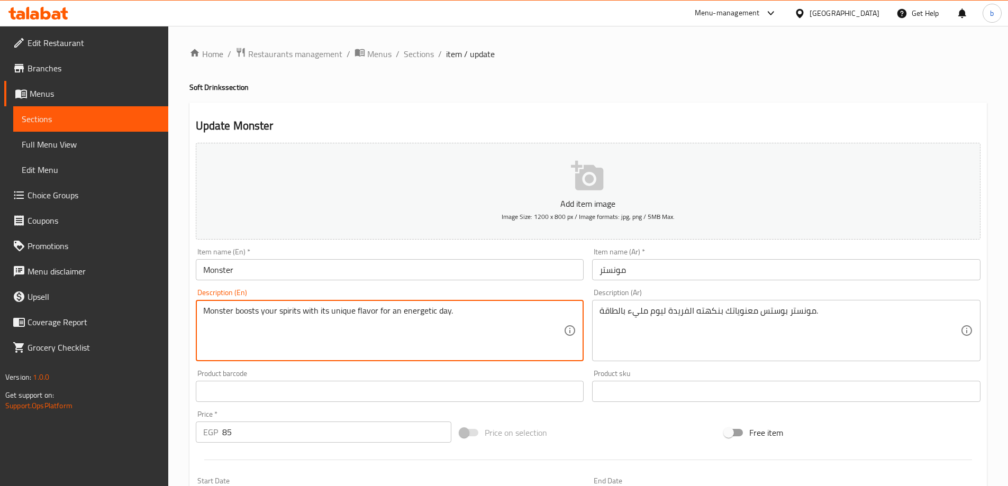
drag, startPoint x: 261, startPoint y: 313, endPoint x: 300, endPoint y: 312, distance: 38.1
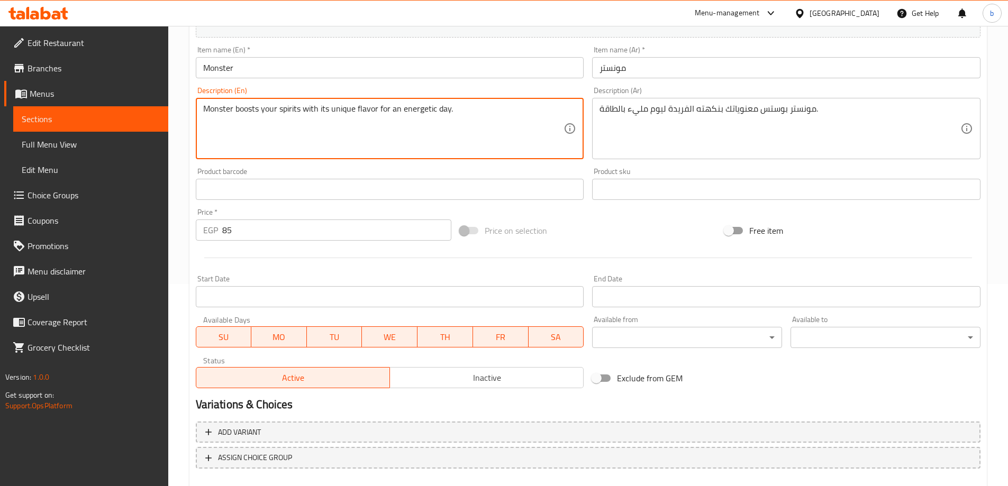
scroll to position [261, 0]
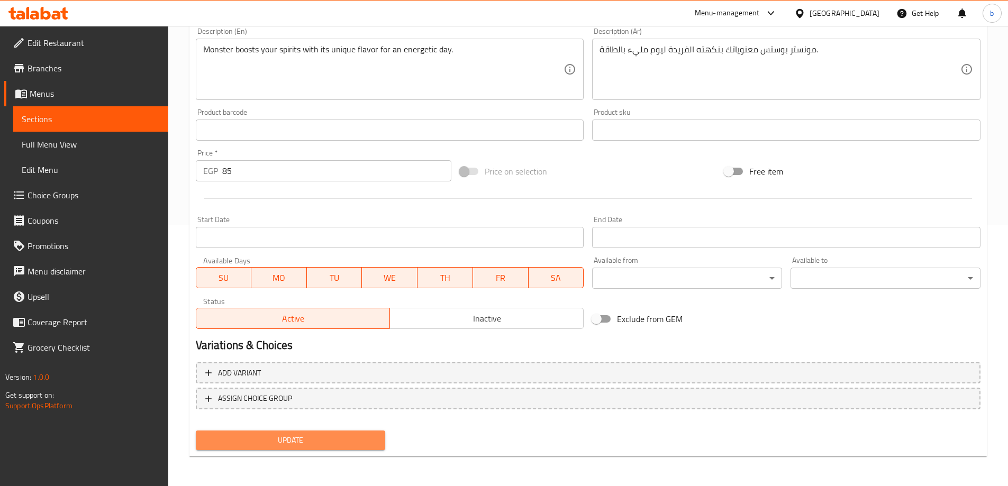
click at [275, 445] on span "Update" at bounding box center [290, 440] width 173 height 13
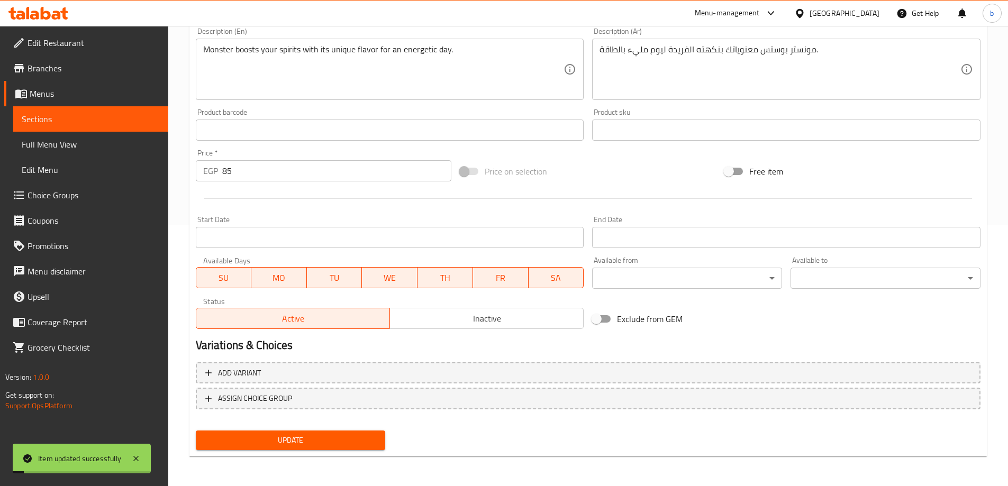
scroll to position [0, 0]
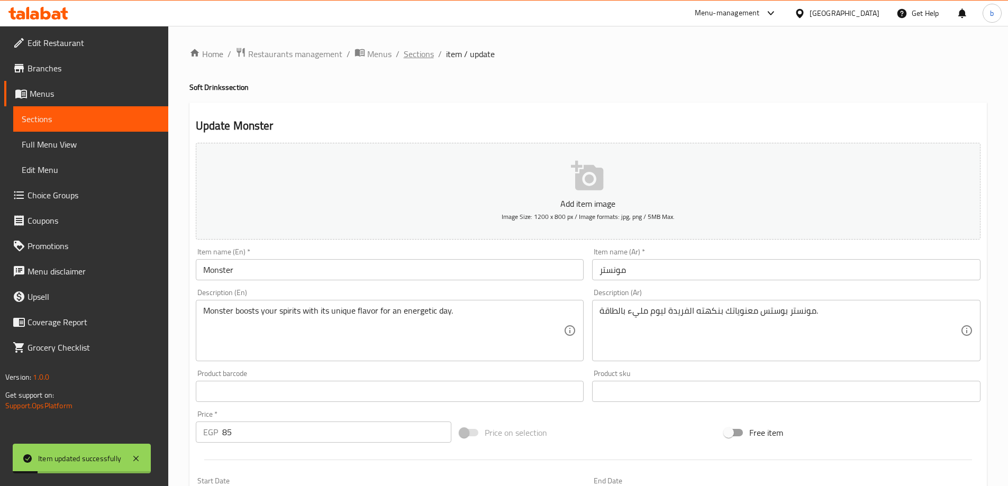
click at [410, 51] on span "Sections" at bounding box center [419, 54] width 30 height 13
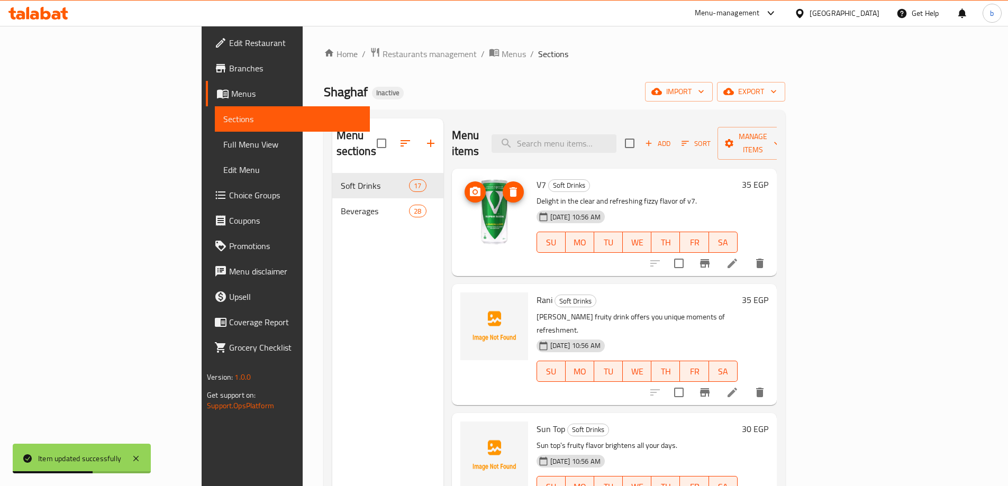
scroll to position [501, 0]
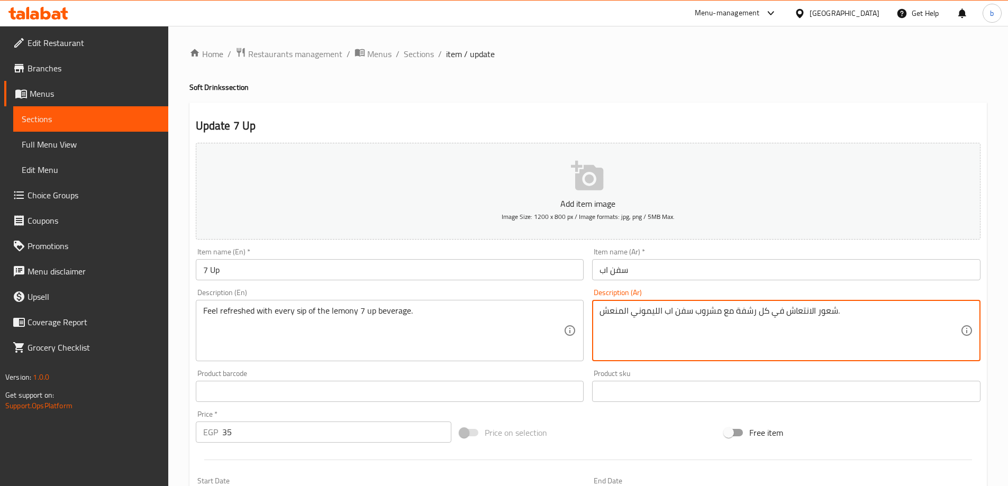
paste textarea "شعر بالانتعاش مع كل رشفة من مشروب 7 أب بالليمون"
click at [645, 314] on textarea "اشعر بالانتعاش مع كل رشفة من مشروب 7 أب بالليمون." at bounding box center [780, 331] width 361 height 50
click at [626, 312] on textarea "اشعر بالانتعاش مع كل رشفة من مشروب سفن أب بالليمون." at bounding box center [780, 331] width 361 height 50
click at [600, 313] on textarea "اشعر بالانتعاش مع كل رشفة من مشروب سفن أب الليمون." at bounding box center [780, 331] width 361 height 50
click at [807, 311] on textarea "اشعر بالانتعاش مع كل رشفة من مشروب سفن أب الليمون." at bounding box center [780, 331] width 361 height 50
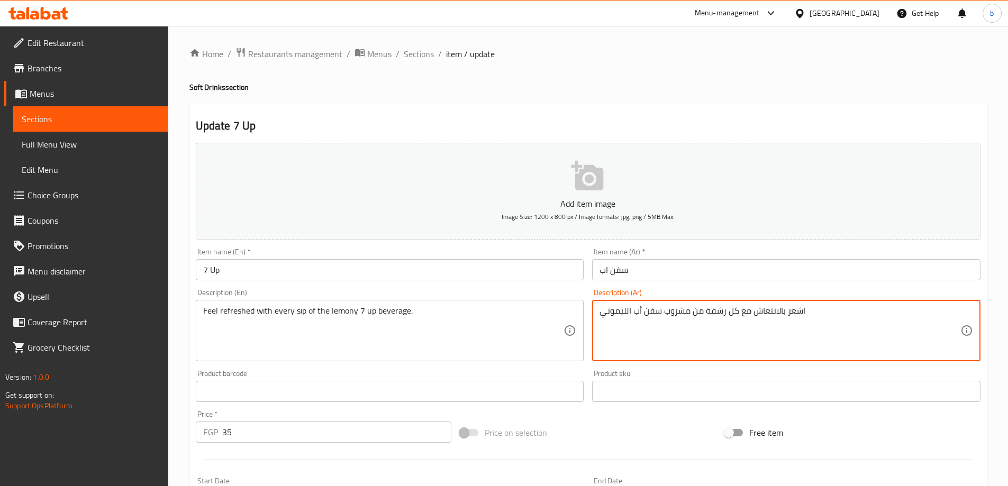
type textarea "اشعر بالانتعاش مع كل رشفة من مشروب سفن أب الليموني"
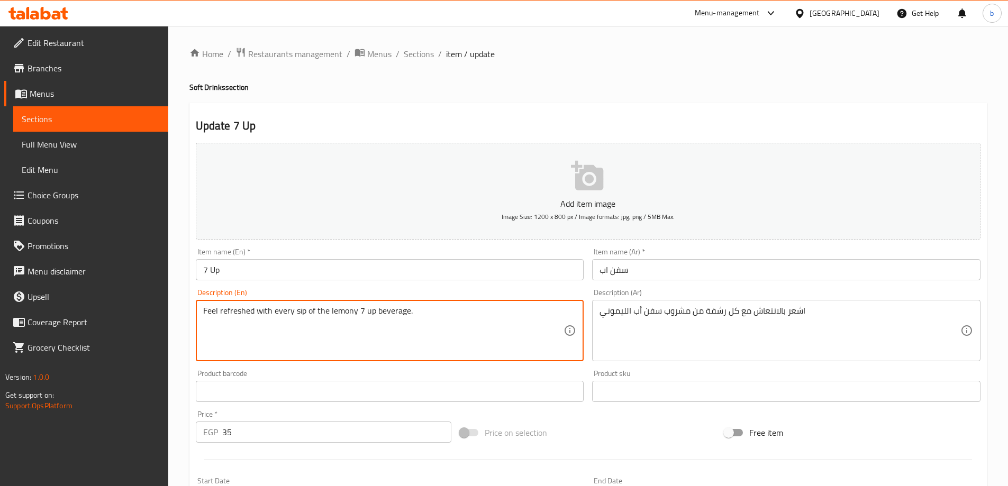
click at [345, 315] on textarea "Feel refreshed with every sip of the lemony 7 up beverage." at bounding box center [383, 331] width 361 height 50
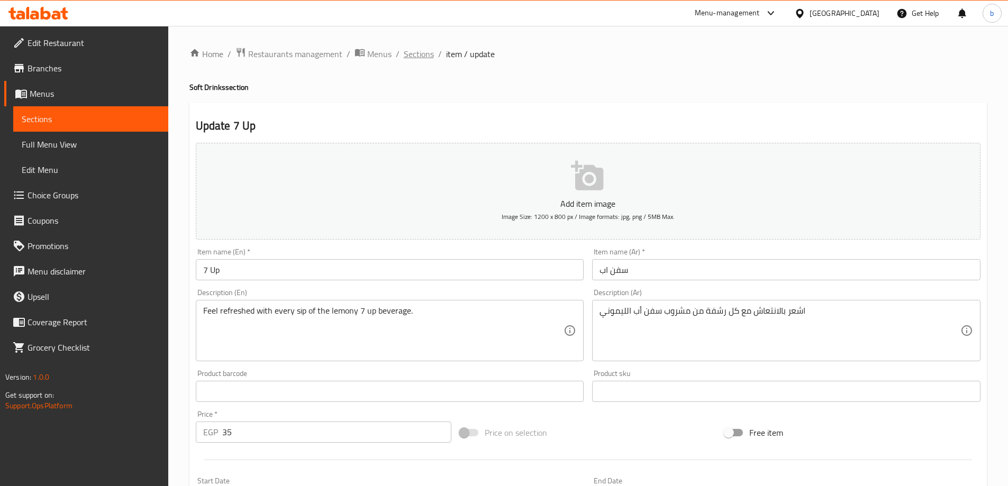
click at [419, 54] on span "Sections" at bounding box center [419, 54] width 30 height 13
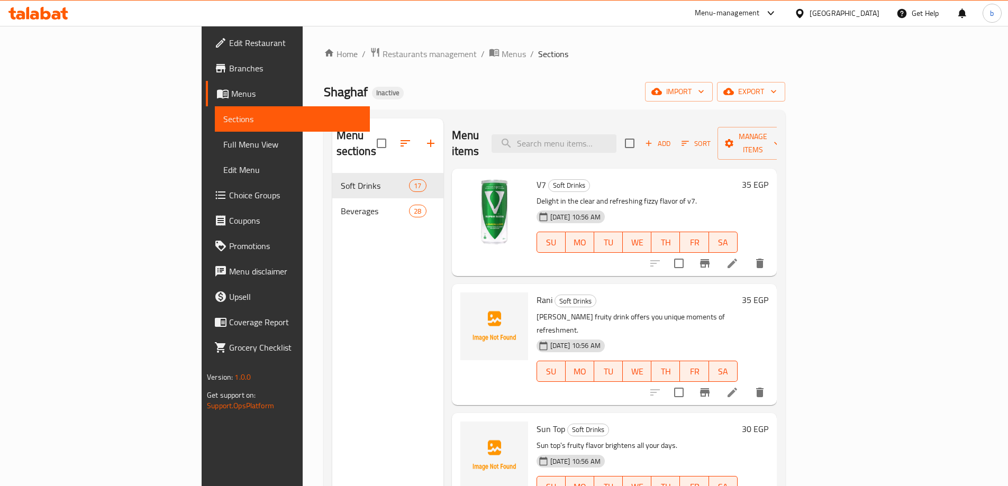
scroll to position [617, 0]
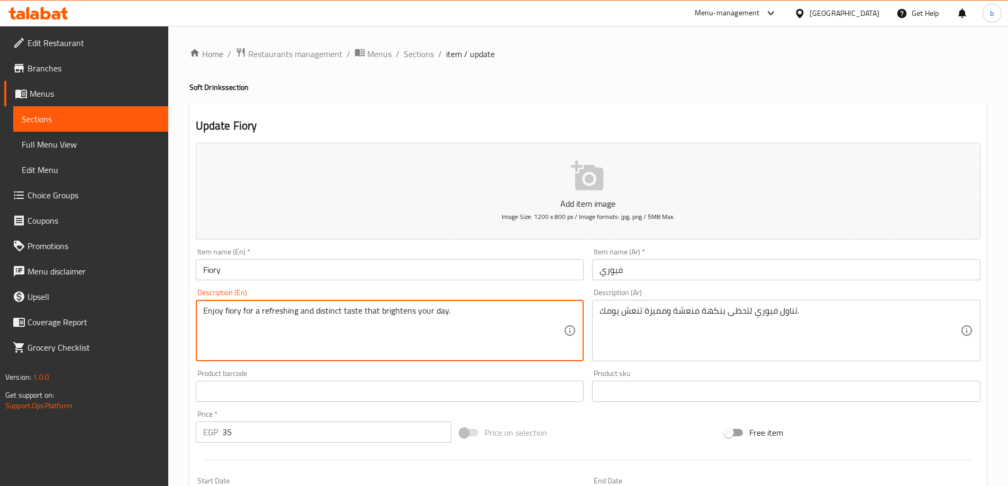
click at [360, 316] on textarea "Enjoy fiory for a refreshing and distinct taste that brightens your day." at bounding box center [383, 331] width 361 height 50
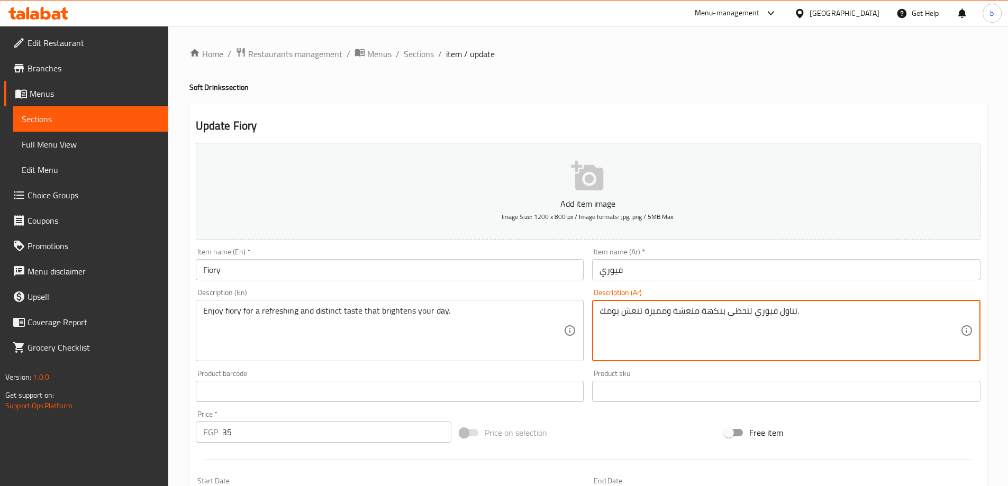
click at [690, 311] on textarea "تناول فيوري لتحظى بنكهة منعشة ومميزة تنعش يومك." at bounding box center [780, 331] width 361 height 50
paste textarea "ستمتع بالفيوري للحصول على مذاق منعش ومميز يضفي البهجة على"
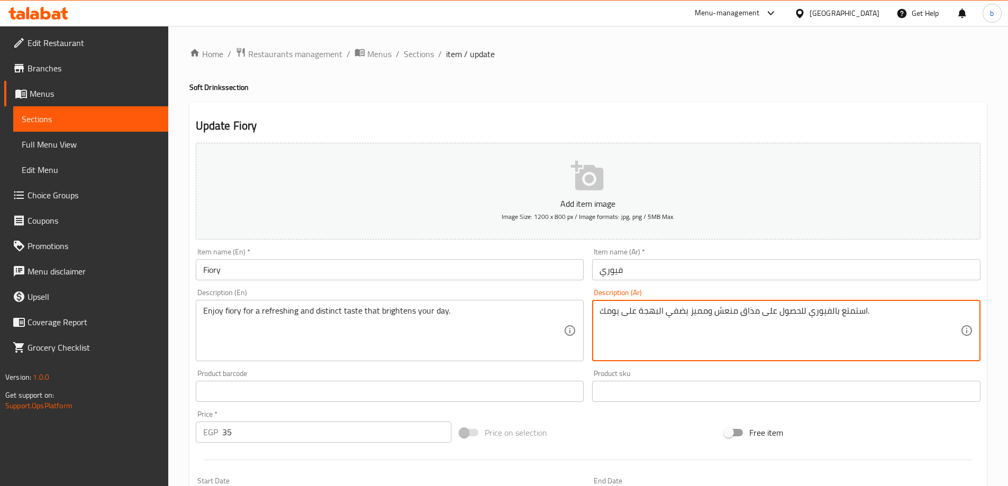
drag, startPoint x: 801, startPoint y: 312, endPoint x: 758, endPoint y: 316, distance: 43.1
click at [758, 316] on textarea "استمتع بالفيوري للحصول على مذاق منعش ومميز يضفي البهجة على يومك." at bounding box center [780, 331] width 361 height 50
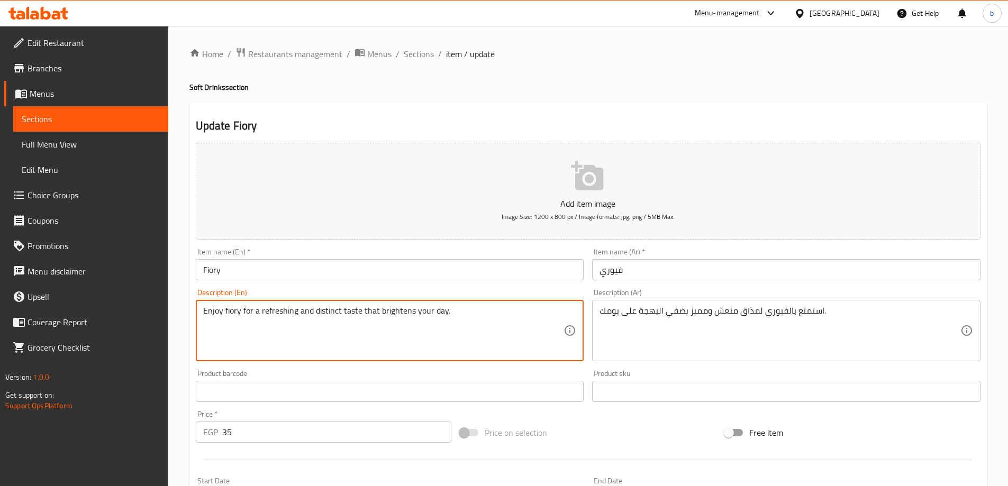
drag, startPoint x: 379, startPoint y: 312, endPoint x: 613, endPoint y: 309, distance: 233.4
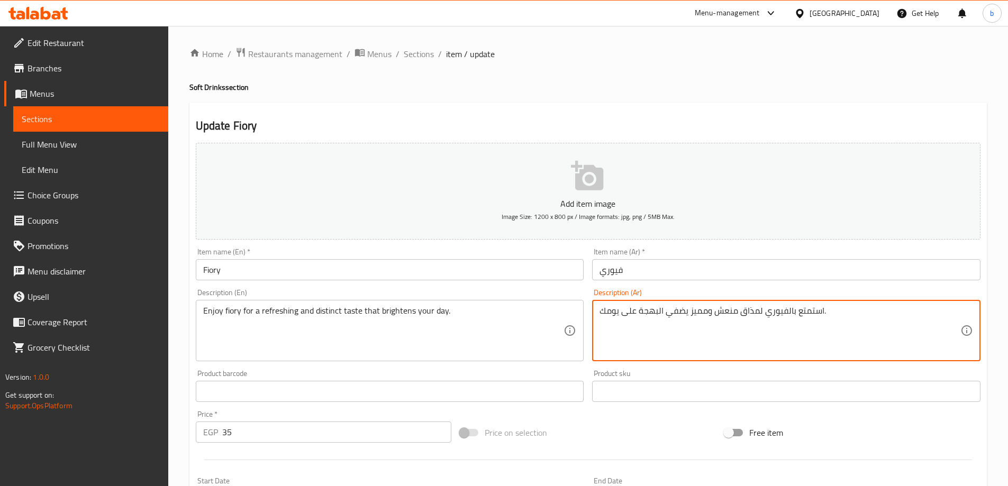
drag, startPoint x: 666, startPoint y: 313, endPoint x: 682, endPoint y: 314, distance: 15.9
drag, startPoint x: 622, startPoint y: 313, endPoint x: 682, endPoint y: 319, distance: 60.1
click at [682, 319] on textarea "استمتع بالفيوري لمذاق منعش ومميز يضفي البهجة على يومك." at bounding box center [780, 331] width 361 height 50
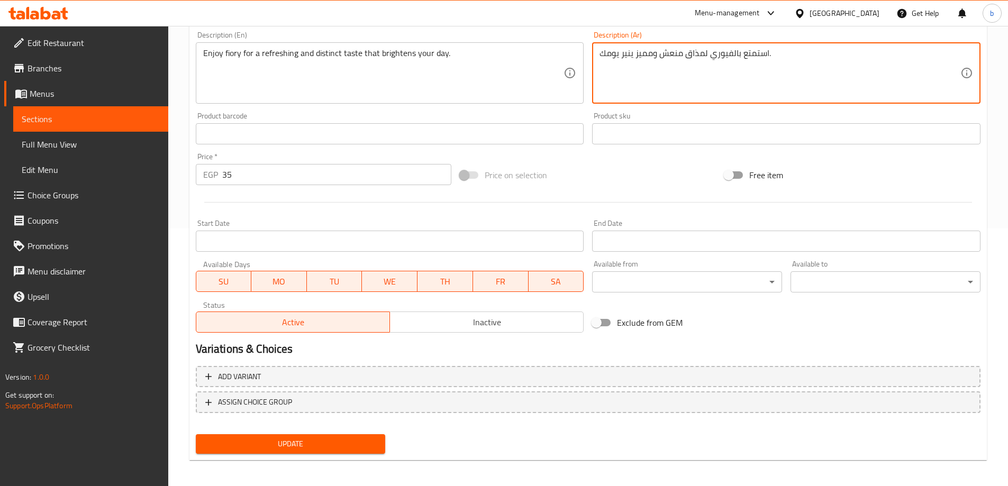
scroll to position [261, 0]
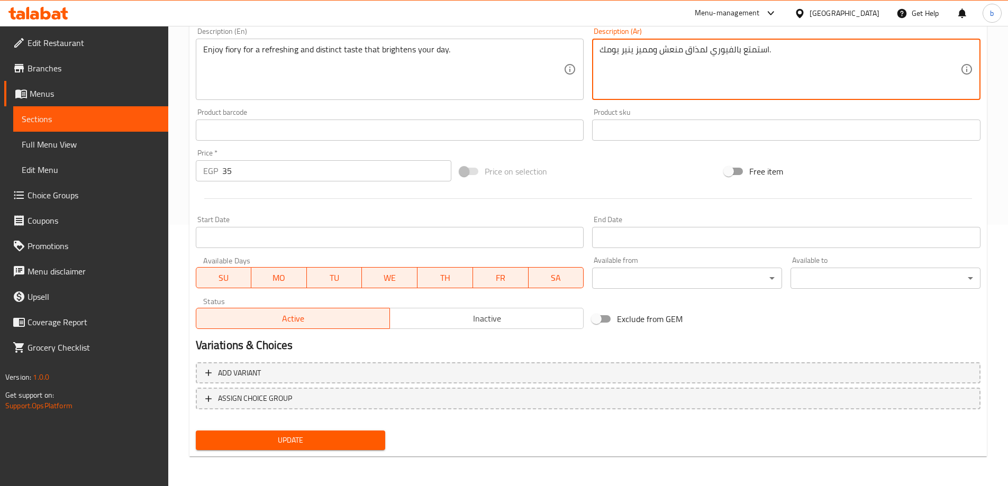
type textarea "استمتع بالفيوري لمذاق منعش ومميز ينير يومك."
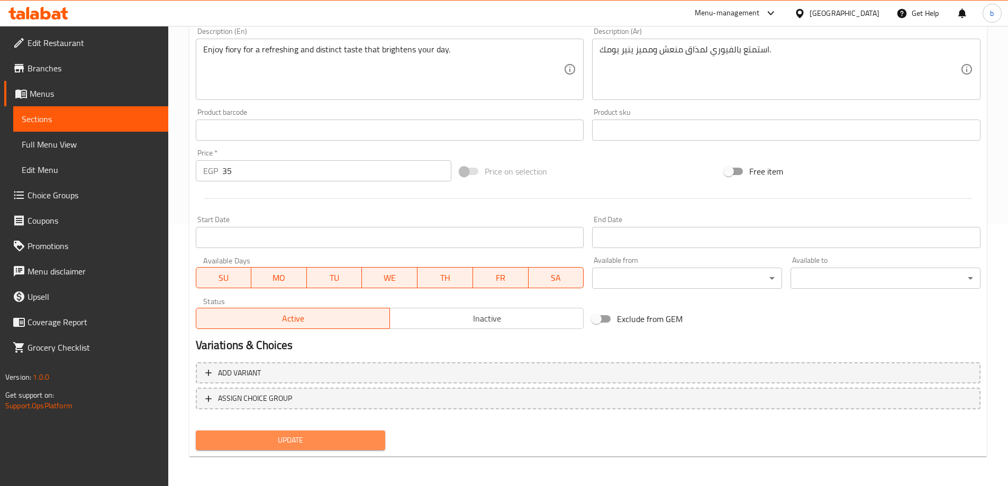
click at [300, 450] on button "Update" at bounding box center [291, 441] width 190 height 20
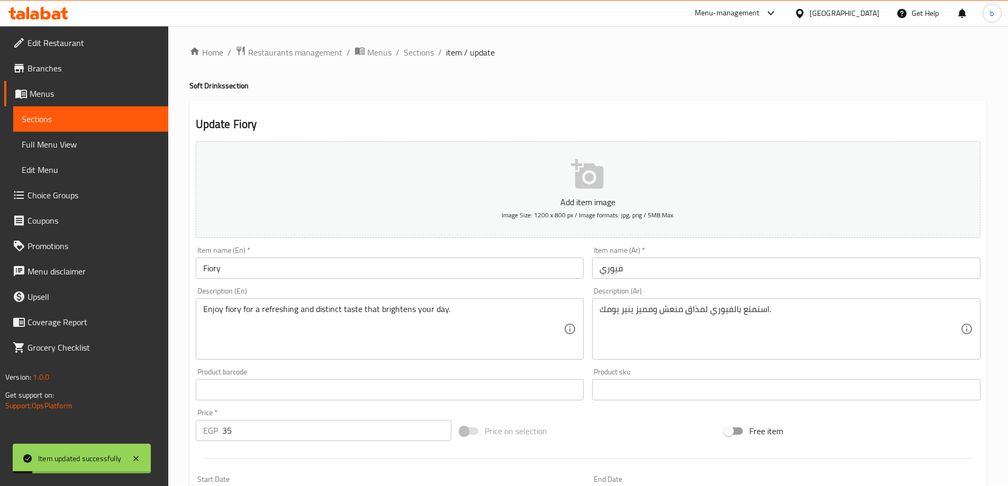
scroll to position [0, 0]
click at [427, 56] on span "Sections" at bounding box center [419, 54] width 30 height 13
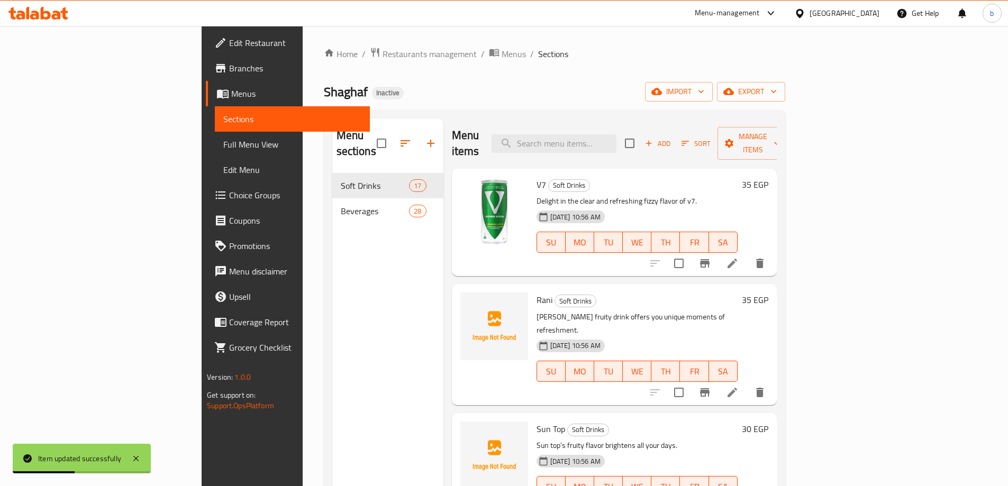
click at [636, 211] on div "08-10-2025 10:56 AM SU MO TU WE TH FR SA" at bounding box center [637, 234] width 210 height 57
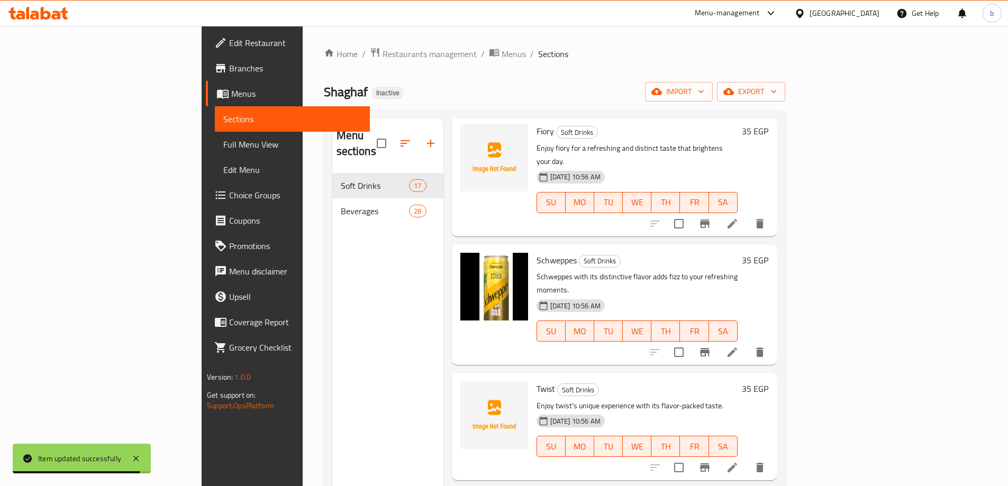
scroll to position [871, 0]
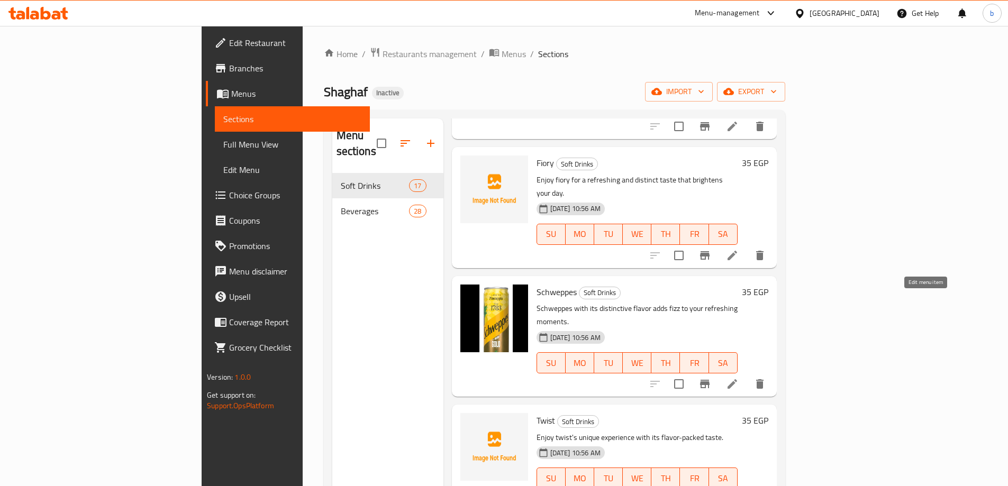
click at [739, 378] on icon at bounding box center [732, 384] width 13 height 13
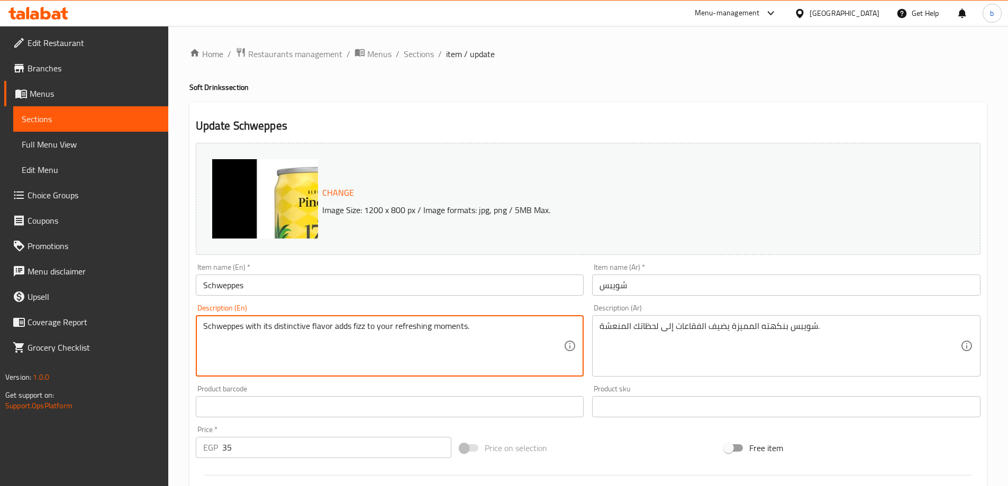
click at [363, 325] on textarea "Schweppes with its distinctive flavor adds fizz to your refreshing moments." at bounding box center [383, 346] width 361 height 50
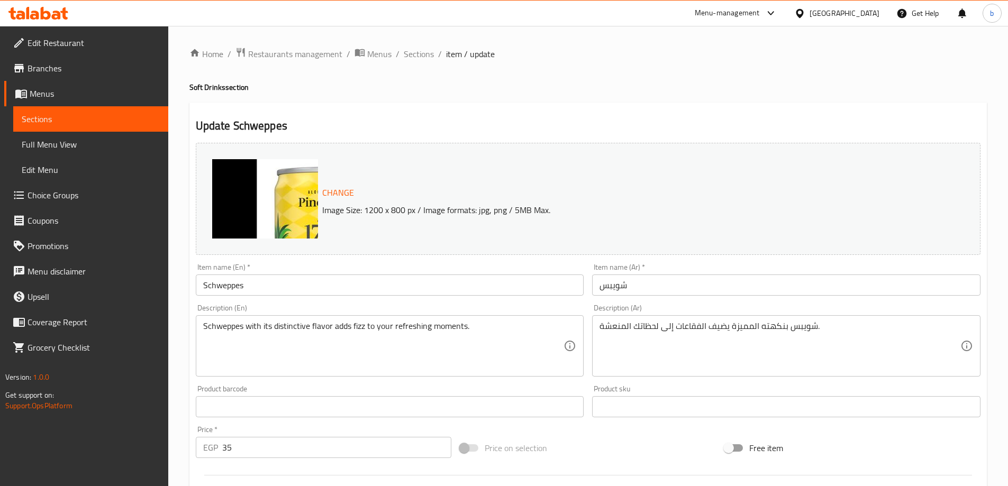
click at [387, 332] on textarea "Schweppes with its distinctive flavor adds fizz to your refreshing moments." at bounding box center [383, 346] width 361 height 50
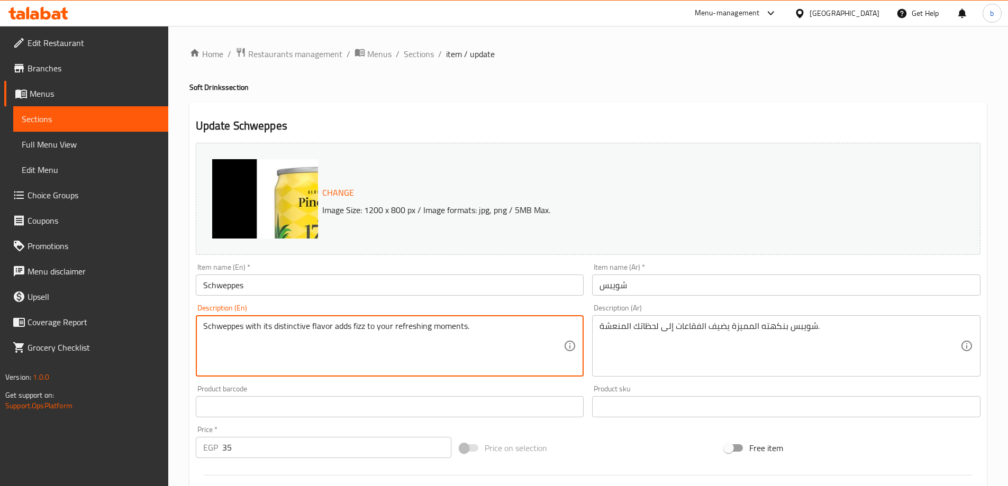
click at [387, 332] on textarea "Schweppes with its distinctive flavor adds fizz to your refreshing moments." at bounding box center [383, 346] width 361 height 50
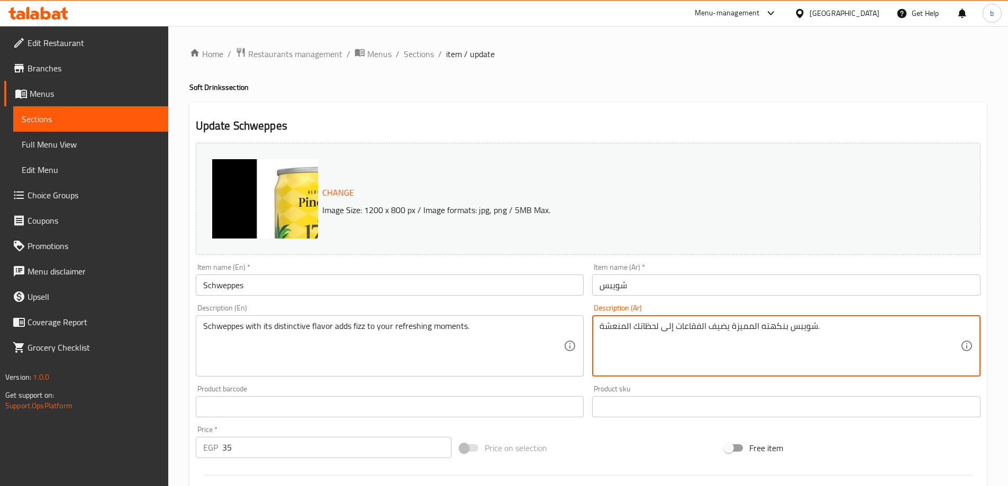
drag, startPoint x: 818, startPoint y: 327, endPoint x: 818, endPoint y: 336, distance: 9.0
click at [818, 331] on textarea "شويبس بنكهته المميزة يضيف الفقاعات إلى لحظاتك المنعشة." at bounding box center [780, 346] width 361 height 50
type textarea "تضيف شويبس بنكهتها المميزة فيز للحظات منعشة"
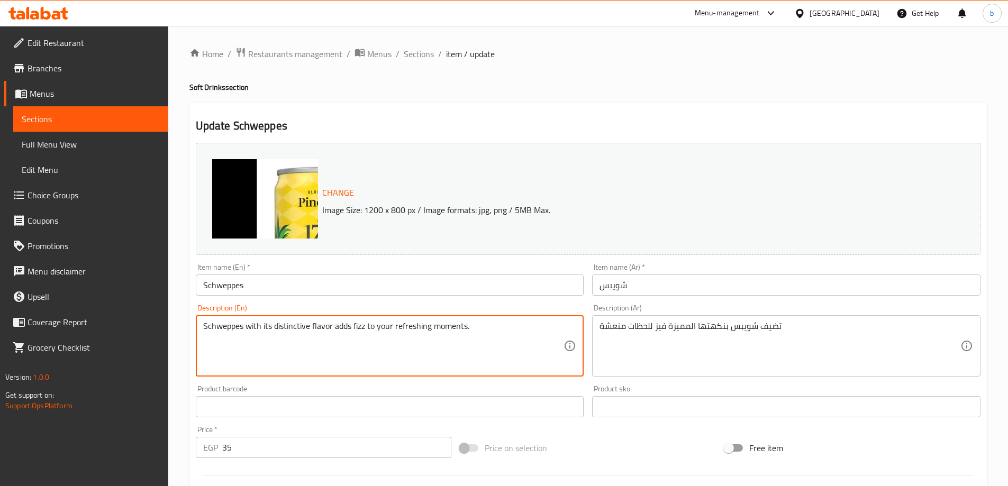
click at [295, 332] on textarea "Schweppes with its distinctive flavor adds fizz to your refreshing moments." at bounding box center [383, 346] width 361 height 50
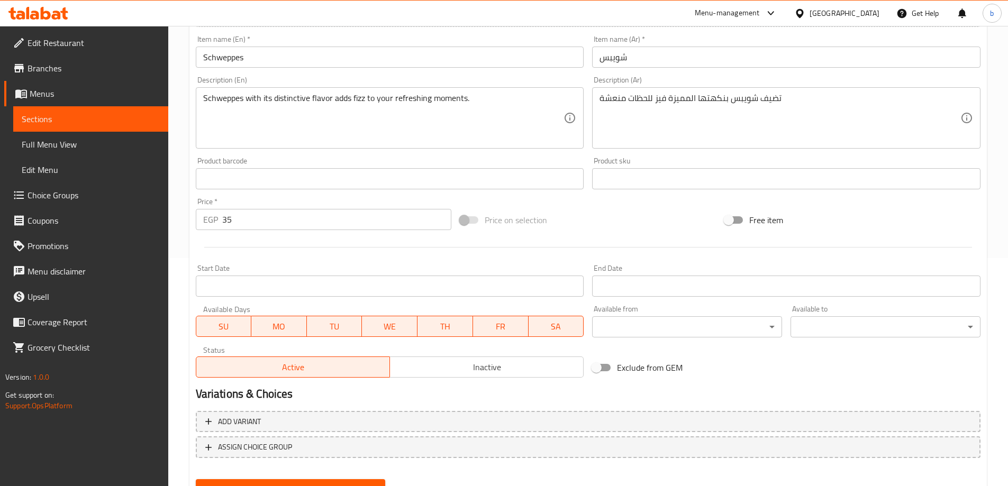
scroll to position [277, 0]
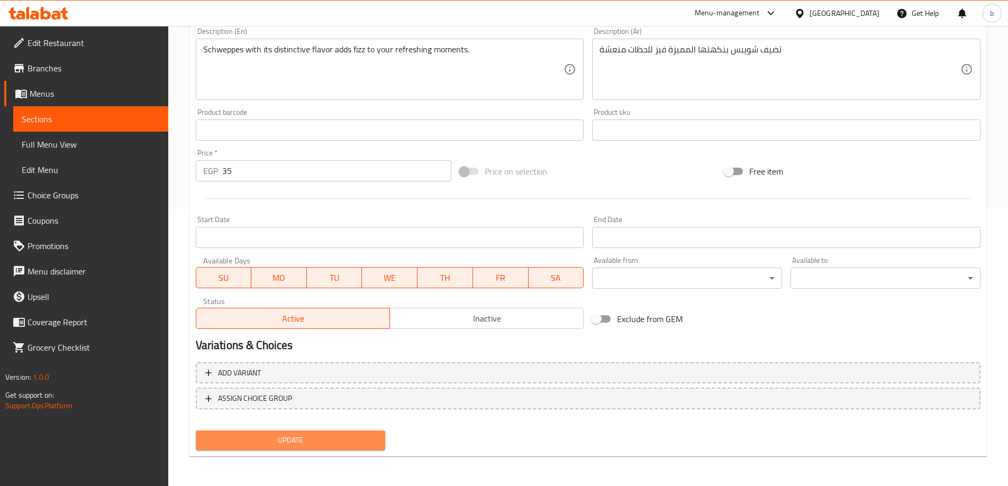
click at [304, 436] on span "Update" at bounding box center [290, 440] width 173 height 13
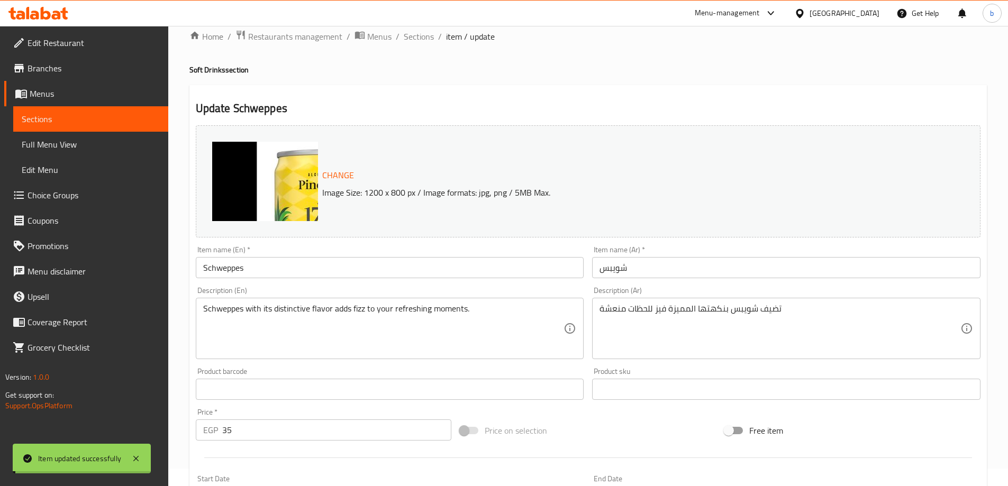
scroll to position [12, 0]
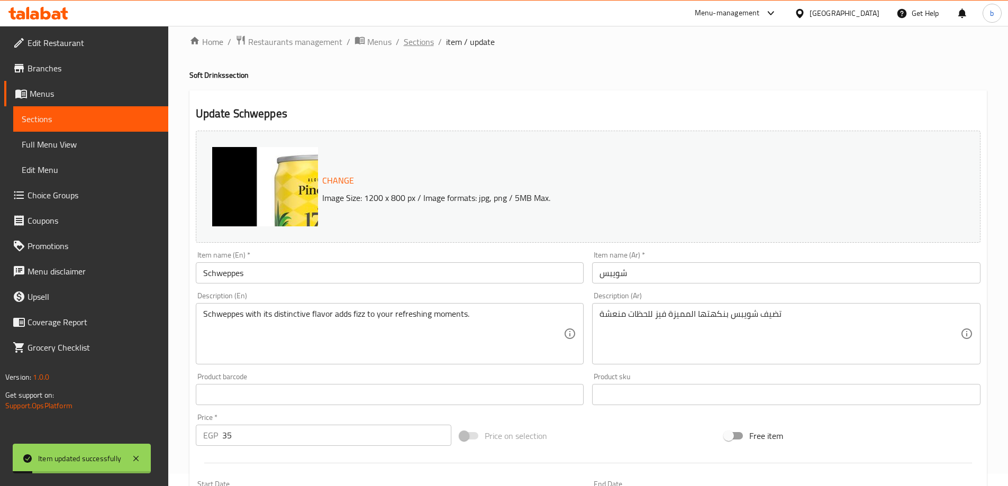
click at [423, 41] on span "Sections" at bounding box center [419, 41] width 30 height 13
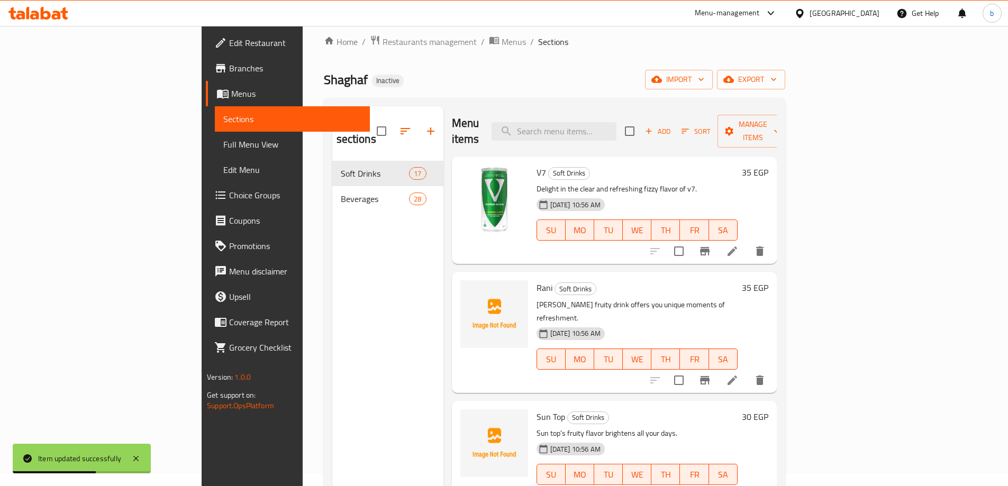
click at [696, 281] on h6 "Rani Soft Drinks" at bounding box center [637, 288] width 201 height 15
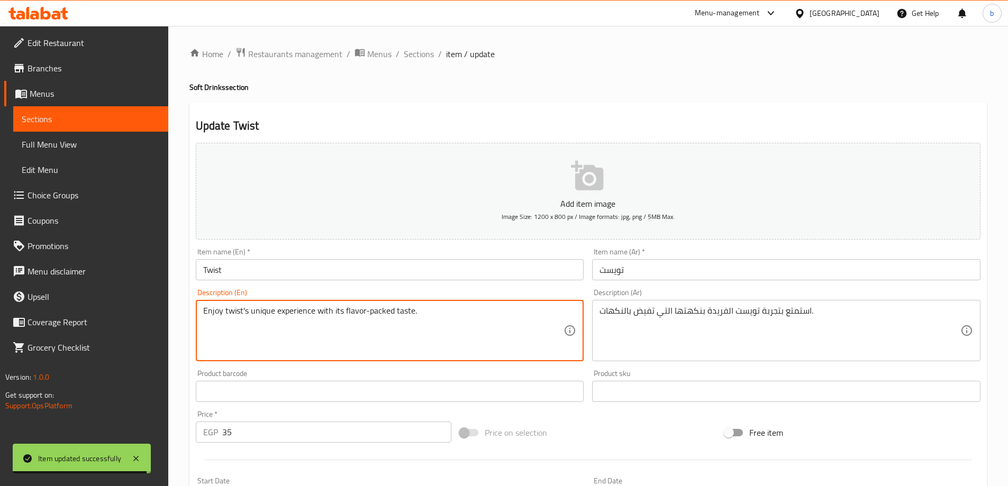
click at [284, 309] on textarea "Enjoy twist's unique experience with its flavor-packed taste." at bounding box center [383, 331] width 361 height 50
click at [441, 336] on textarea "Enjoy twist's unique experience with its flavor-packed taste." at bounding box center [383, 331] width 361 height 50
drag, startPoint x: 346, startPoint y: 312, endPoint x: 540, endPoint y: 322, distance: 194.0
click at [535, 323] on textarea "Enjoy twist's unique experience with its flavor-packed taste." at bounding box center [383, 331] width 361 height 50
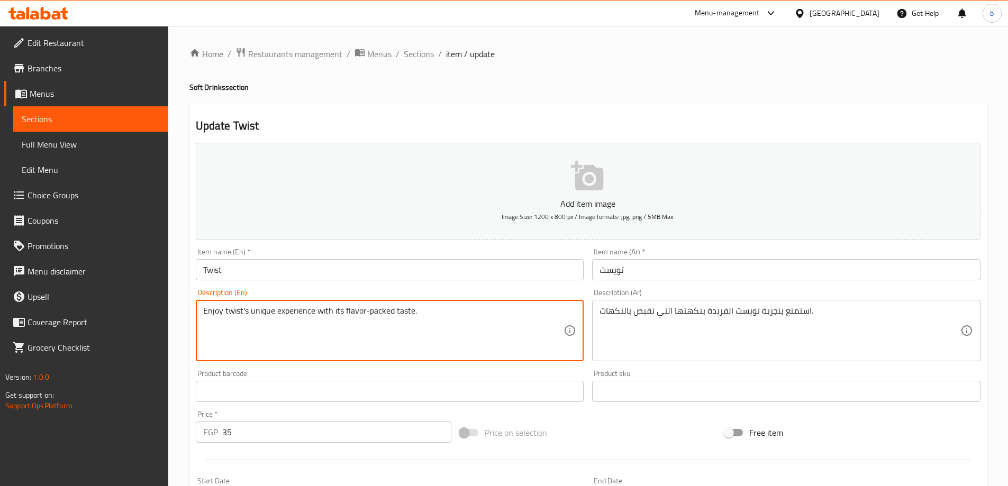
drag, startPoint x: 343, startPoint y: 315, endPoint x: 437, endPoint y: 321, distance: 94.4
click at [435, 321] on textarea "Enjoy twist's unique experience with its flavor-packed taste." at bounding box center [383, 331] width 361 height 50
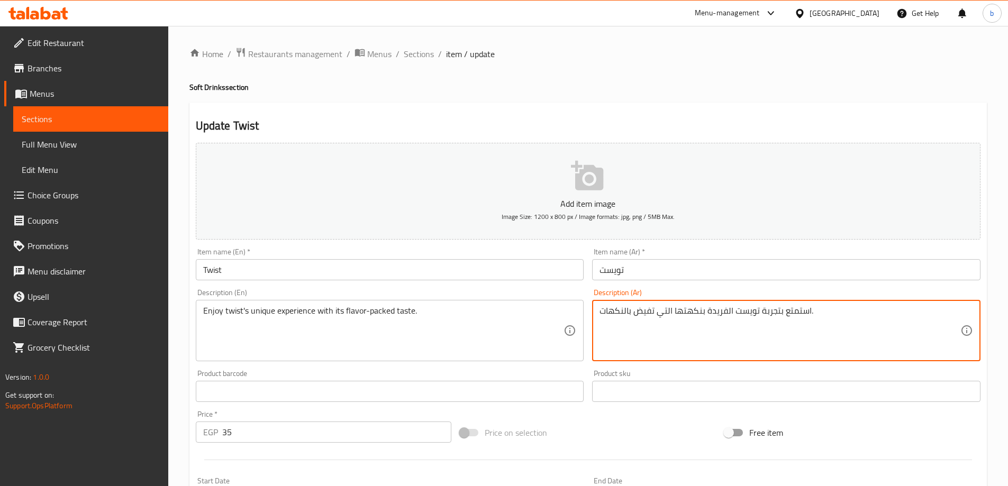
drag, startPoint x: 654, startPoint y: 313, endPoint x: 592, endPoint y: 309, distance: 61.5
paste textarea "طعم مليء بالنك"
drag, startPoint x: 661, startPoint y: 314, endPoint x: 677, endPoint y: 317, distance: 17.1
click at [677, 317] on textarea "استمتع بتجربة تويست الفريدة بنكهتها التي طعم مليء بالنك." at bounding box center [780, 331] width 361 height 50
drag, startPoint x: 695, startPoint y: 311, endPoint x: 661, endPoint y: 316, distance: 34.2
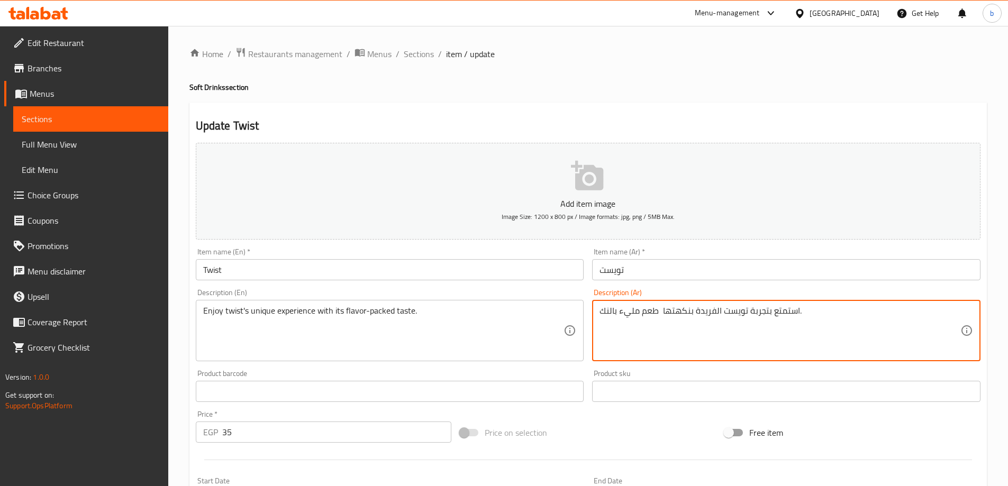
click at [661, 316] on textarea "استمتع بتجربة تويست الفريدة بنكهتها طعم مليء بالنك." at bounding box center [780, 331] width 361 height 50
click at [672, 310] on textarea "استمتع بتجربة تويست الفريدةمع طعم مليء بالنك." at bounding box center [780, 331] width 361 height 50
click at [804, 314] on textarea "استمتع بتجربة تويست الفريدة مع طعم مليء بالنك." at bounding box center [780, 331] width 361 height 50
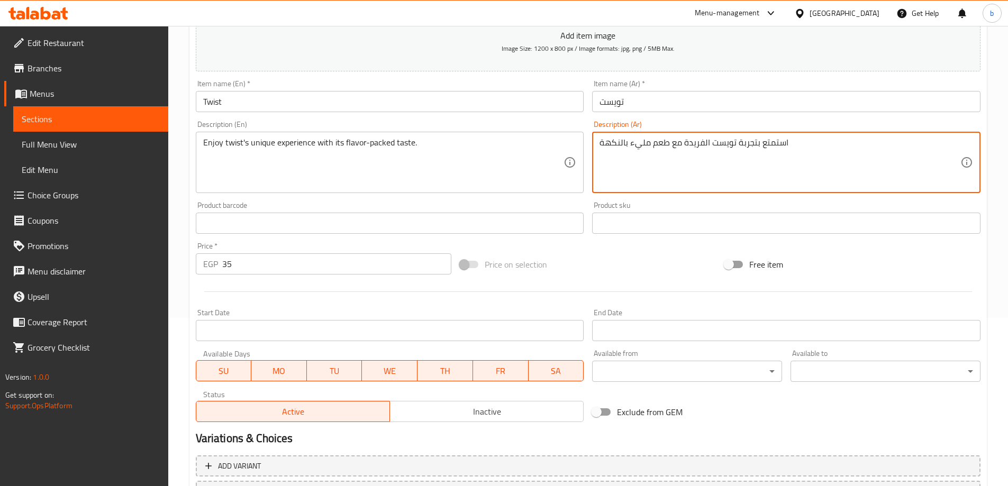
scroll to position [261, 0]
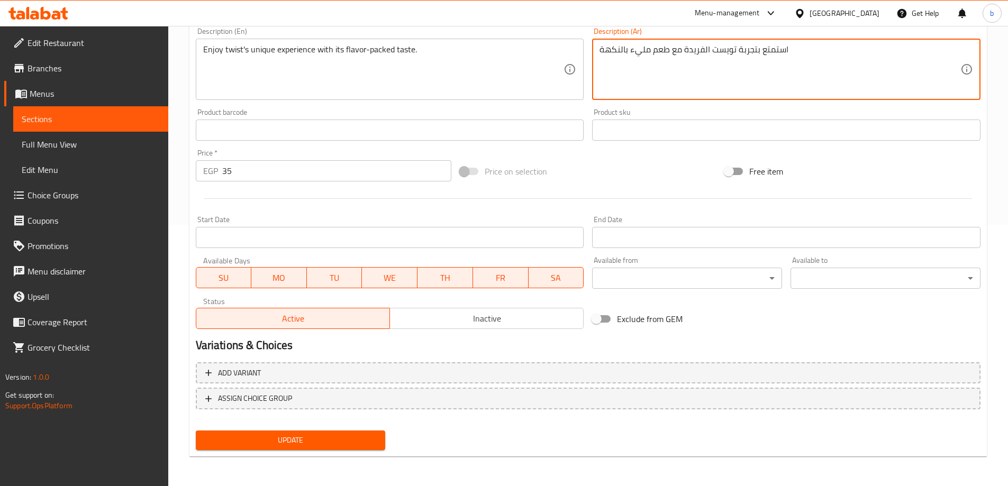
type textarea "استمتع بتجربة تويست الفريدة مع طعم مليء بالنكهة"
click at [278, 448] on button "Update" at bounding box center [291, 441] width 190 height 20
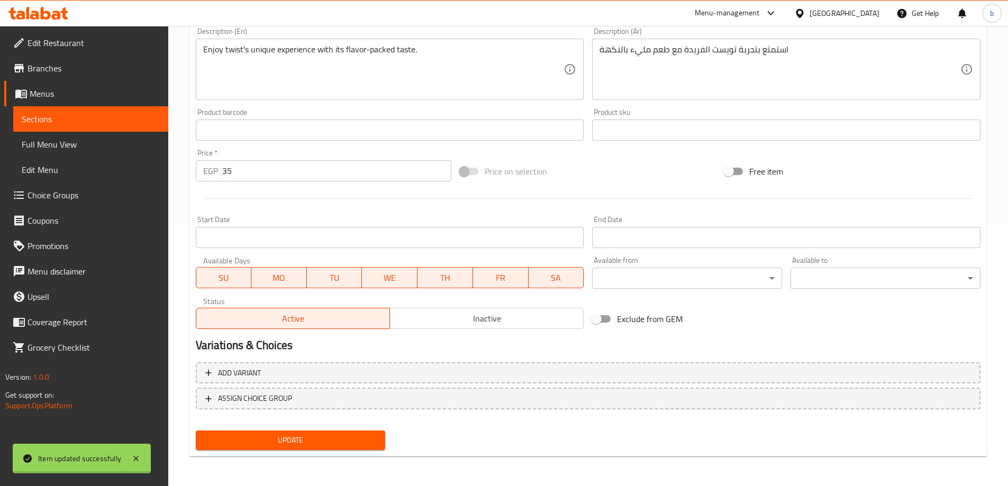
scroll to position [0, 0]
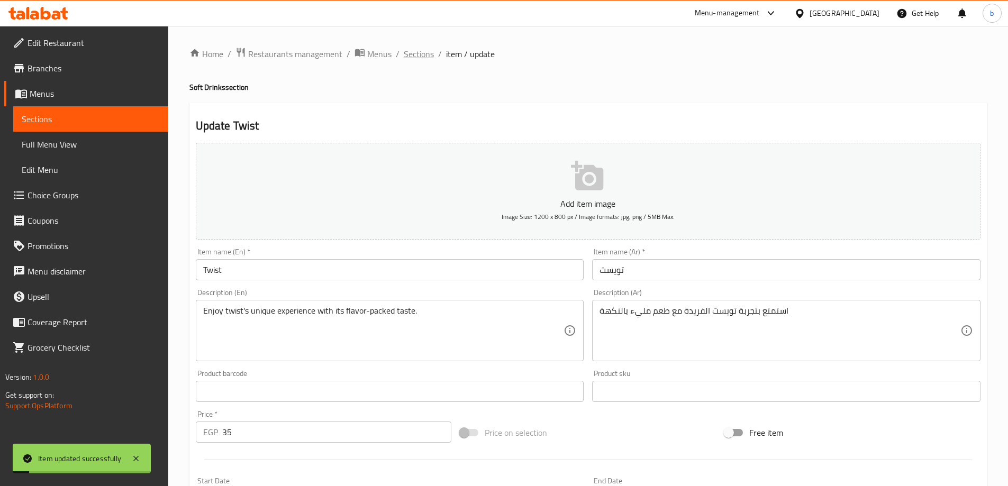
click at [430, 54] on span "Sections" at bounding box center [419, 54] width 30 height 13
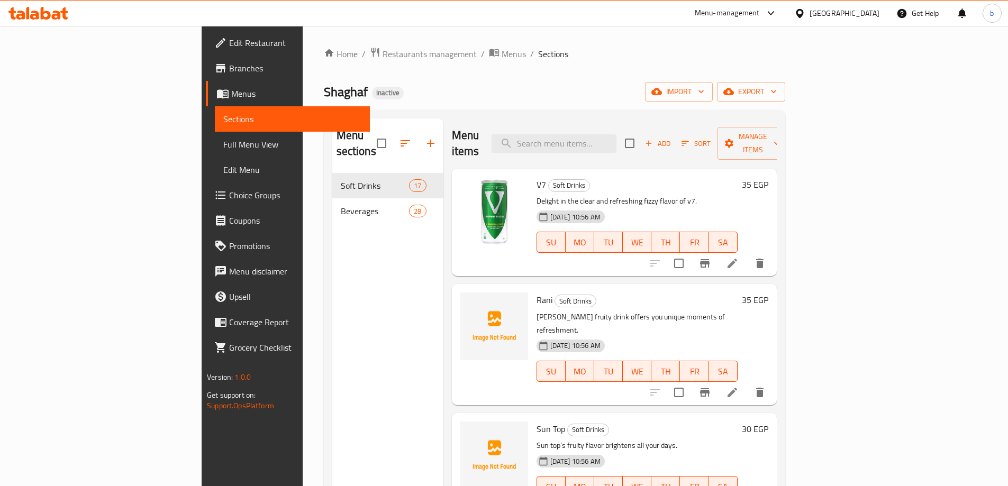
click at [377, 284] on div "Menu sections Soft Drinks 17 Beverages 28" at bounding box center [387, 362] width 111 height 486
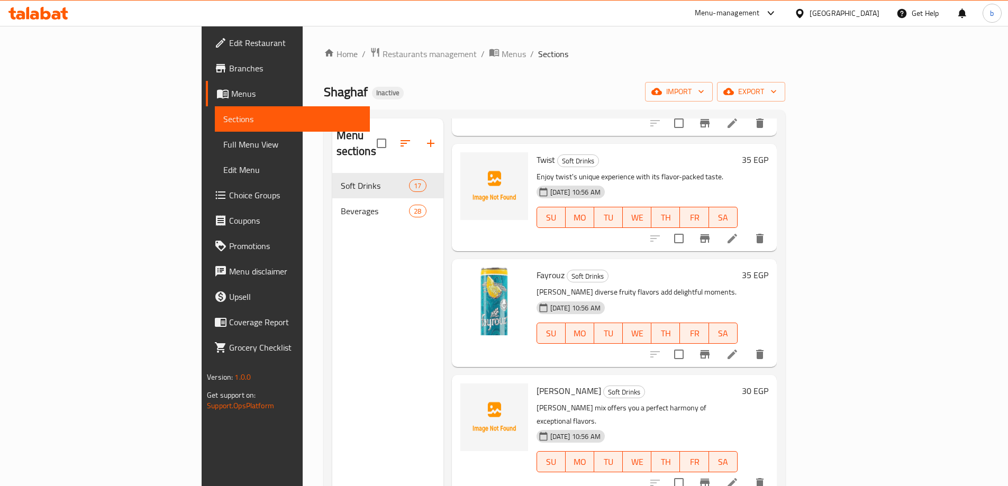
scroll to position [1122, 0]
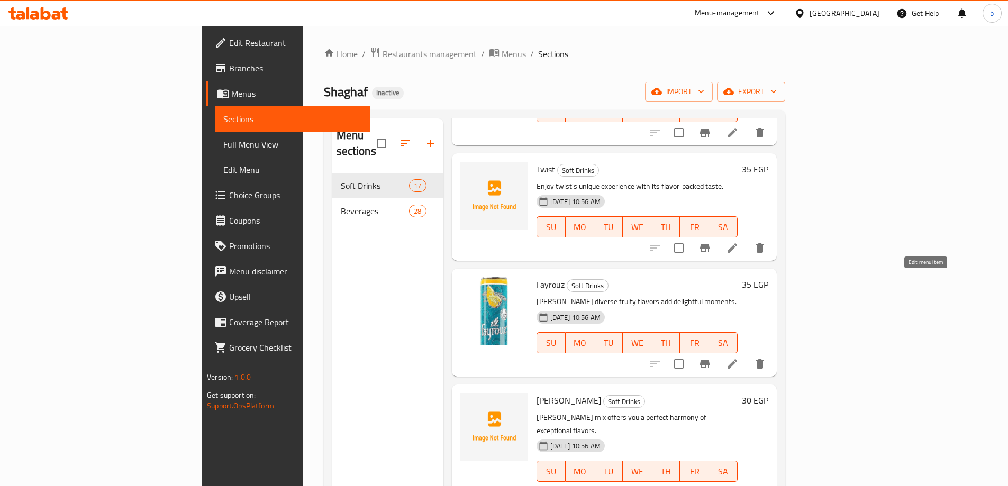
click at [739, 358] on icon at bounding box center [732, 364] width 13 height 13
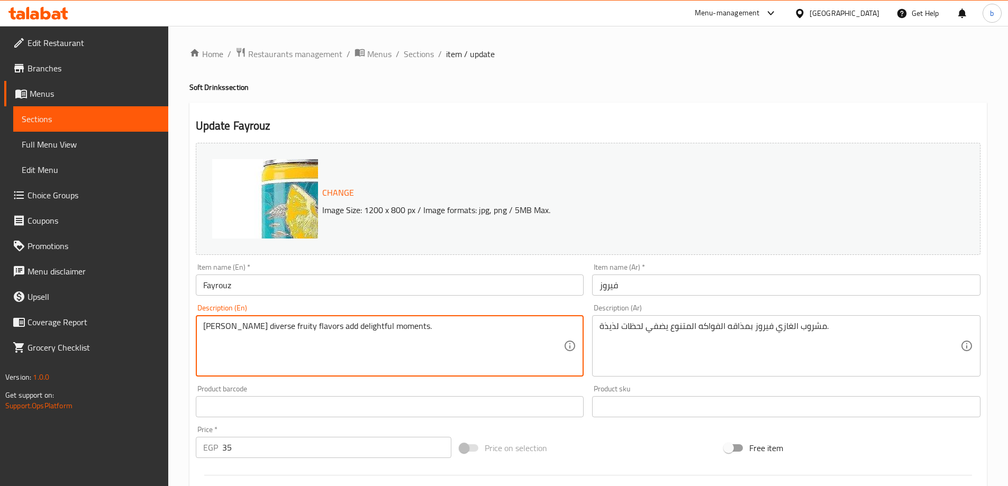
click at [258, 325] on textarea "[PERSON_NAME] diverse fruity flavors add delightful moments." at bounding box center [383, 346] width 361 height 50
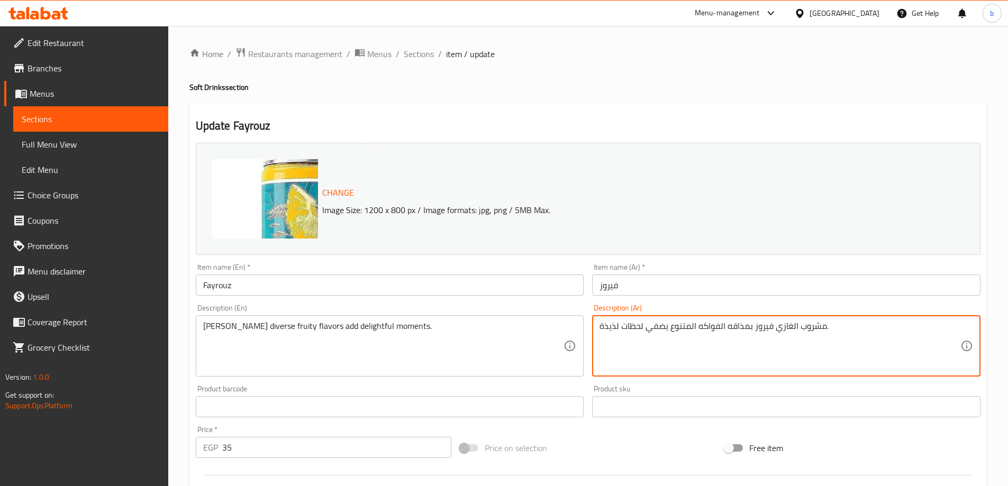
click at [635, 327] on textarea "مشروب الغازي فيروز بمذاقه الفواكه المتنوع يضفي لحظات لذيذة." at bounding box center [780, 346] width 361 height 50
paste textarea "تضيف نكهات الفواكه المتنوعة في فيروز لحظات مبهج"
click at [725, 330] on textarea "تضيف نكهات الفواكه المتنوعة في فيروز لحظات مبهجة." at bounding box center [780, 346] width 361 height 50
drag, startPoint x: 721, startPoint y: 327, endPoint x: 742, endPoint y: 332, distance: 21.4
click at [742, 332] on textarea "تضيف نكهات الفواكه المتنوعة في فيروز لحظات مبهجة." at bounding box center [780, 346] width 361 height 50
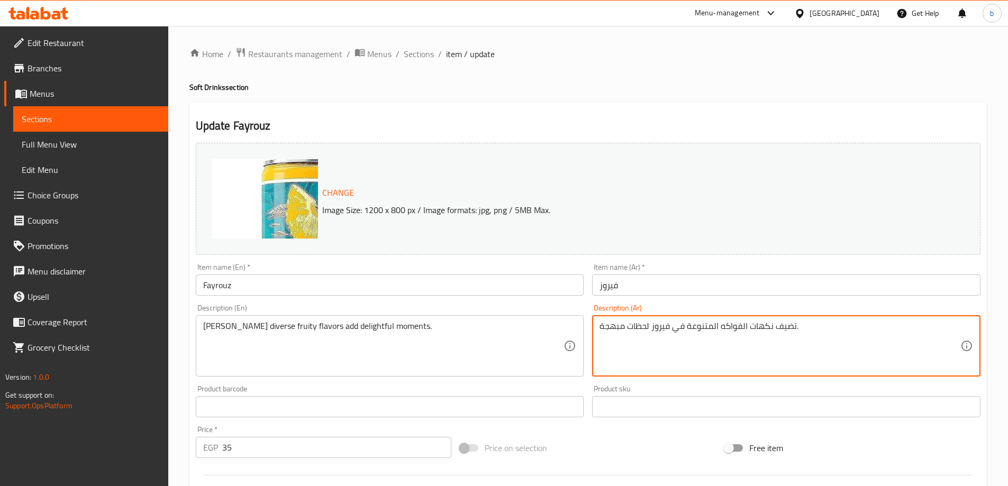
paste textarea "اكهية"
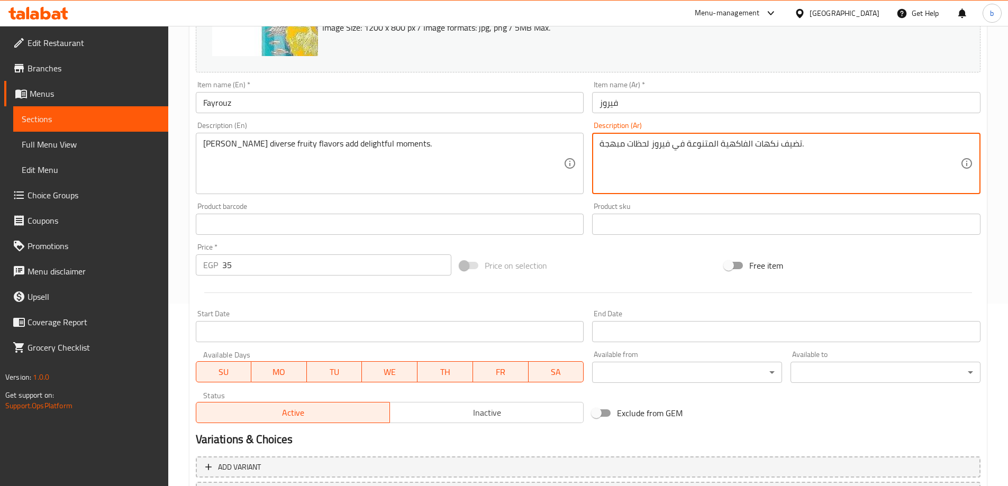
scroll to position [277, 0]
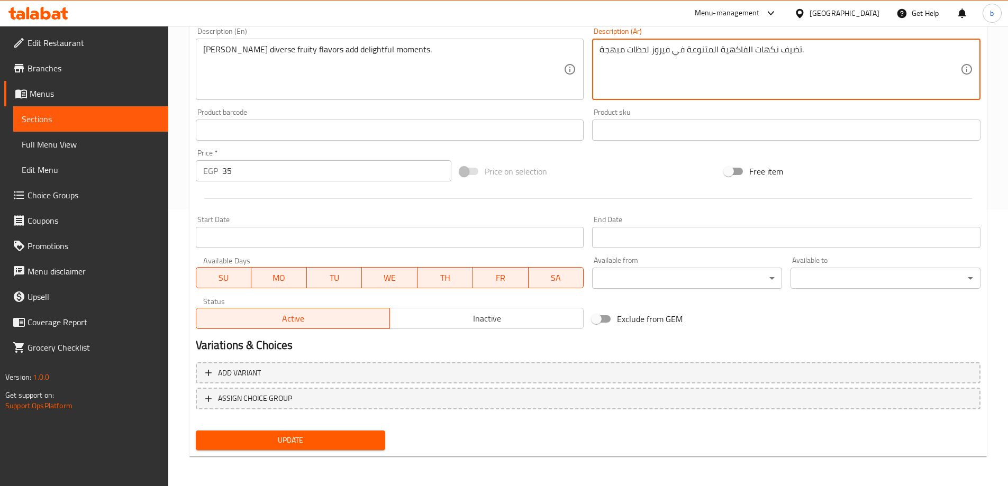
type textarea "تضيف نكهات الفاكهية المتنوعة في فيروز لحظات مبهجة."
click at [298, 446] on span "Update" at bounding box center [290, 440] width 173 height 13
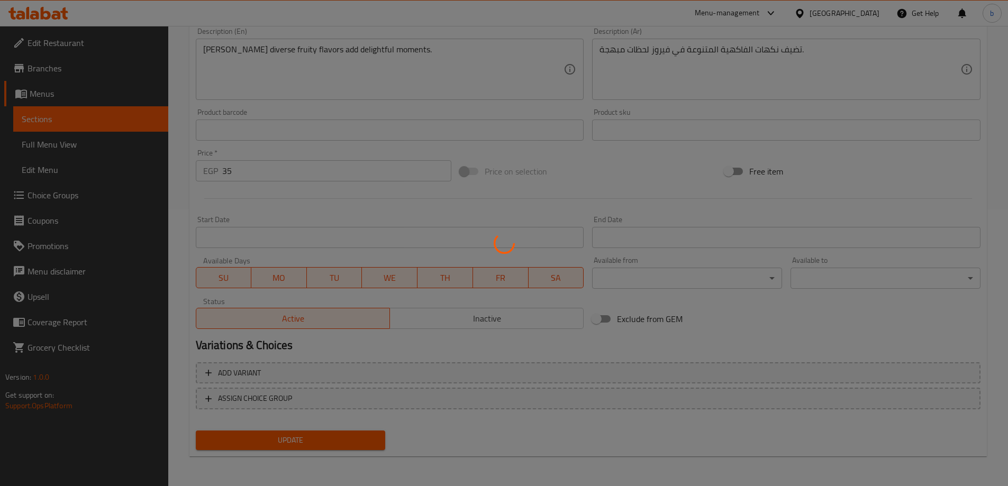
scroll to position [0, 0]
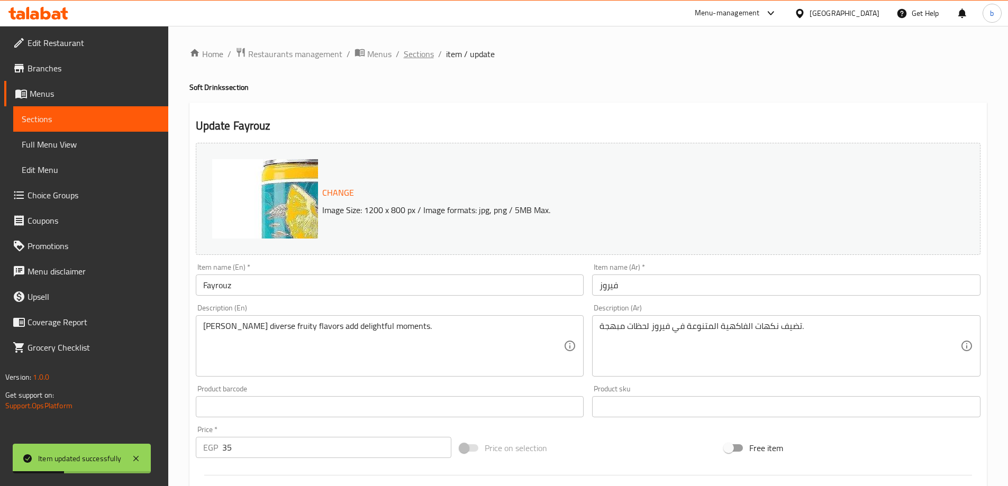
click at [423, 51] on span "Sections" at bounding box center [419, 54] width 30 height 13
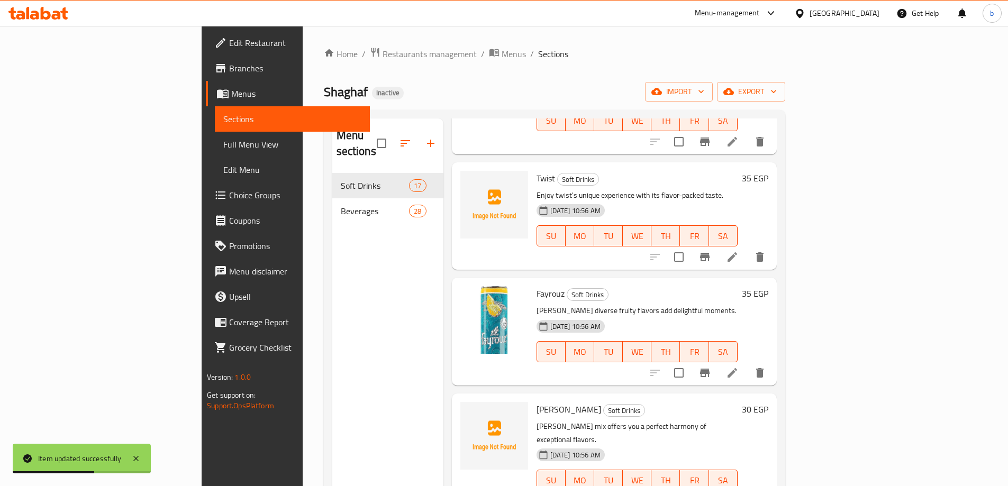
scroll to position [1132, 0]
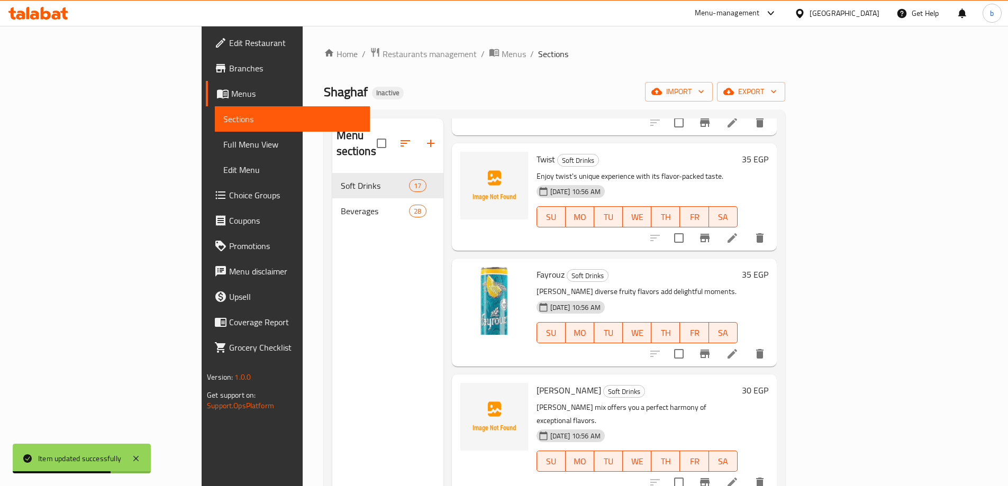
click at [747, 473] on li at bounding box center [733, 482] width 30 height 19
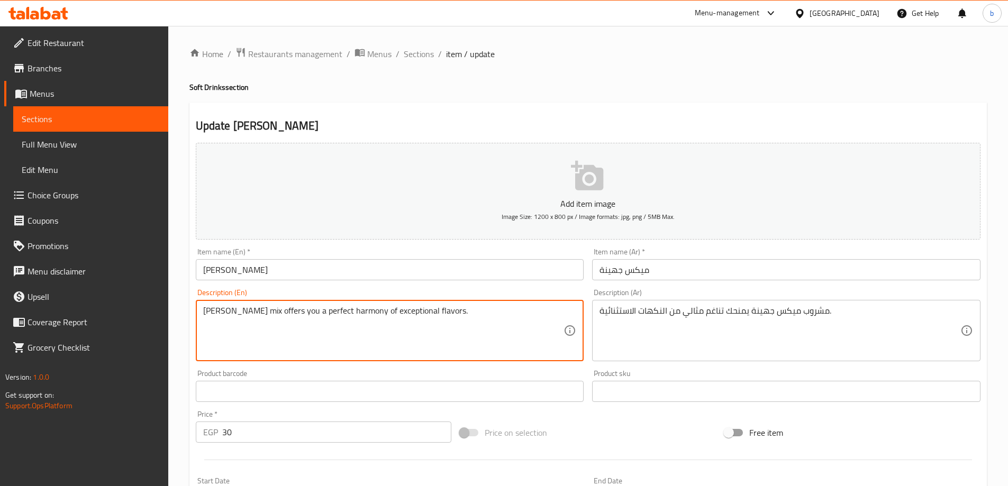
click at [305, 313] on textarea "[PERSON_NAME] mix offers you a perfect harmony of exceptional flavors." at bounding box center [383, 331] width 361 height 50
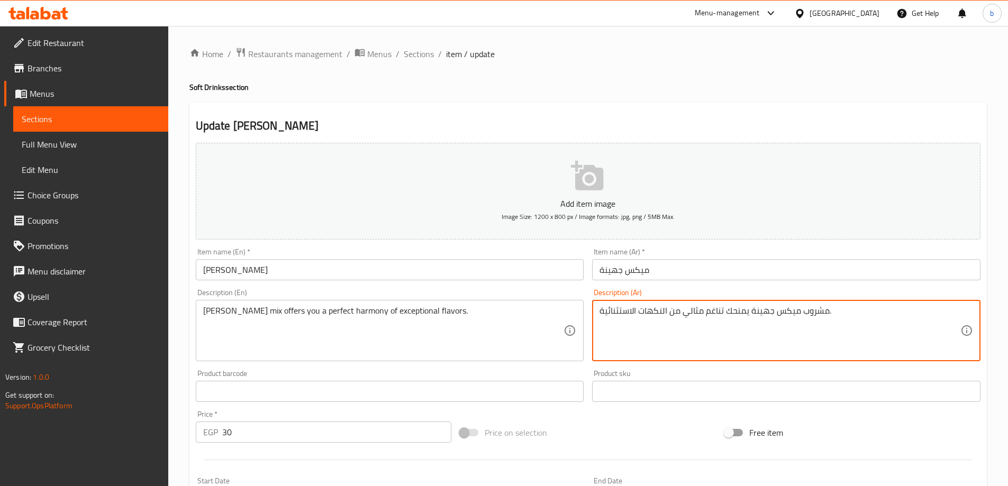
click at [645, 311] on textarea "مشروب ميكس جهينة يمنحك تناغم مثالي من النكهات الاستثنائية." at bounding box center [780, 331] width 361 height 50
paste textarea "قدم لك مزيج جوهينا تناغمًا مثاليًا"
click at [726, 313] on textarea "يقدم لك مزيج جوهينا تناغمًا مثاليًا من النكهات الاستثنائية." at bounding box center [780, 331] width 361 height 50
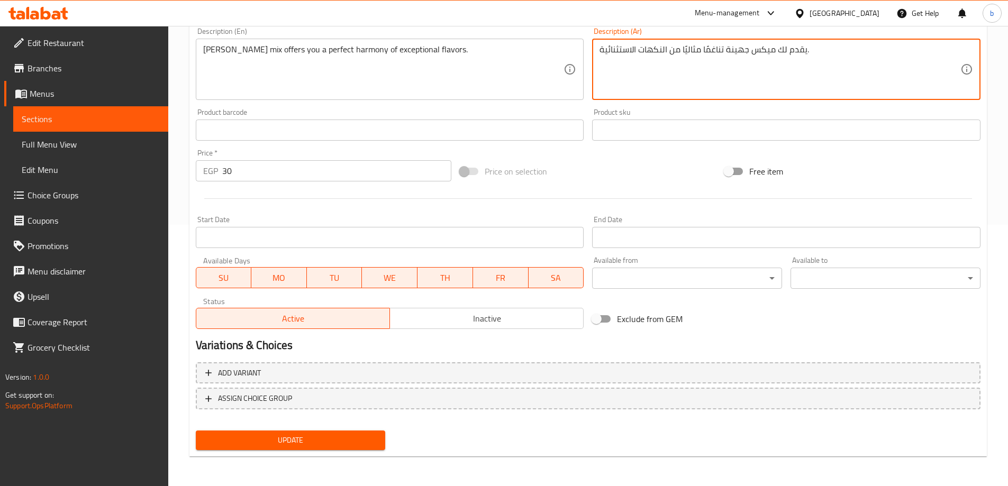
type textarea "يقدم لك ميكس جهينة تناغمًا مثاليًا من النكهات الاستثنائية."
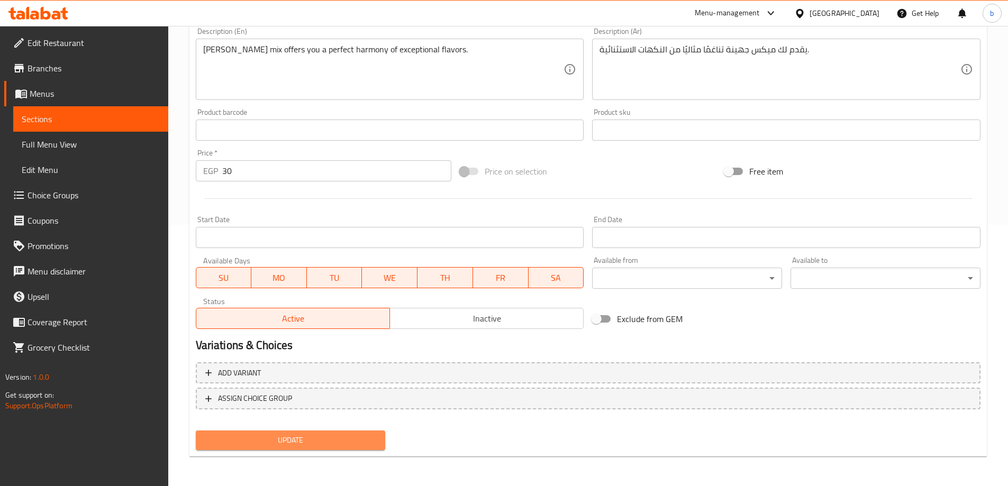
click at [365, 450] on button "Update" at bounding box center [291, 441] width 190 height 20
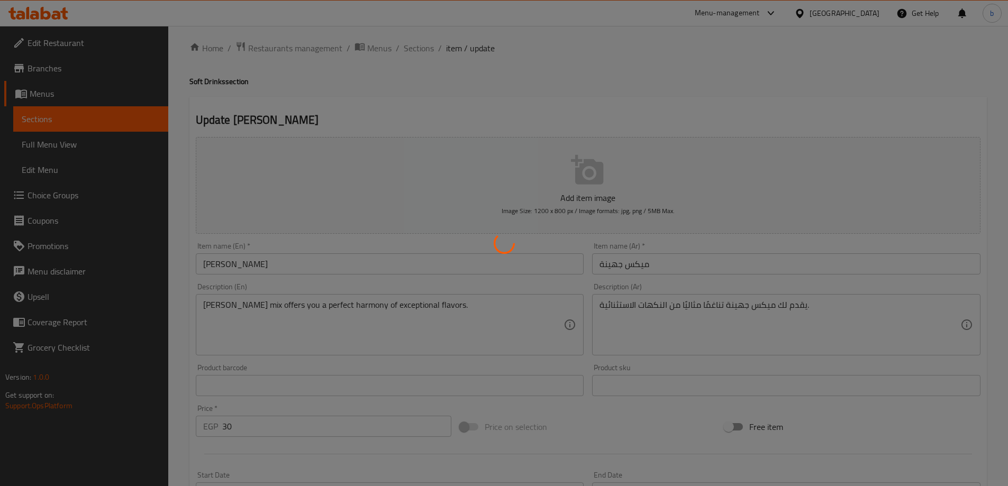
scroll to position [0, 0]
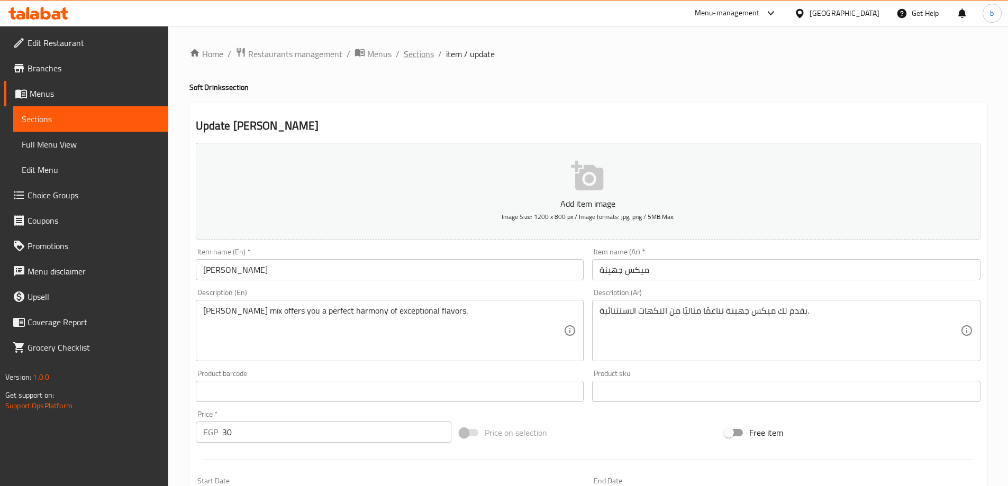
click at [412, 53] on span "Sections" at bounding box center [419, 54] width 30 height 13
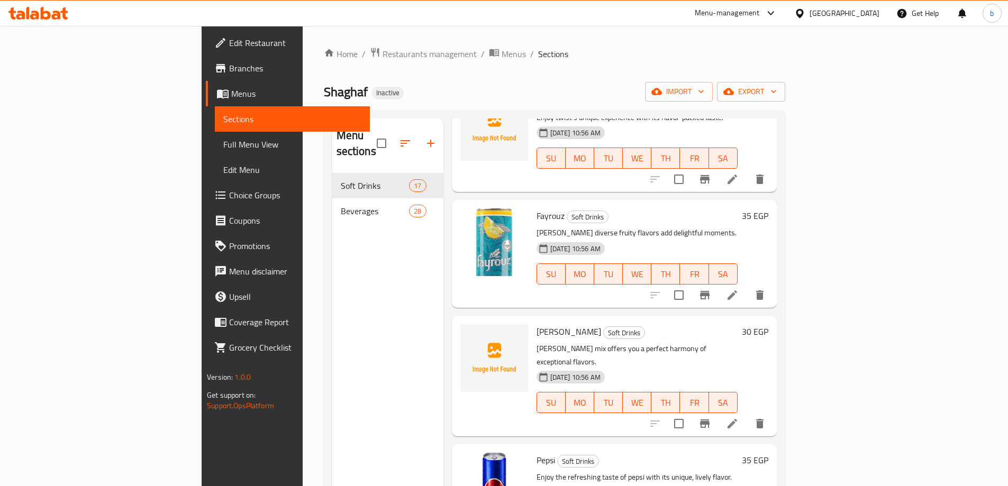
scroll to position [1217, 0]
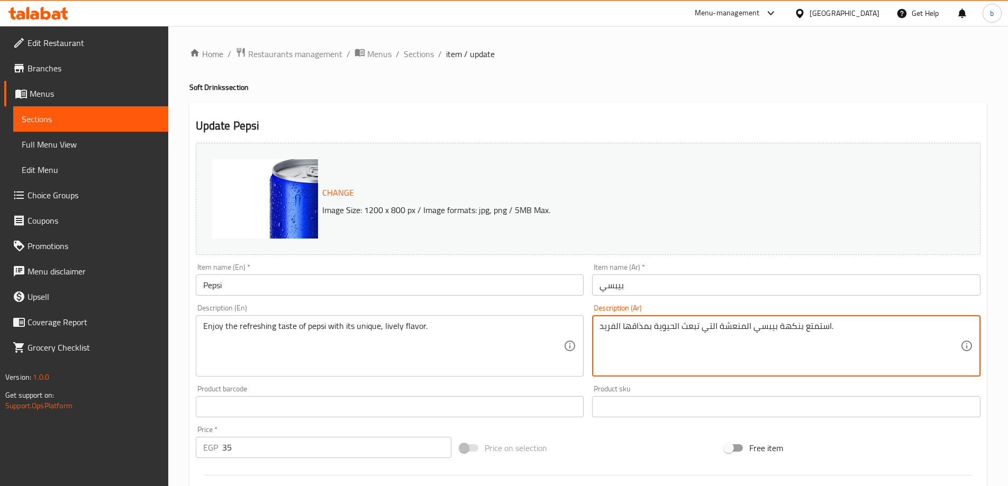
drag, startPoint x: 778, startPoint y: 329, endPoint x: 797, endPoint y: 334, distance: 19.1
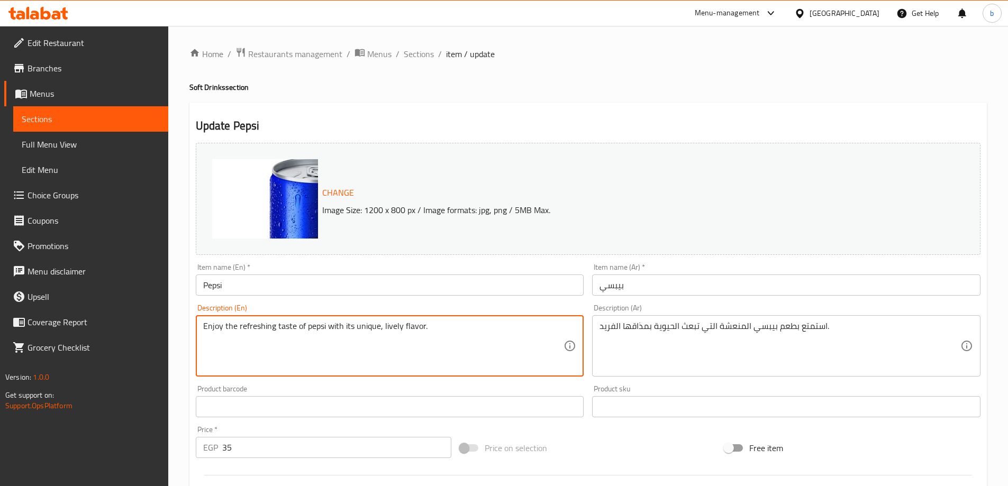
drag, startPoint x: 344, startPoint y: 326, endPoint x: 551, endPoint y: 333, distance: 207.1
drag, startPoint x: 277, startPoint y: 327, endPoint x: 458, endPoint y: 332, distance: 181.6
drag, startPoint x: 238, startPoint y: 328, endPoint x: 501, endPoint y: 338, distance: 263.2
click at [501, 338] on textarea "Enjoy the refreshing taste of pepsi with its unique, lively flavor." at bounding box center [383, 346] width 361 height 50
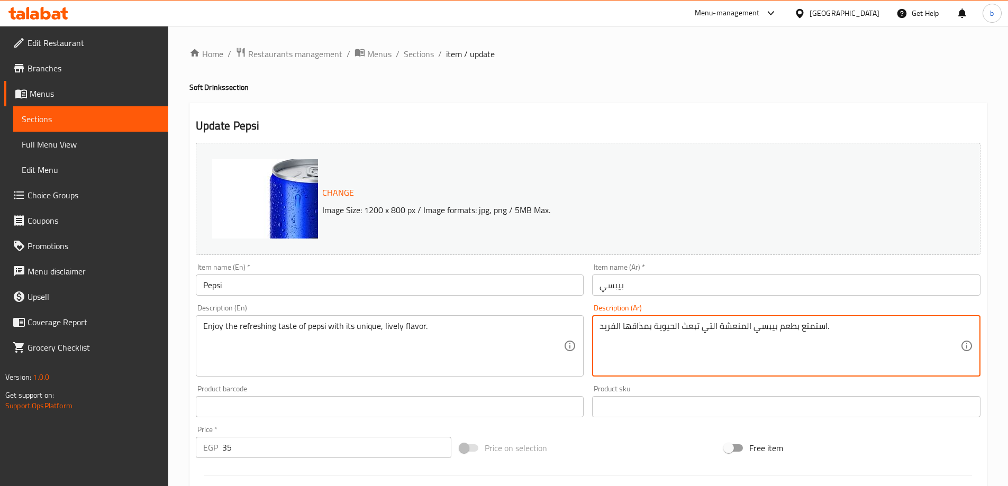
drag, startPoint x: 796, startPoint y: 329, endPoint x: 602, endPoint y: 335, distance: 193.8
paste textarea "عم البيبسي المنعش بنكهته الفريدة والحيوية."
click at [764, 331] on textarea "استمتع طعم البيبسي المنعش بنكهته الفريدة والحيوية.." at bounding box center [780, 346] width 361 height 50
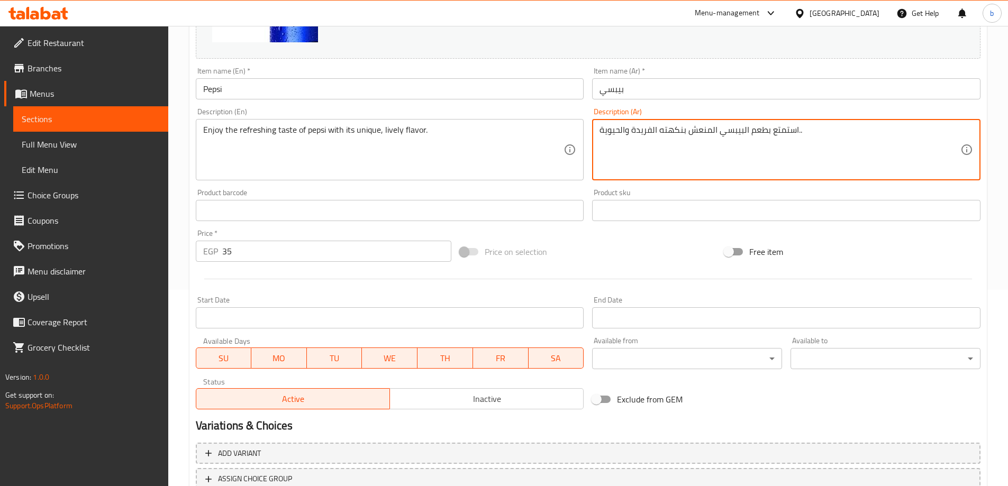
scroll to position [277, 0]
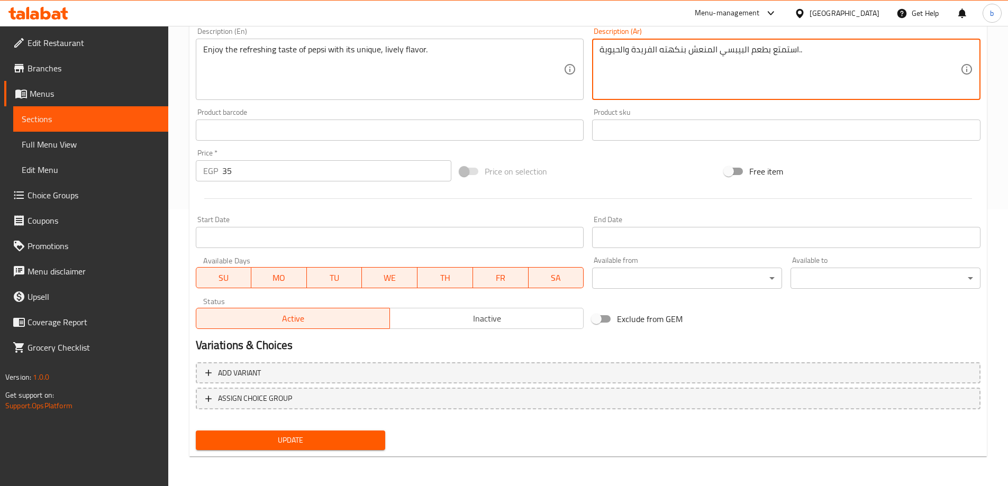
type textarea "استمتع بطعم البيبسي المنعش بنكهته الفريدة والحيوية.."
click at [349, 446] on span "Update" at bounding box center [290, 440] width 173 height 13
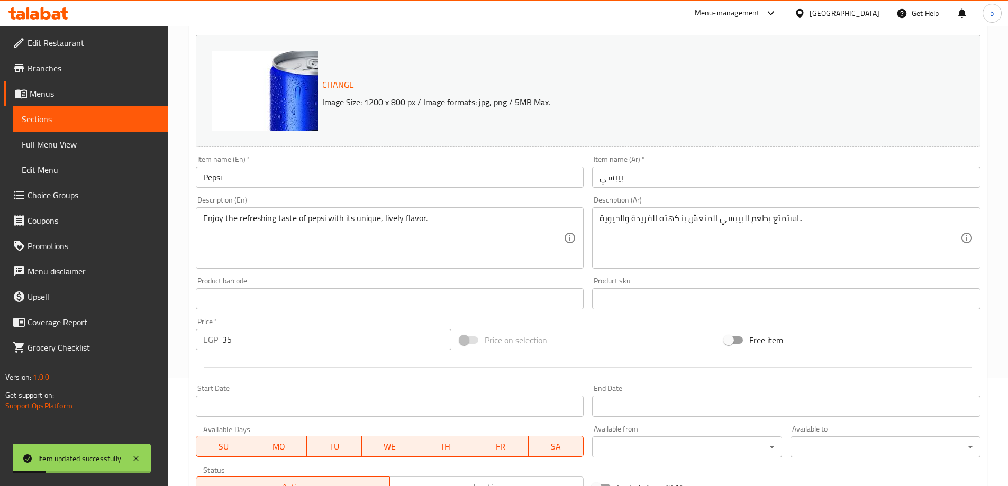
scroll to position [0, 0]
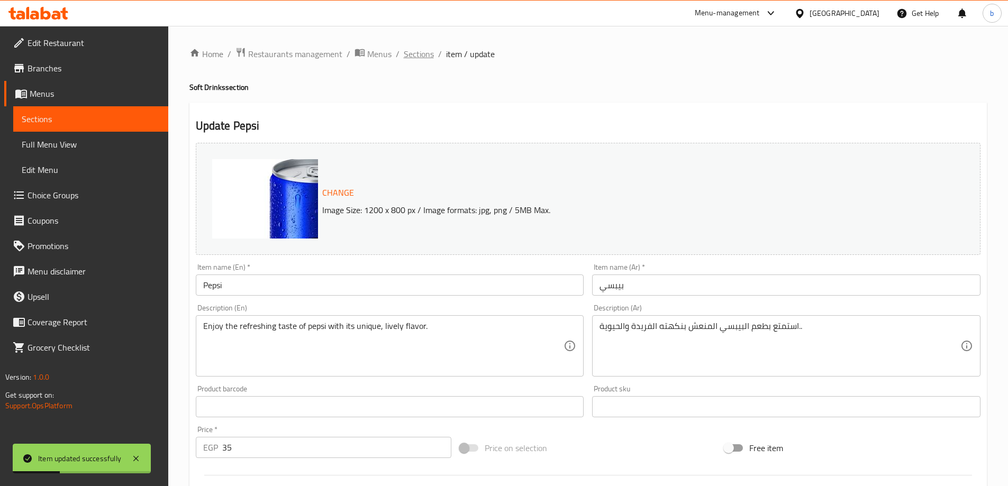
click at [418, 55] on span "Sections" at bounding box center [419, 54] width 30 height 13
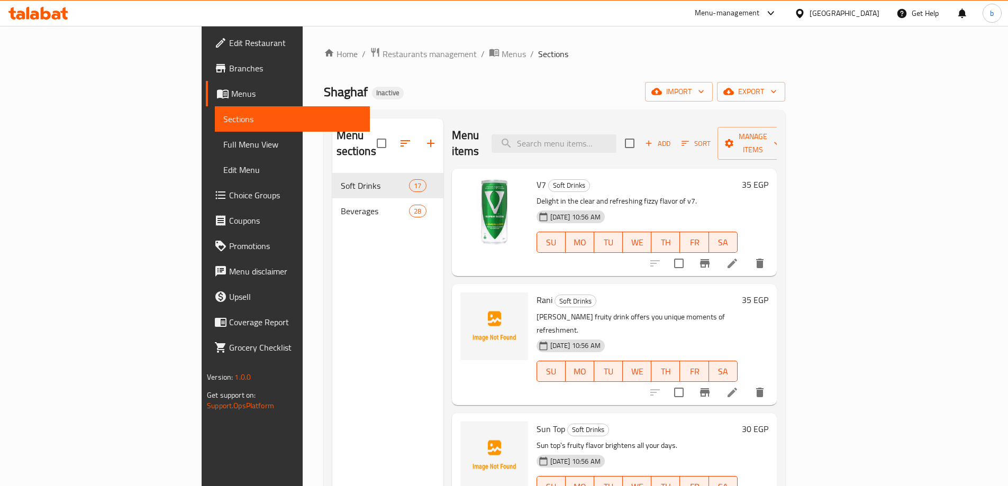
click at [383, 295] on div "Menu sections Soft Drinks 17 Beverages 28" at bounding box center [387, 362] width 111 height 486
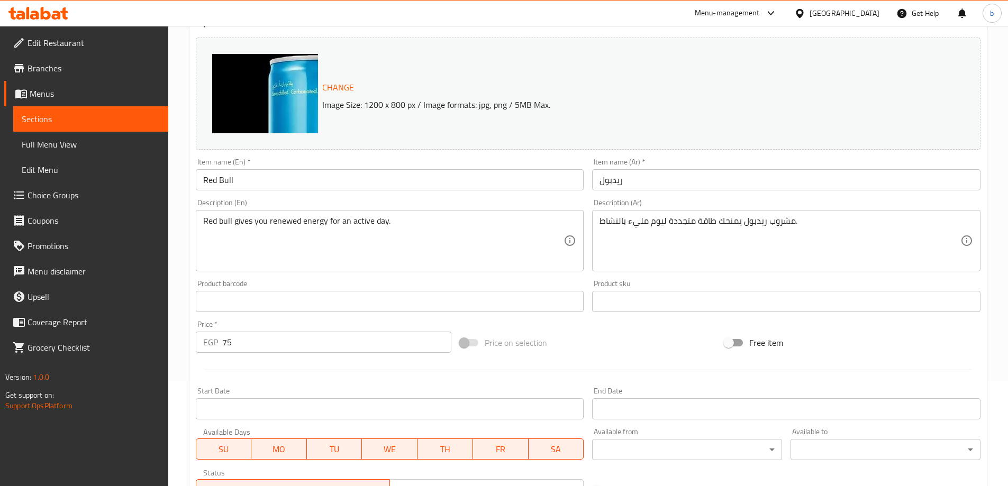
scroll to position [106, 0]
drag, startPoint x: 292, startPoint y: 93, endPoint x: 697, endPoint y: 91, distance: 404.9
click at [697, 91] on div "Change Image Size: 1200 x 800 px / Image formats: jpg, png / 5MB Max." at bounding box center [600, 93] width 564 height 34
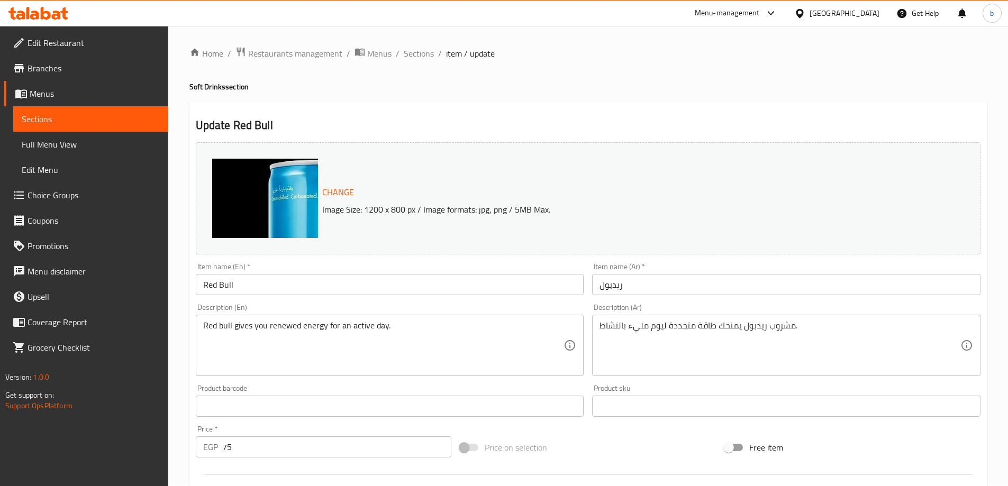
scroll to position [0, 0]
click at [272, 194] on img at bounding box center [318, 265] width 212 height 212
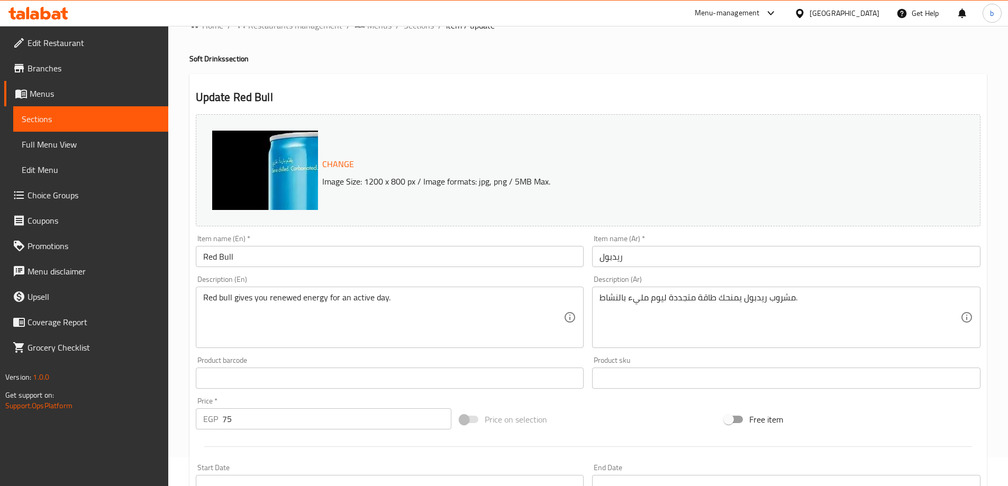
scroll to position [53, 0]
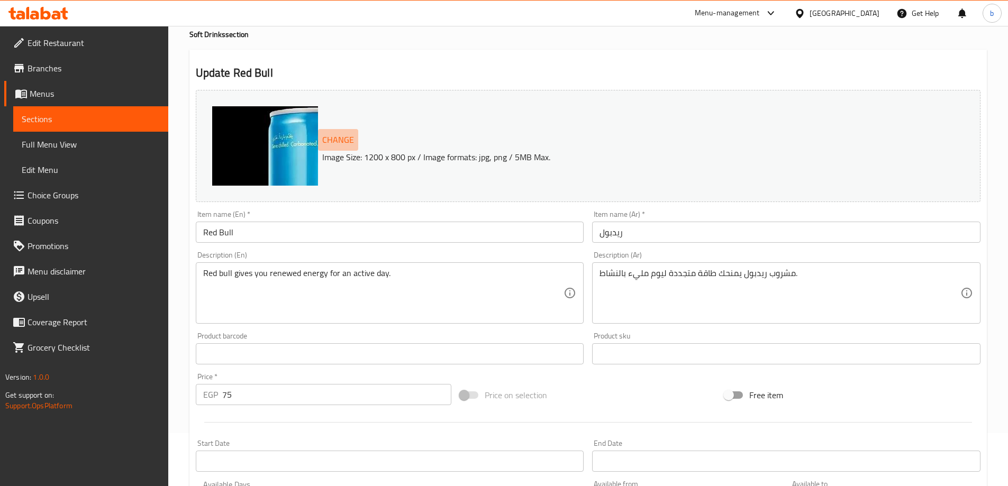
click at [335, 136] on span "Change" at bounding box center [338, 139] width 32 height 15
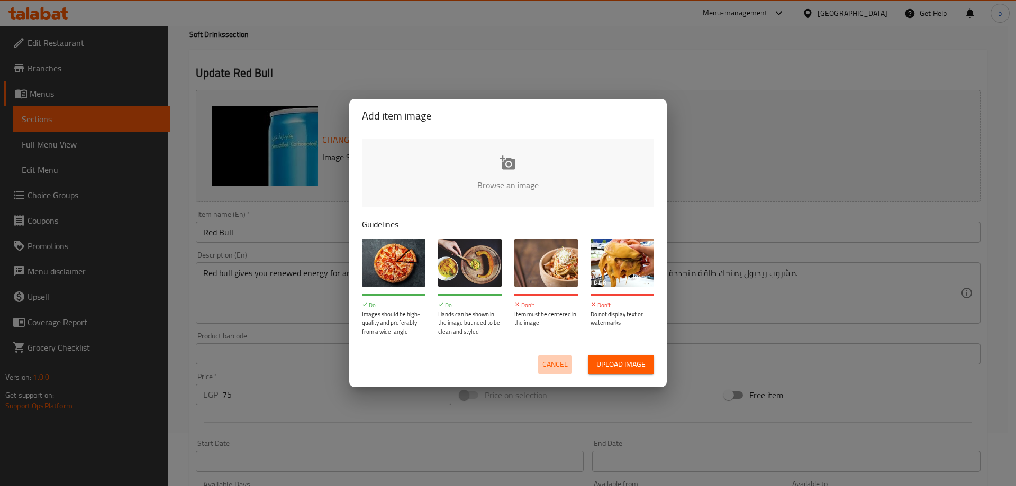
click at [554, 364] on span "Cancel" at bounding box center [555, 364] width 25 height 13
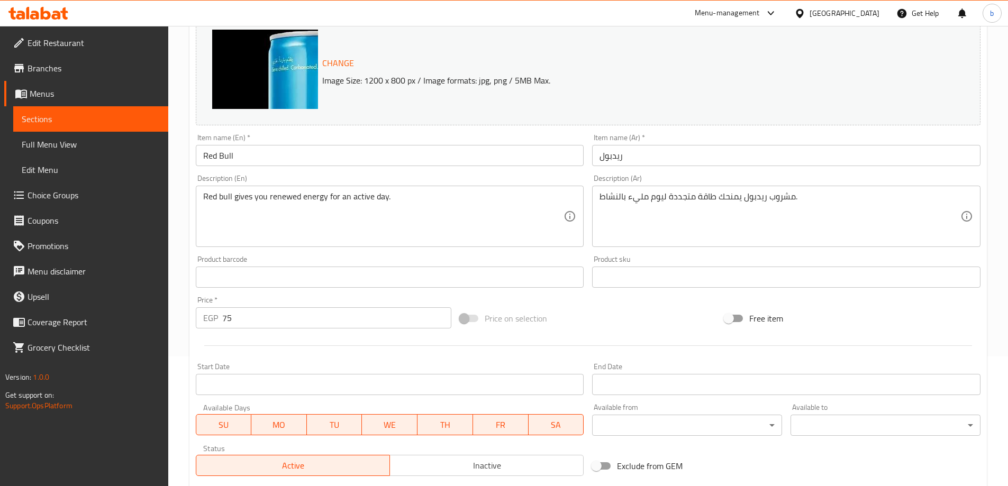
scroll to position [0, 0]
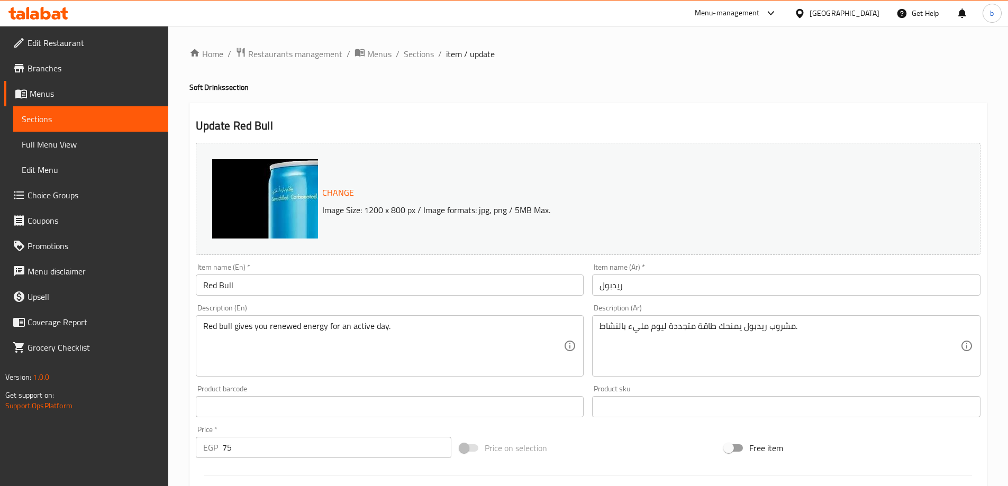
click at [336, 194] on span "Change" at bounding box center [338, 192] width 32 height 15
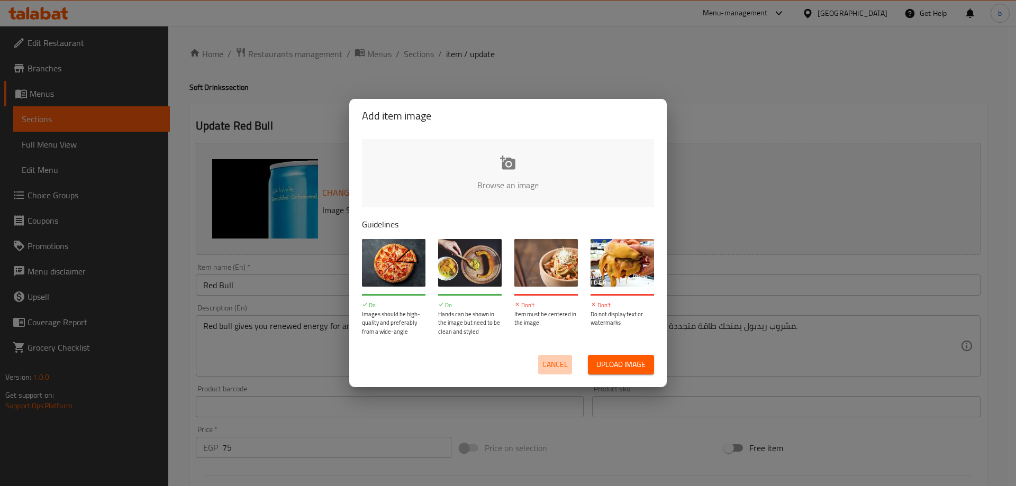
drag, startPoint x: 567, startPoint y: 368, endPoint x: 405, endPoint y: 150, distance: 271.6
click at [565, 367] on span "Cancel" at bounding box center [555, 364] width 25 height 13
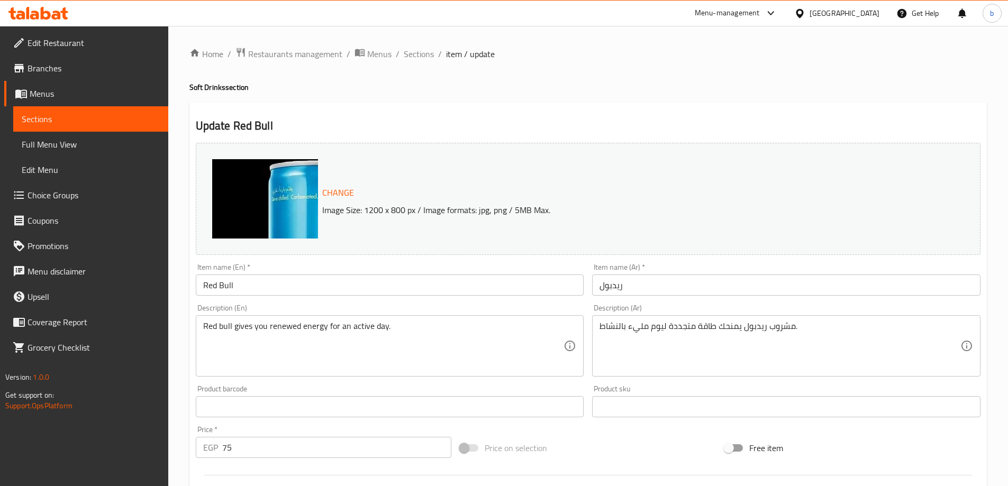
click at [441, 109] on div "Update Red Bull Change Image Size: 1200 x 800 px / Image formats: jpg, png / 5M…" at bounding box center [588, 418] width 798 height 631
click at [412, 48] on span "Sections" at bounding box center [419, 54] width 30 height 13
click at [413, 57] on span "Sections" at bounding box center [419, 54] width 30 height 13
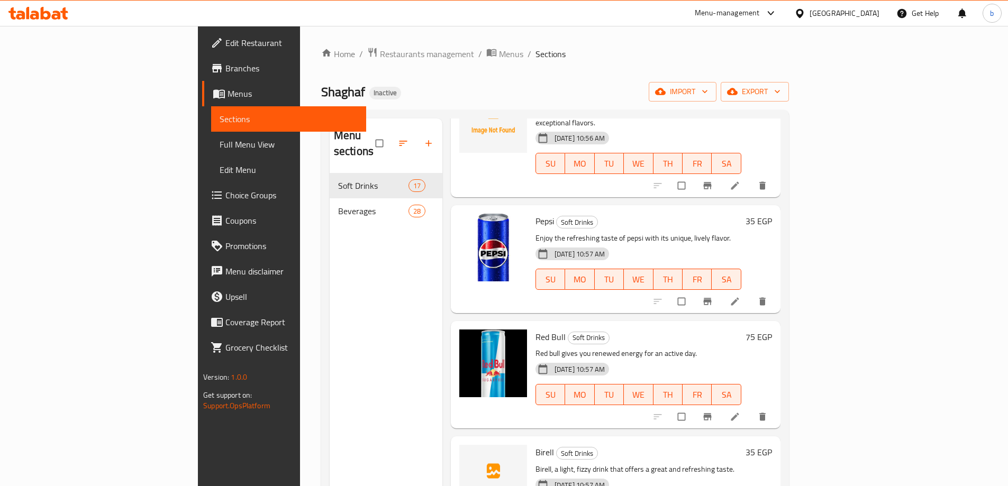
scroll to position [1400, 0]
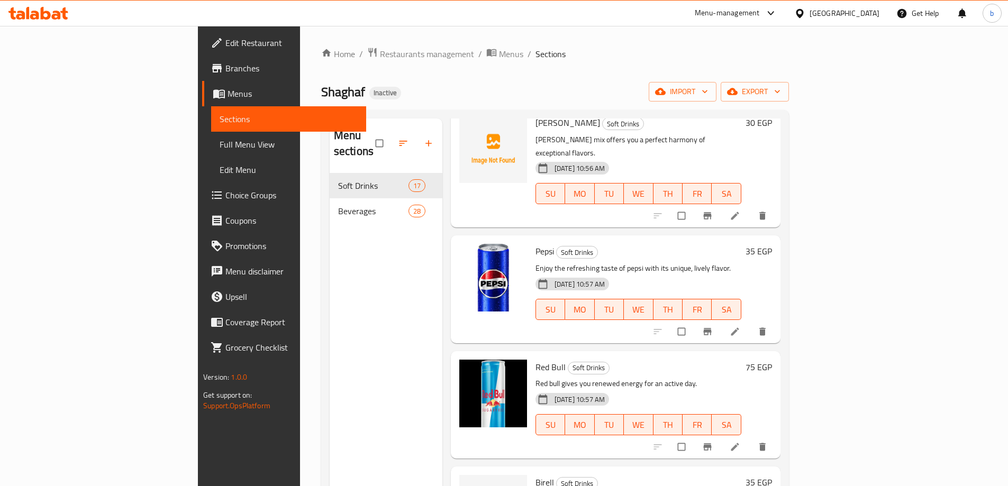
click at [388, 345] on div "Menu sections Soft Drinks 17 Beverages 28" at bounding box center [386, 362] width 113 height 486
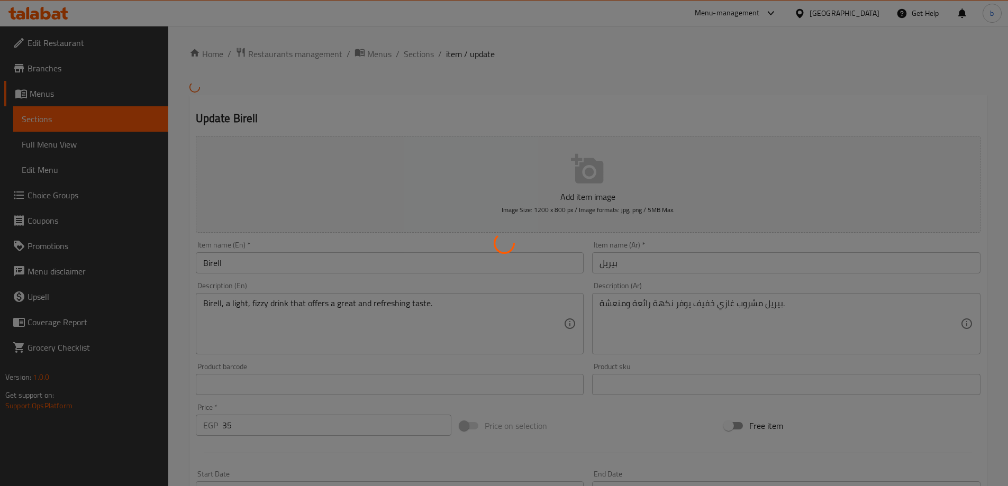
click at [308, 256] on div at bounding box center [504, 243] width 1008 height 486
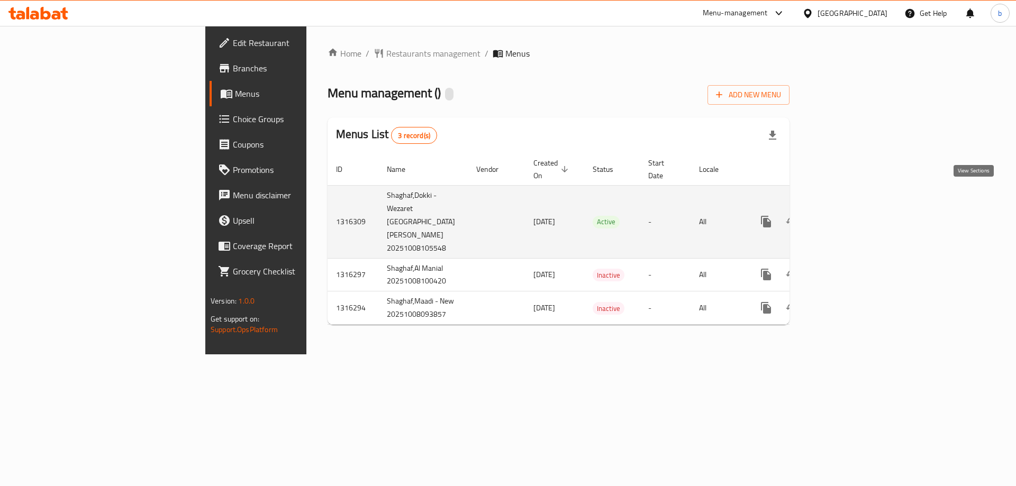
click at [847, 217] on icon "enhanced table" at bounding box center [843, 222] width 10 height 10
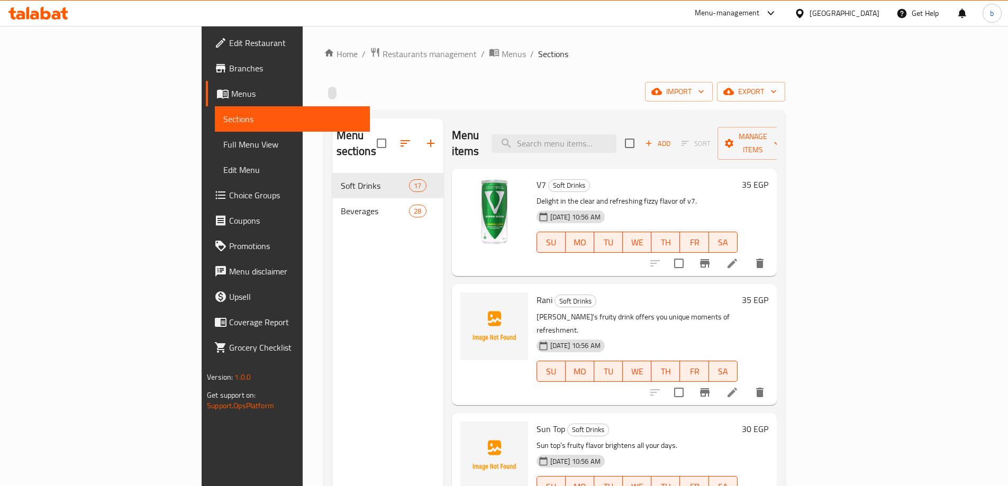
click at [680, 311] on p "[PERSON_NAME]'s fruity drink offers you unique moments of refreshment." at bounding box center [637, 324] width 201 height 26
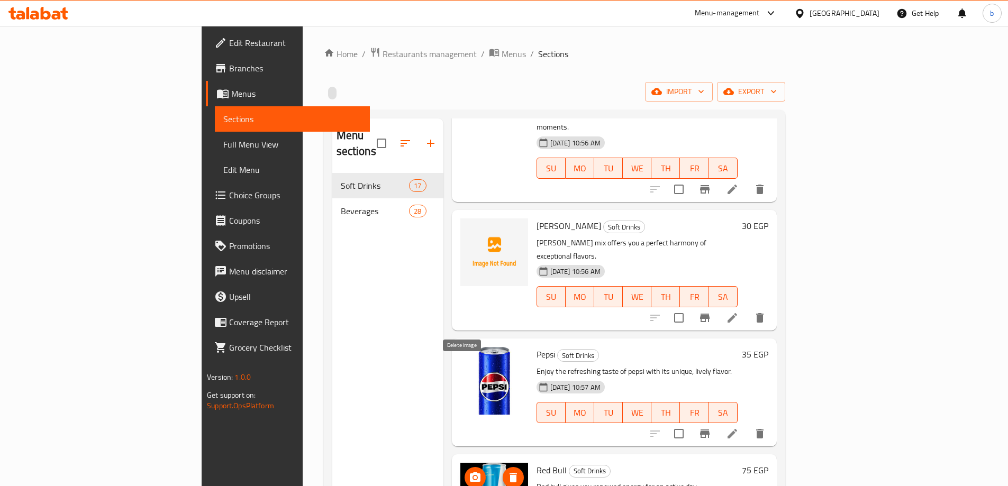
click at [507, 472] on icon "delete image" at bounding box center [513, 478] width 13 height 13
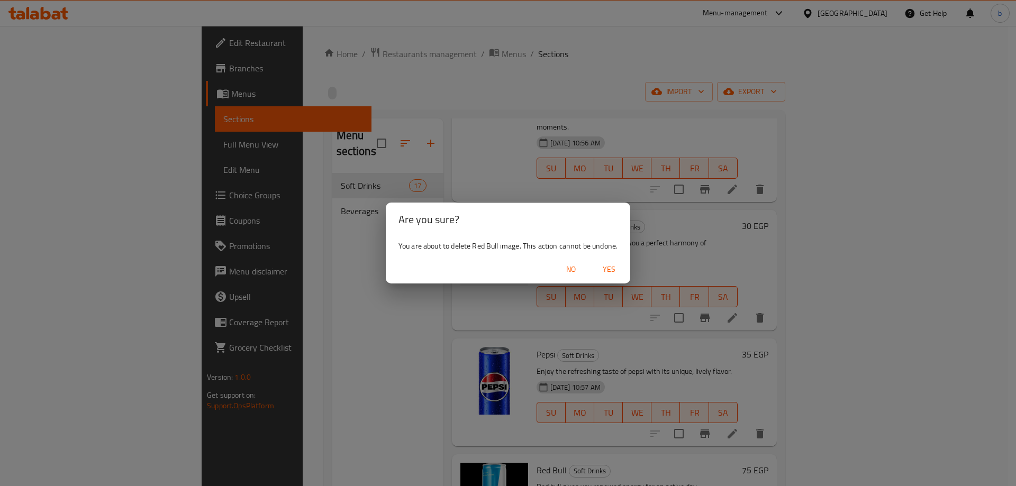
click at [605, 268] on span "Yes" at bounding box center [609, 269] width 25 height 13
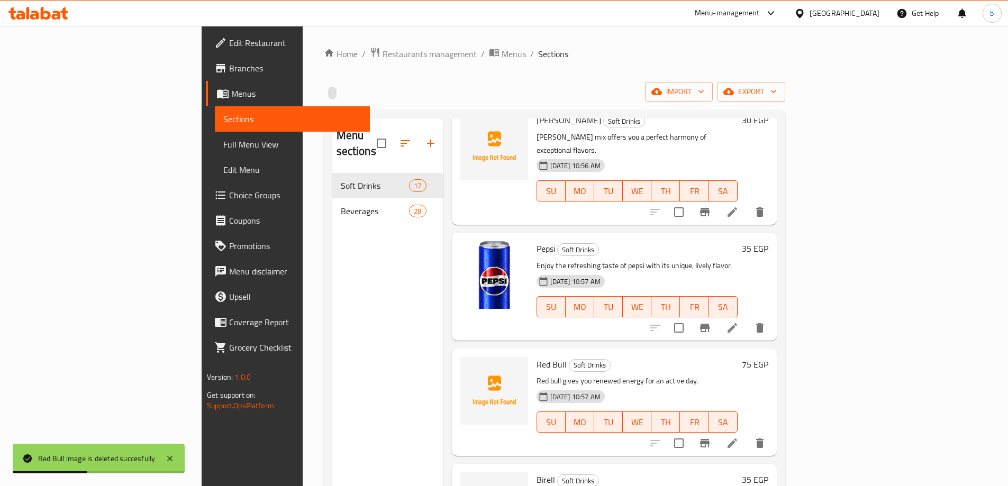
scroll to position [1469, 0]
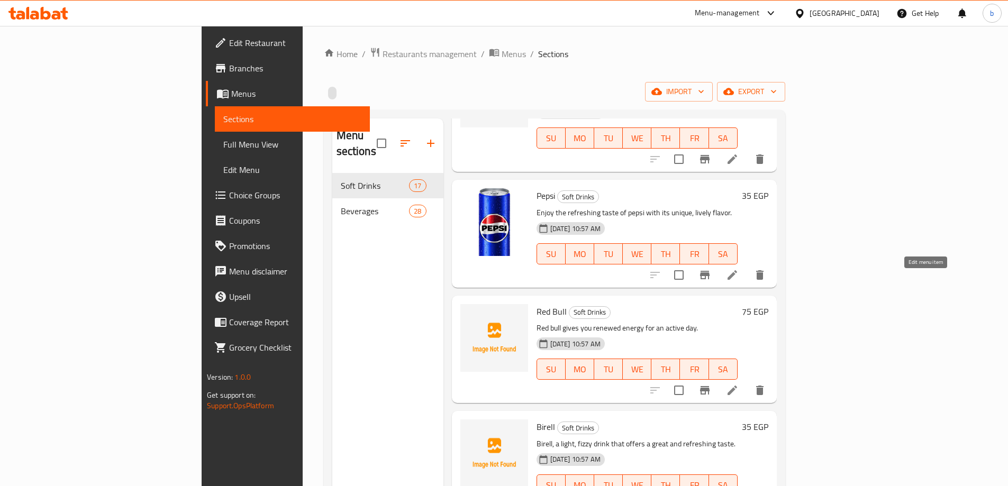
click at [739, 384] on icon at bounding box center [732, 390] width 13 height 13
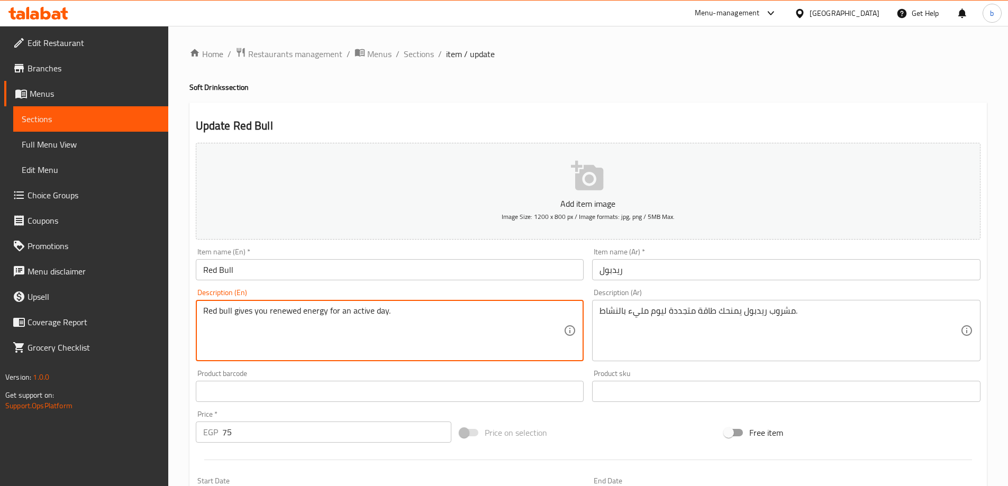
click at [299, 318] on textarea "Red bull gives you renewed energy for an active day." at bounding box center [383, 331] width 361 height 50
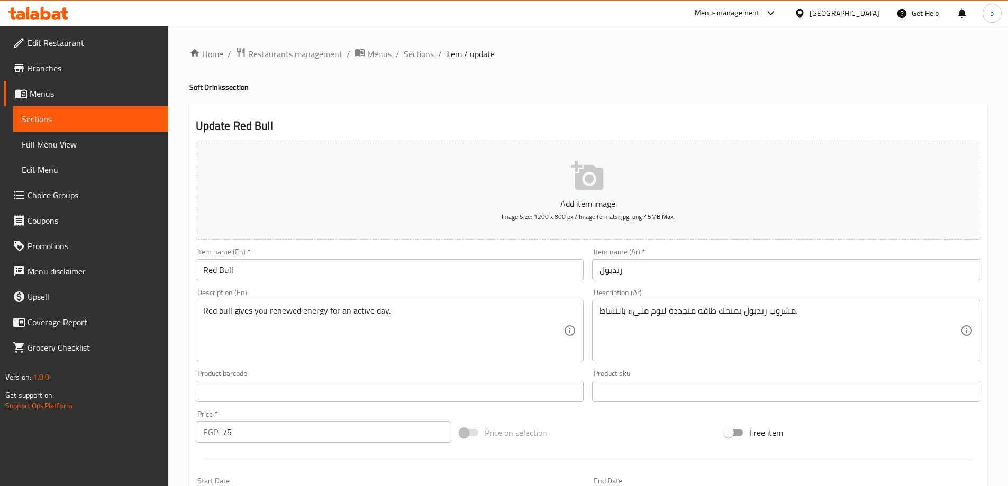
click at [725, 295] on div "Description (Ar) مشروب ريدبول يمنحك طاقة متجددة ليوم مليء بالنشاط. Description …" at bounding box center [786, 325] width 388 height 73
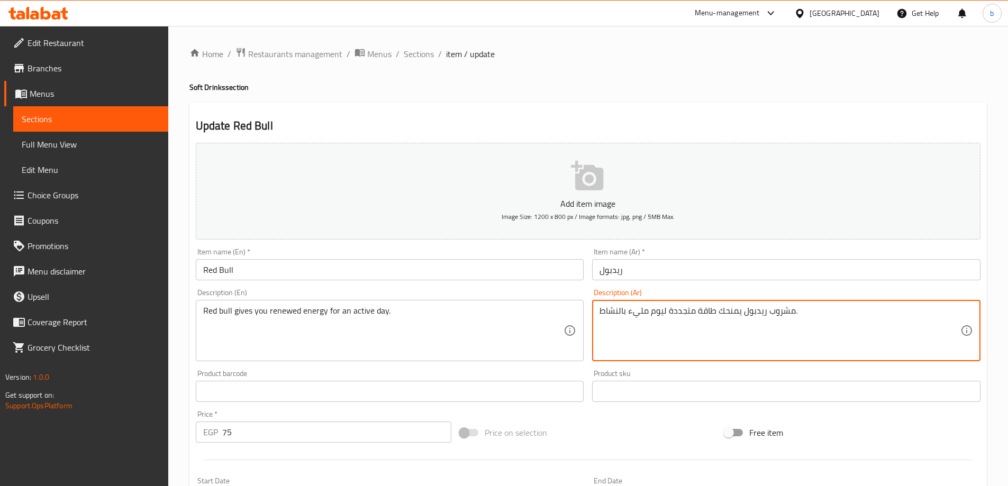
click at [726, 309] on textarea "مشروب ريدبول يمنحك طاقة متجددة ليوم مليء بالنشاط." at bounding box center [780, 331] width 361 height 50
paste textarea "منحك ريد بول طاقة متجددة ليوم نش"
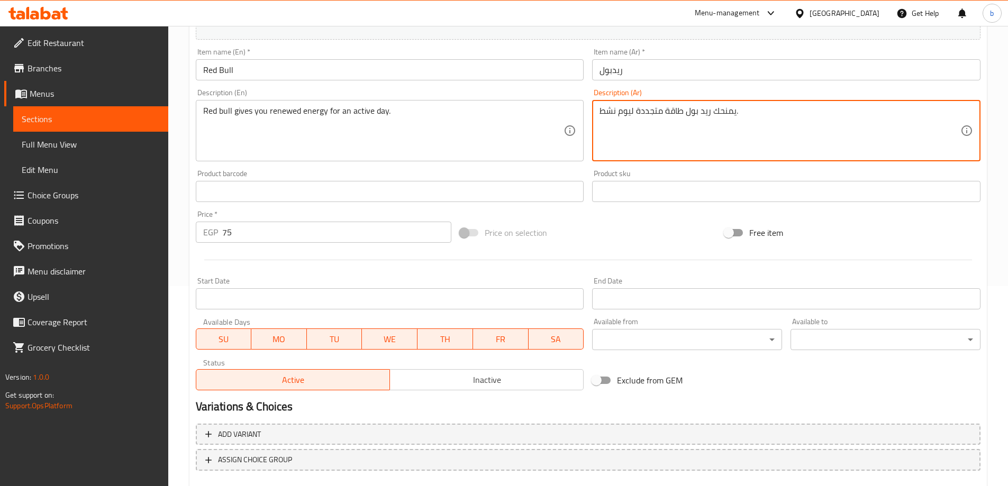
scroll to position [261, 0]
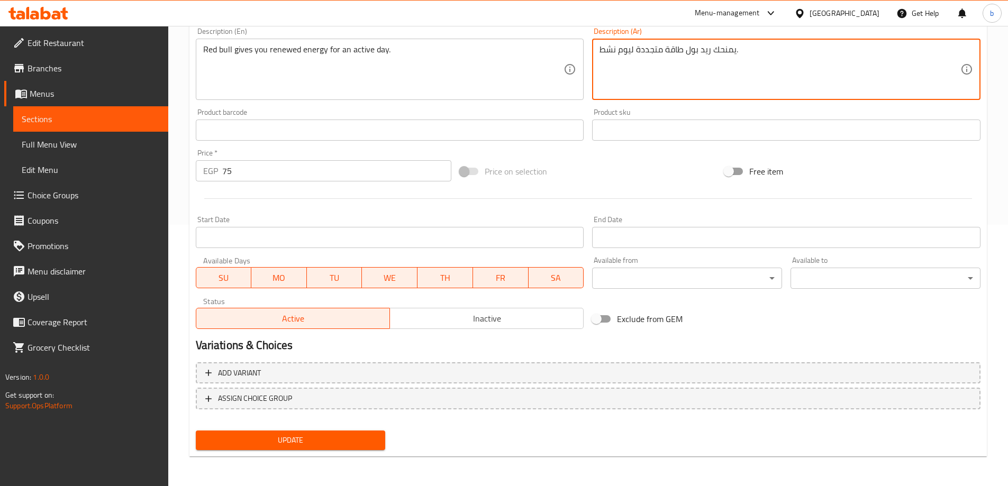
type textarea "يمنحك ريد بول طاقة متجددة ليوم نشط."
click at [372, 442] on span "Update" at bounding box center [290, 440] width 173 height 13
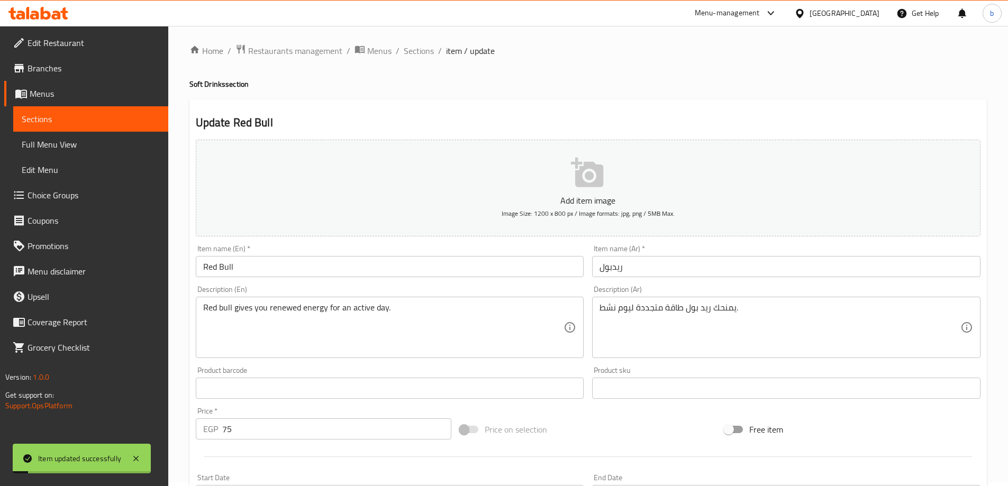
scroll to position [0, 0]
click at [420, 60] on span "Sections" at bounding box center [419, 54] width 30 height 13
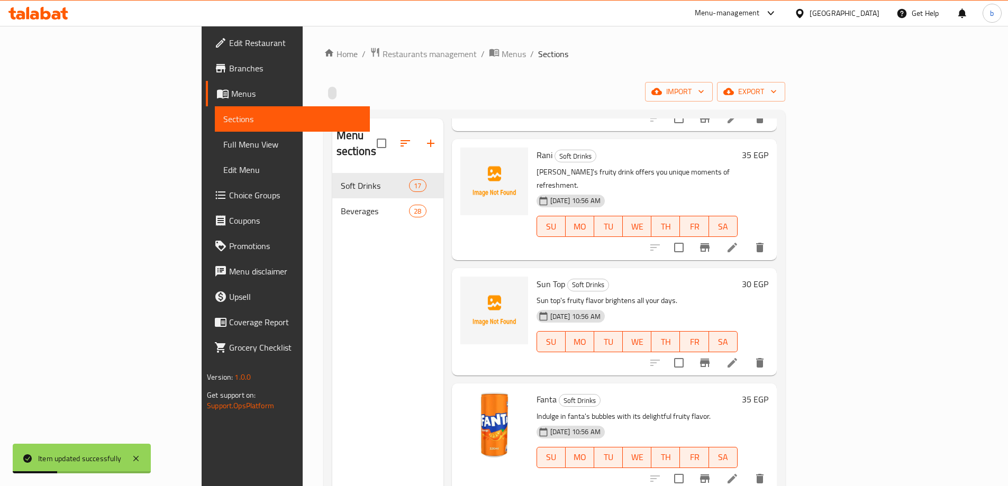
scroll to position [159, 0]
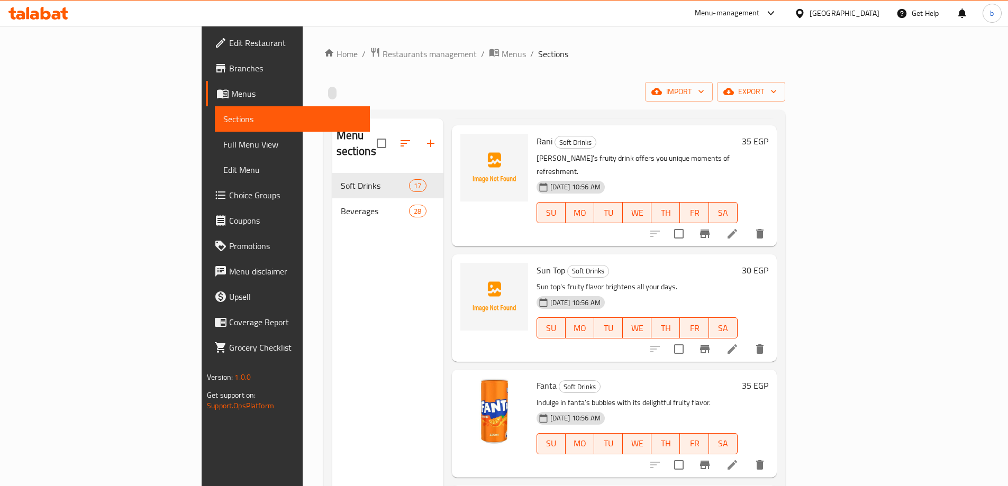
click at [681, 396] on p "Indulge in fanta's bubbles with its delightful fruity flavor." at bounding box center [637, 402] width 201 height 13
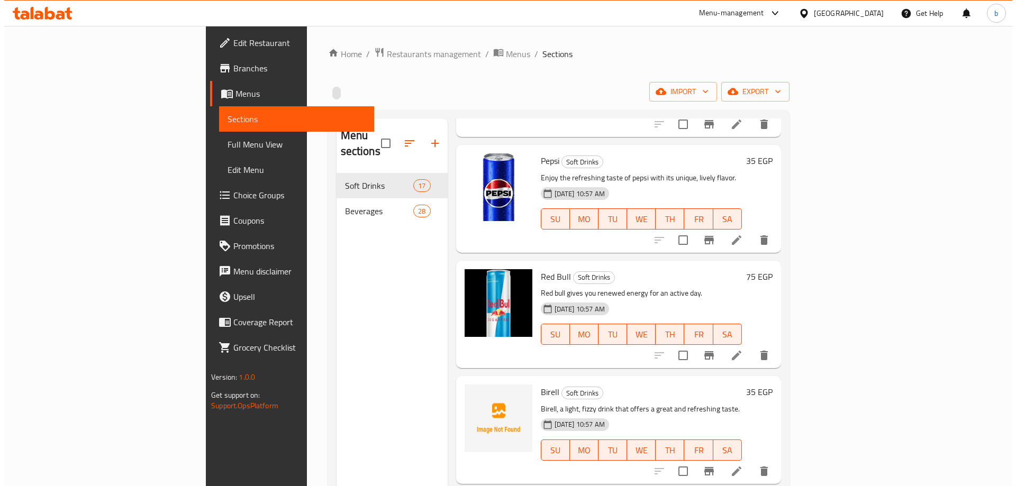
scroll to position [1506, 0]
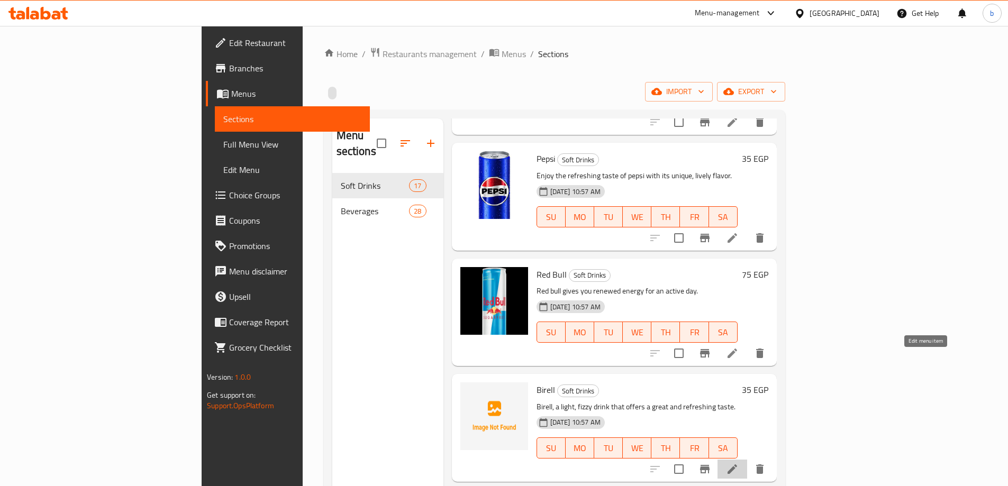
click at [739, 463] on icon at bounding box center [732, 469] width 13 height 13
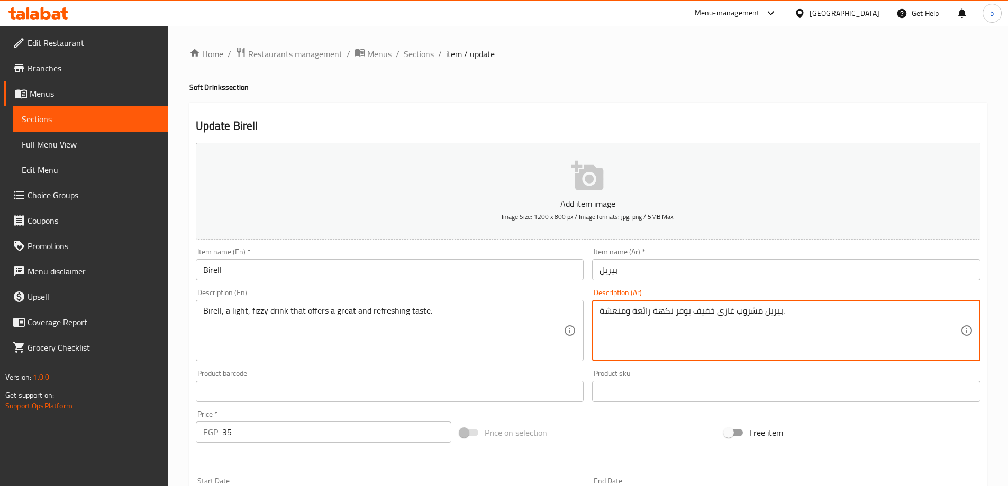
drag, startPoint x: 716, startPoint y: 314, endPoint x: 731, endPoint y: 315, distance: 15.4
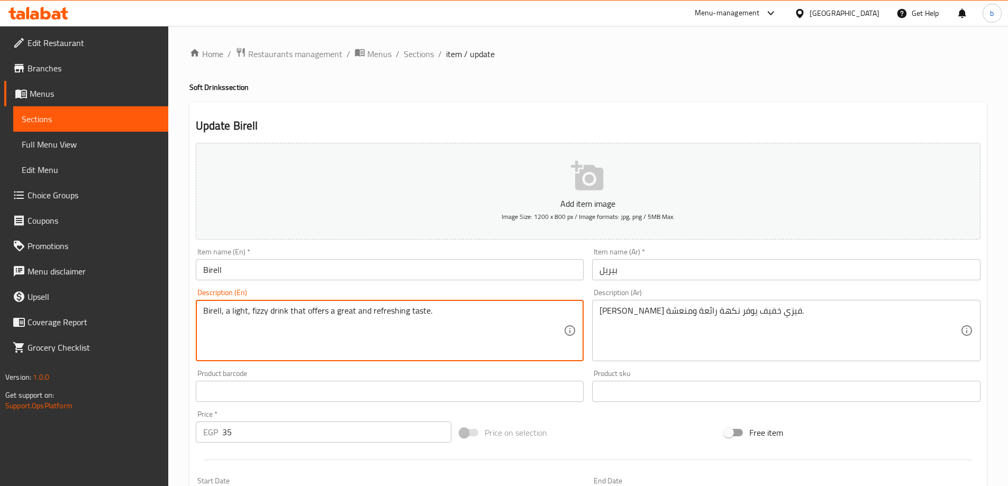
click at [263, 310] on textarea "Birell, a light, fizzy drink that offers a great and refreshing taste." at bounding box center [383, 331] width 361 height 50
click at [416, 312] on textarea "Birell, a light, fizzy drink that offers a great and refreshing taste." at bounding box center [383, 331] width 361 height 50
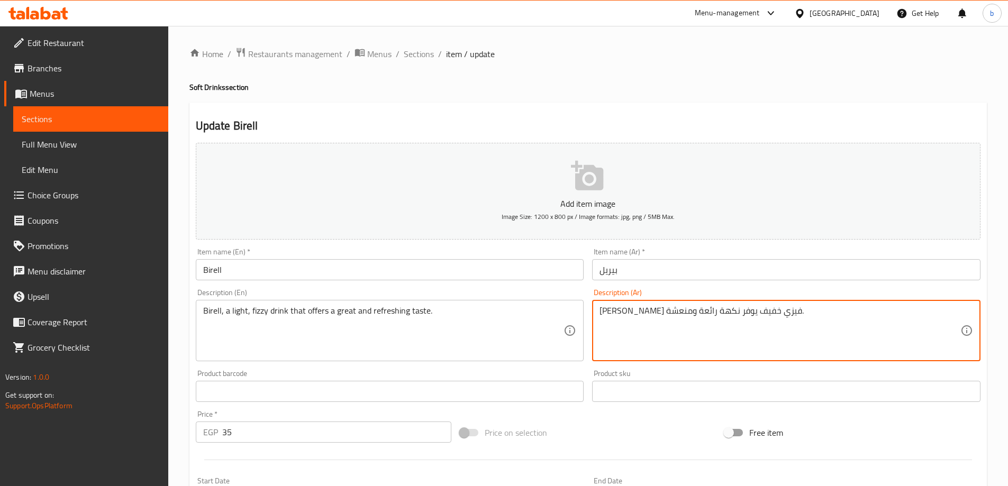
drag, startPoint x: 672, startPoint y: 313, endPoint x: 654, endPoint y: 314, distance: 18.6
click at [634, 312] on textarea "[PERSON_NAME] فيزي خفيف يوفر طعم رائعة ومنعشة." at bounding box center [780, 331] width 361 height 50
click at [601, 312] on textarea "[PERSON_NAME] فيزي خفيف يوفر طعم رائع ومنعشة." at bounding box center [780, 331] width 361 height 50
click at [791, 308] on textarea "[PERSON_NAME] فيزي خفيف يوفر طعم رائع ومنعشة." at bounding box center [780, 331] width 361 height 50
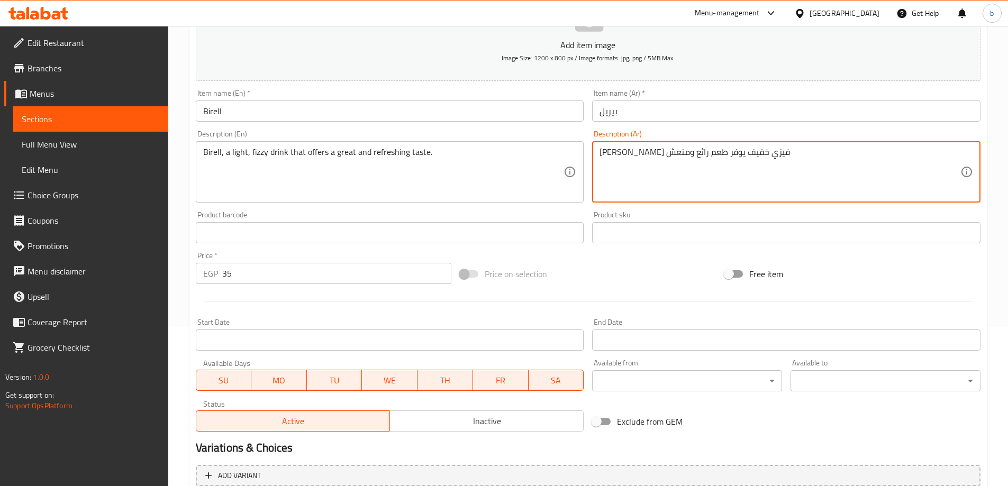
scroll to position [261, 0]
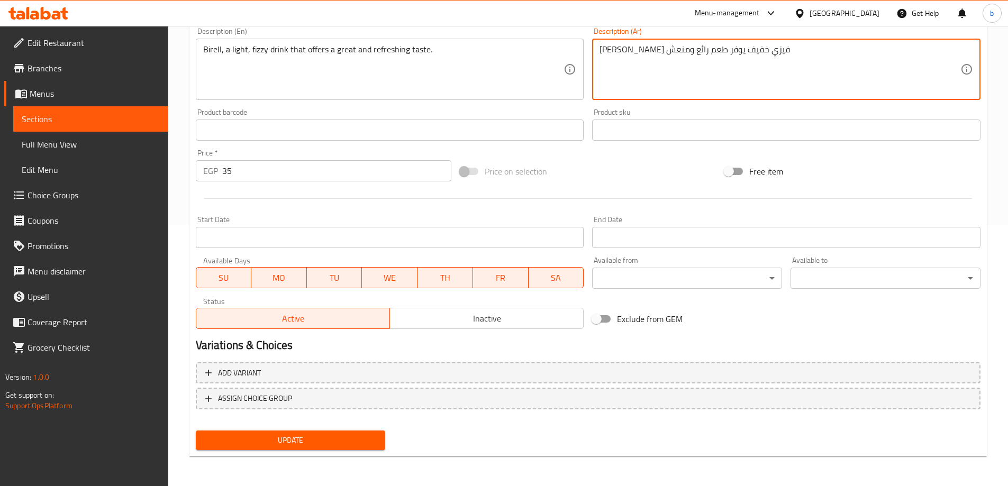
type textarea "[PERSON_NAME] فيزي خفيف يوفر طعم رائع ومنعش"
click at [334, 436] on span "Update" at bounding box center [290, 440] width 173 height 13
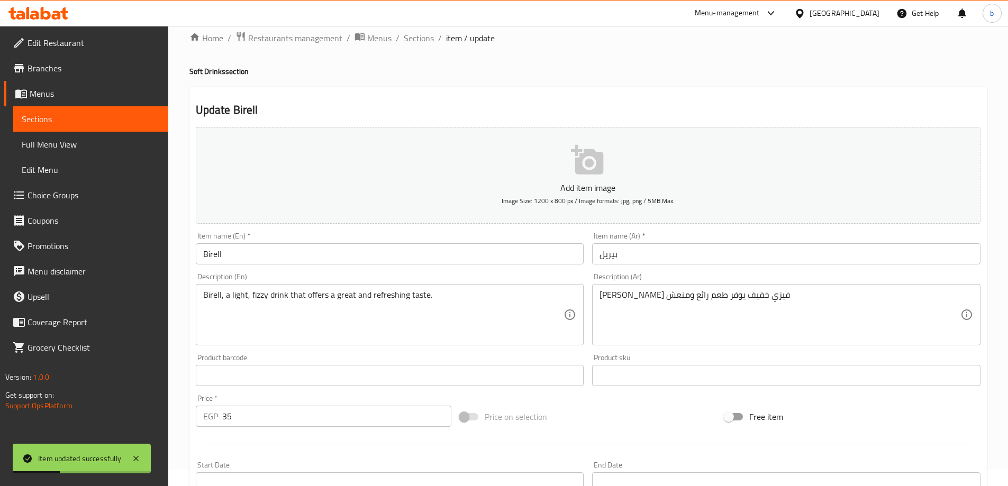
scroll to position [0, 0]
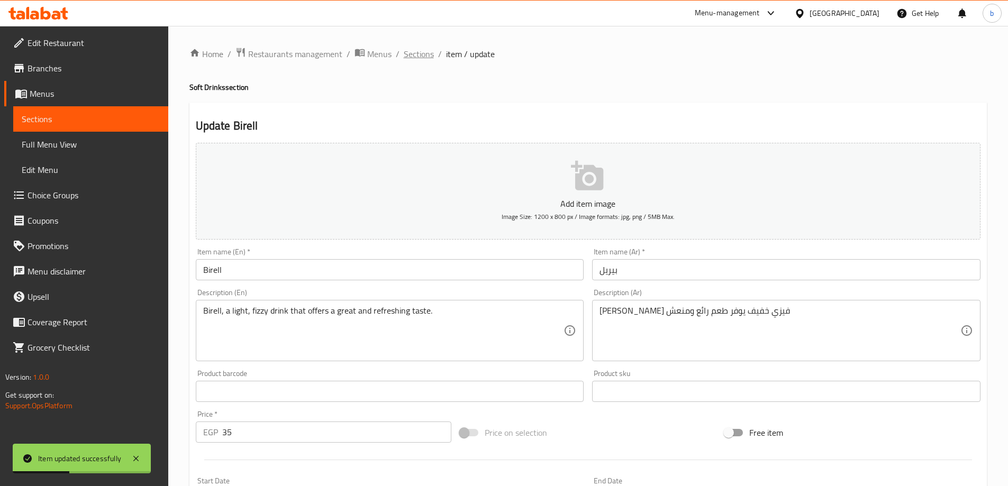
click at [430, 52] on span "Sections" at bounding box center [419, 54] width 30 height 13
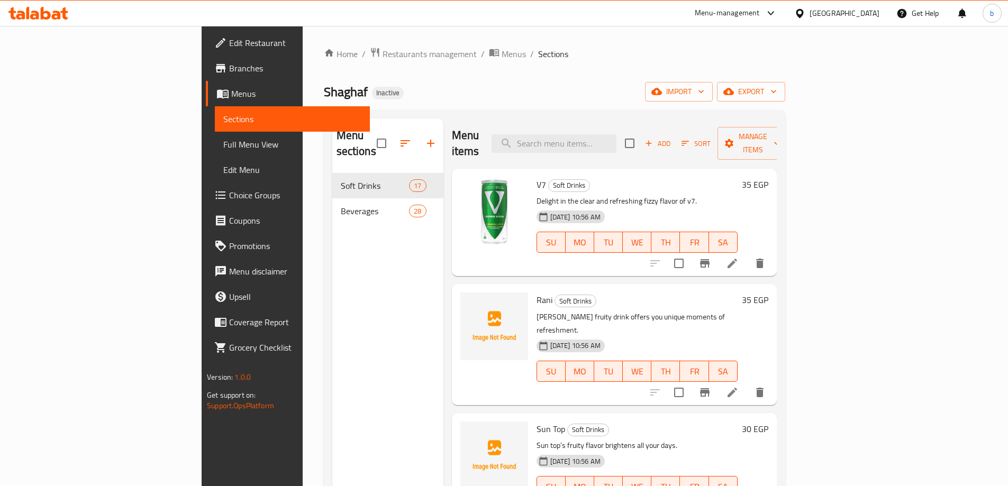
click at [387, 290] on div "Menu sections Soft Drinks 17 Beverages 28" at bounding box center [387, 362] width 111 height 486
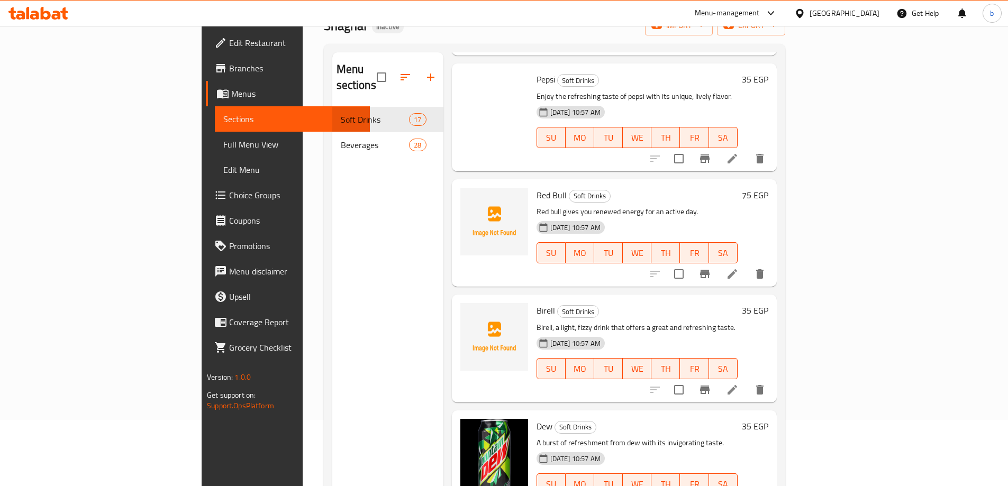
scroll to position [148, 0]
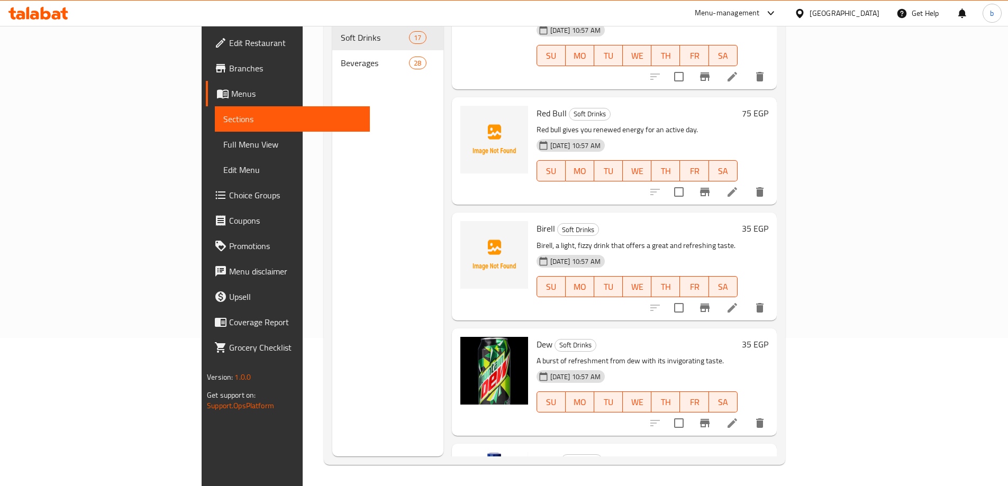
click at [747, 414] on li at bounding box center [733, 423] width 30 height 19
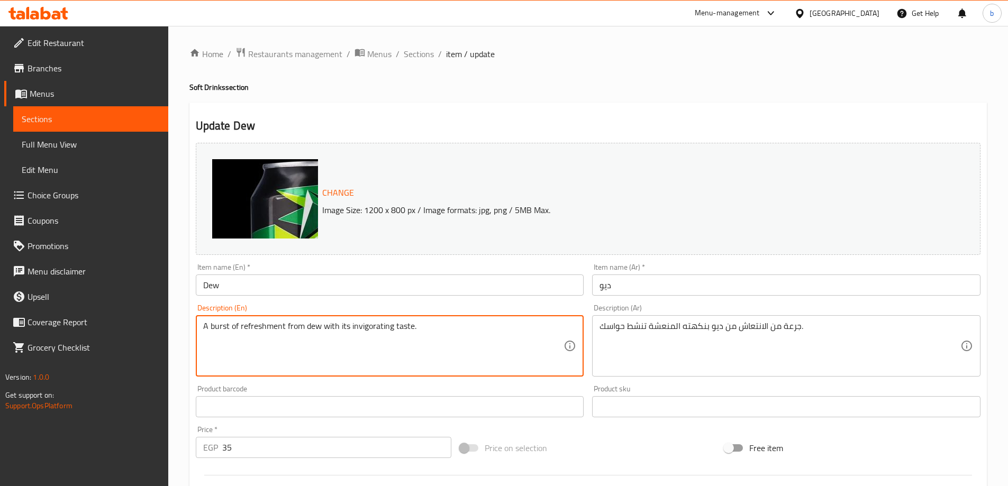
click at [213, 331] on textarea "A burst of refreshment from dew with its invigorating taste." at bounding box center [383, 346] width 361 height 50
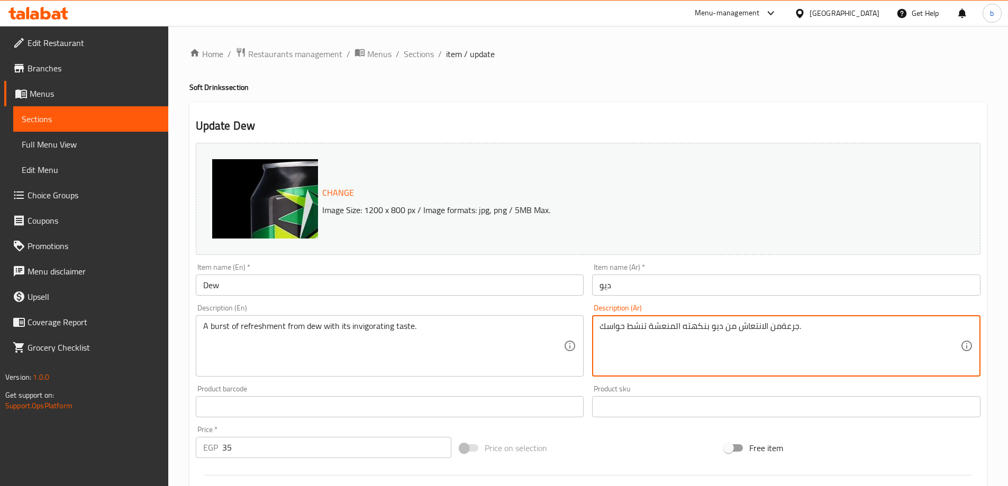
drag, startPoint x: 797, startPoint y: 330, endPoint x: 770, endPoint y: 331, distance: 27.0
click at [770, 331] on textarea "جرعةمن الانتعاش من ديو بنكهته المنعشة تنشط حواسك." at bounding box center [780, 346] width 361 height 50
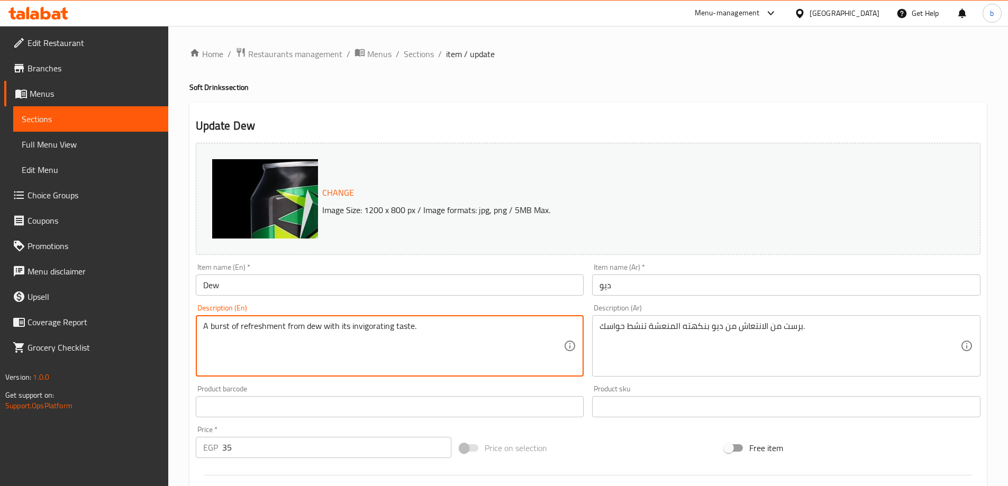
click at [351, 333] on textarea "A burst of refreshment from dew with its invigorating taste." at bounding box center [383, 346] width 361 height 50
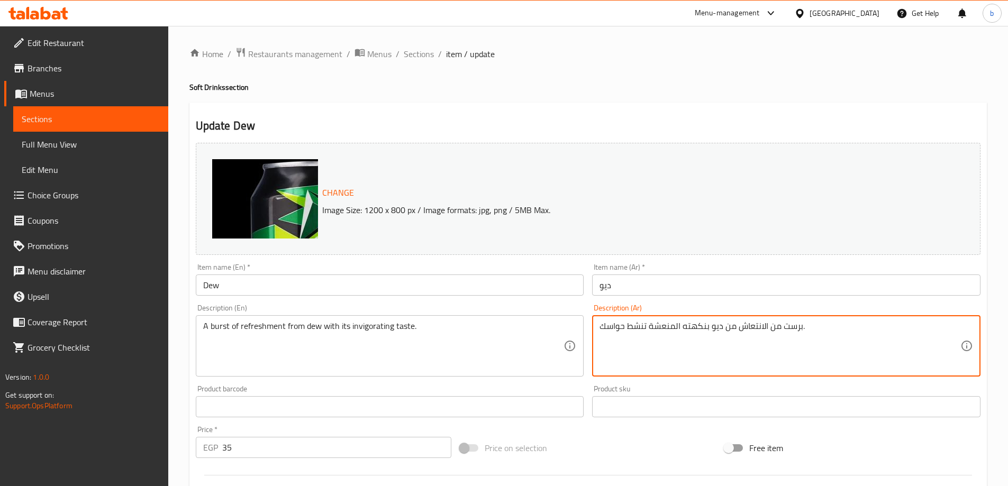
drag, startPoint x: 681, startPoint y: 328, endPoint x: 697, endPoint y: 331, distance: 15.6
click at [679, 326] on textarea "برست من الانتعاش من ديو بنكهته المنعشة تنشط حواسك." at bounding box center [780, 346] width 361 height 50
drag, startPoint x: 682, startPoint y: 327, endPoint x: 494, endPoint y: 336, distance: 188.1
click at [494, 336] on div "Change Image Size: 1200 x 800 px / Image formats: jpg, png / 5MB Max. Item name…" at bounding box center [588, 375] width 793 height 472
drag, startPoint x: 623, startPoint y: 330, endPoint x: 589, endPoint y: 338, distance: 35.4
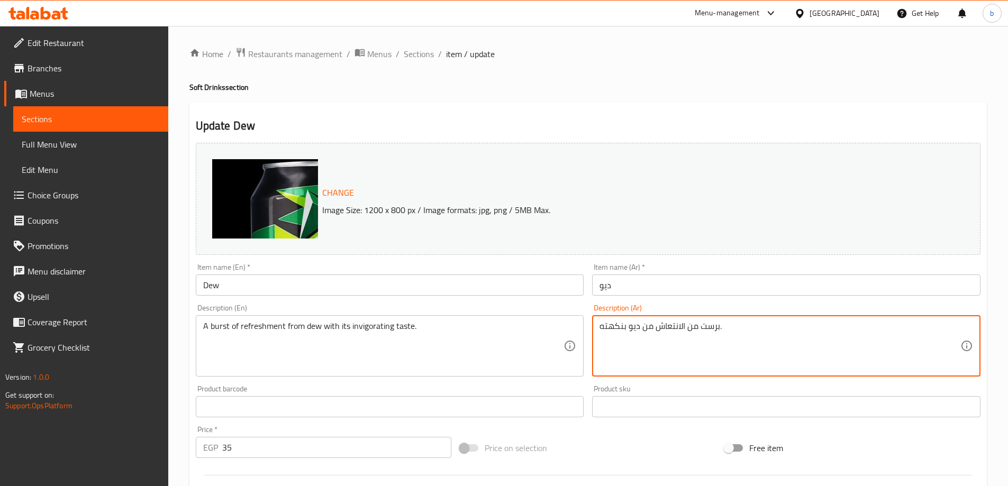
click at [589, 338] on div "Description (Ar) برست من الانتعاش من ديو بنكهته. Description (Ar)" at bounding box center [786, 340] width 397 height 81
paste textarea "طعم منشط."
click at [640, 328] on textarea "برست من الانتعاش من ديو ب طعم منشط.." at bounding box center [780, 346] width 361 height 50
type textarea "برست من الانتعاش من ديو بطعم منشط.."
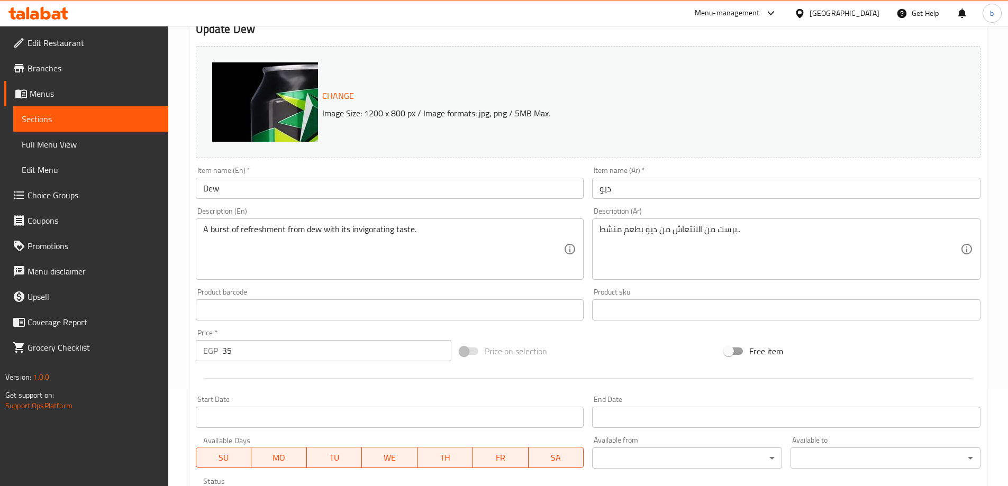
scroll to position [277, 0]
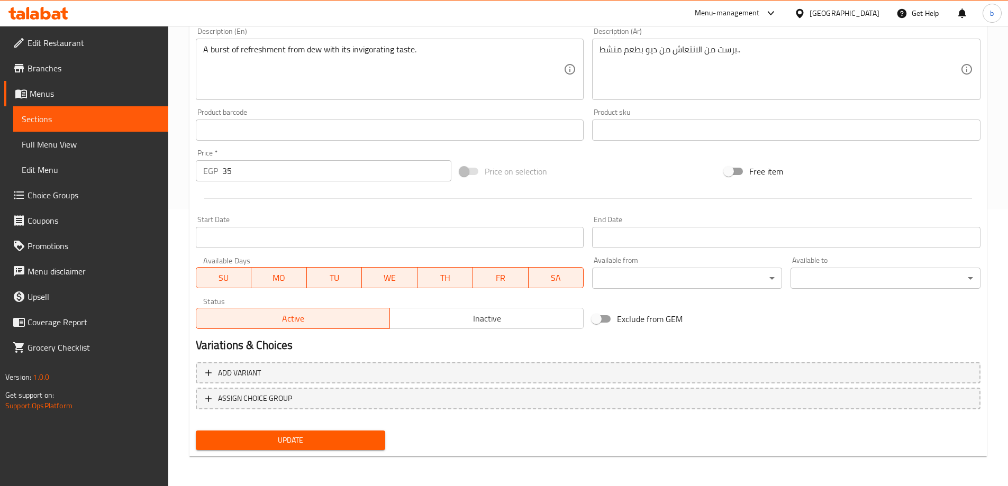
click at [275, 445] on span "Update" at bounding box center [290, 440] width 173 height 13
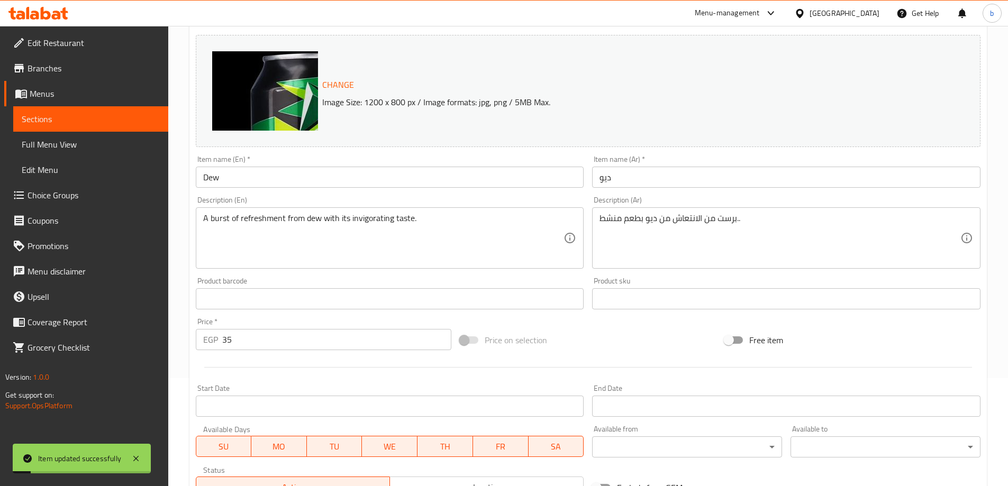
scroll to position [0, 0]
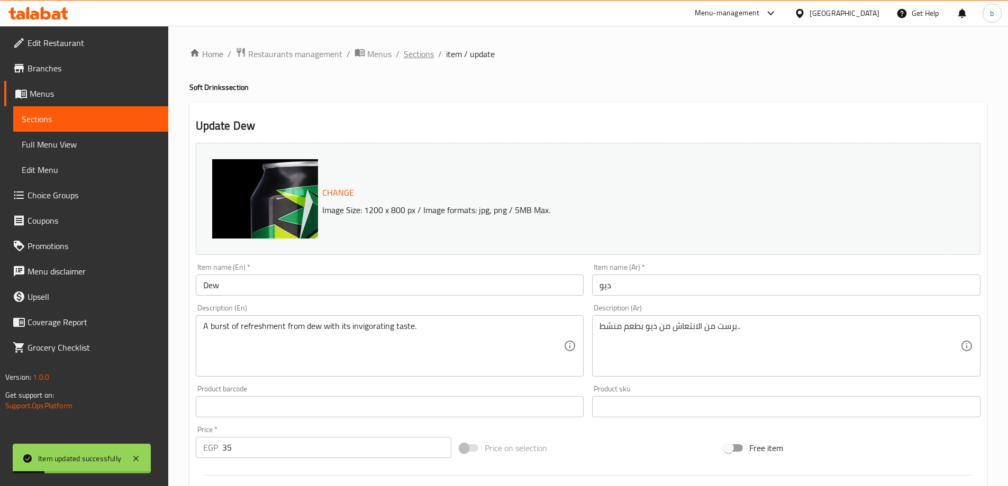
click at [413, 55] on span "Sections" at bounding box center [419, 54] width 30 height 13
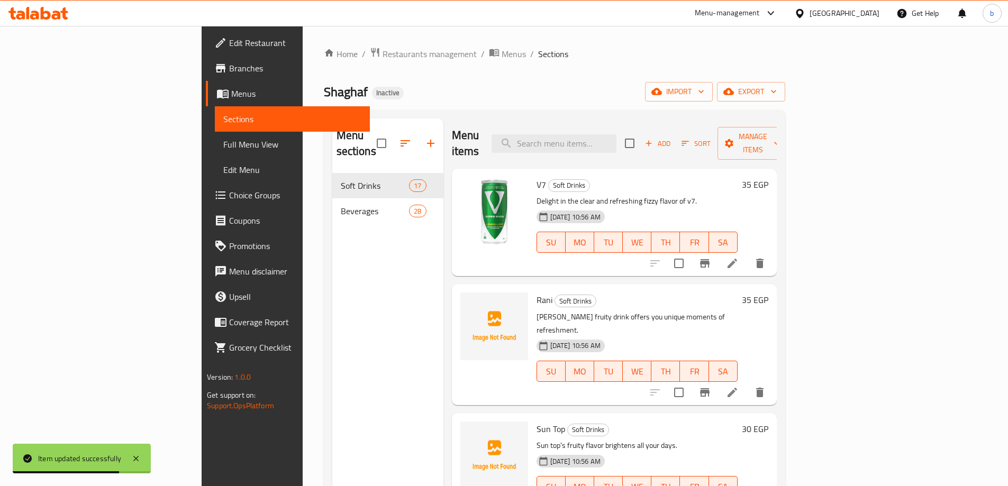
click at [383, 332] on div "Menu sections Soft Drinks 17 Beverages 28" at bounding box center [387, 362] width 111 height 486
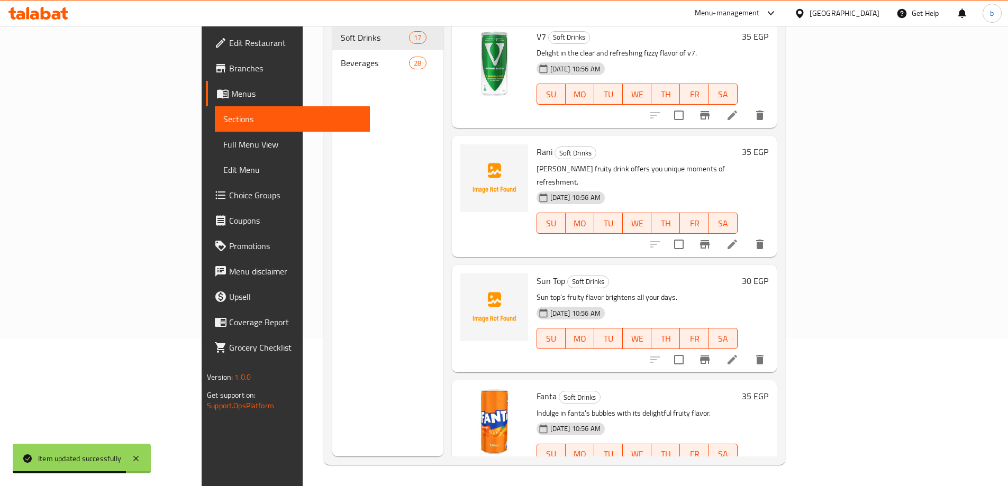
scroll to position [1506, 0]
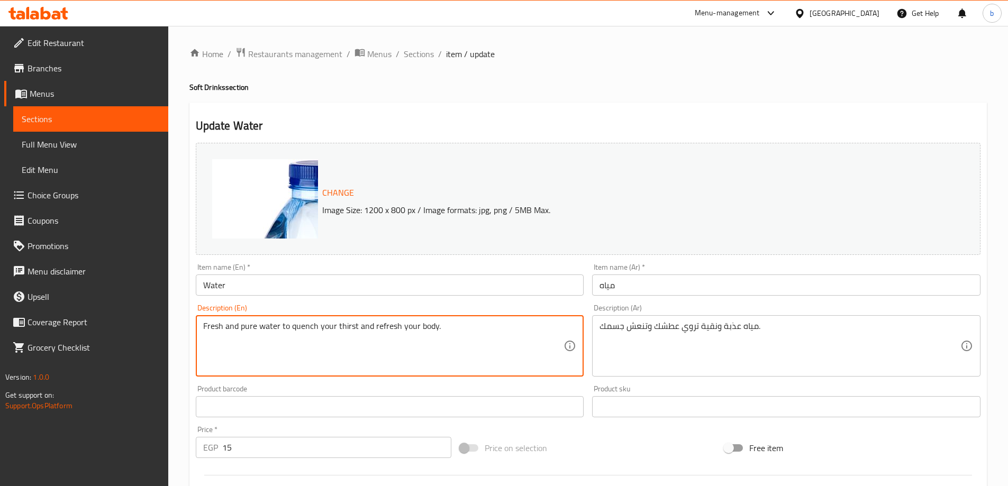
click at [244, 333] on textarea "Fresh and pure water to quench your thirst and refresh your body." at bounding box center [383, 346] width 361 height 50
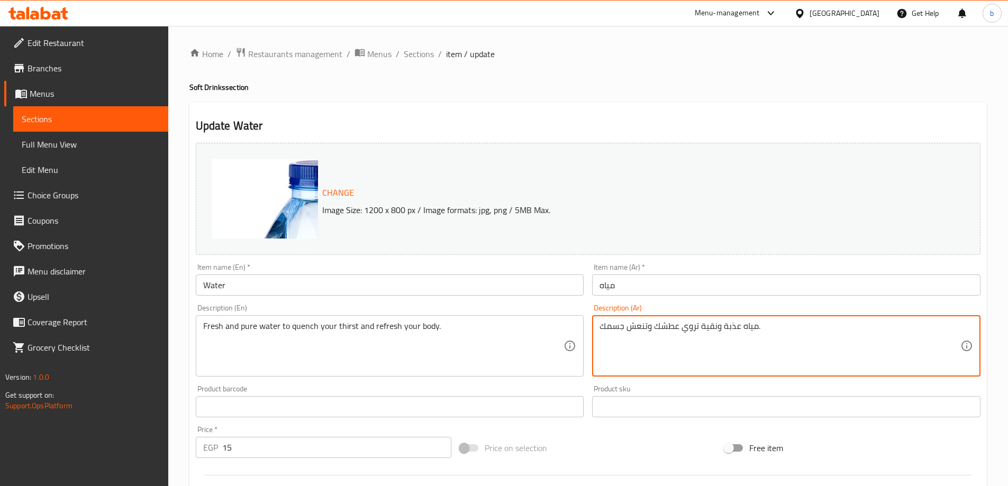
click at [644, 330] on textarea "مياه عذبة ونقية تروي عطشك وتنعش جسمك." at bounding box center [780, 346] width 361 height 50
paste textarea "اء عذب ونقي لإرواء عطشك وإنعا"
click at [750, 328] on textarea "ماء عذب ونقي لإرواء عطشك وإنعاش جسمك." at bounding box center [780, 346] width 361 height 50
click at [746, 328] on textarea "مياء عذب ونقي لإرواء عطشك وإنعاش جسمك." at bounding box center [780, 346] width 361 height 50
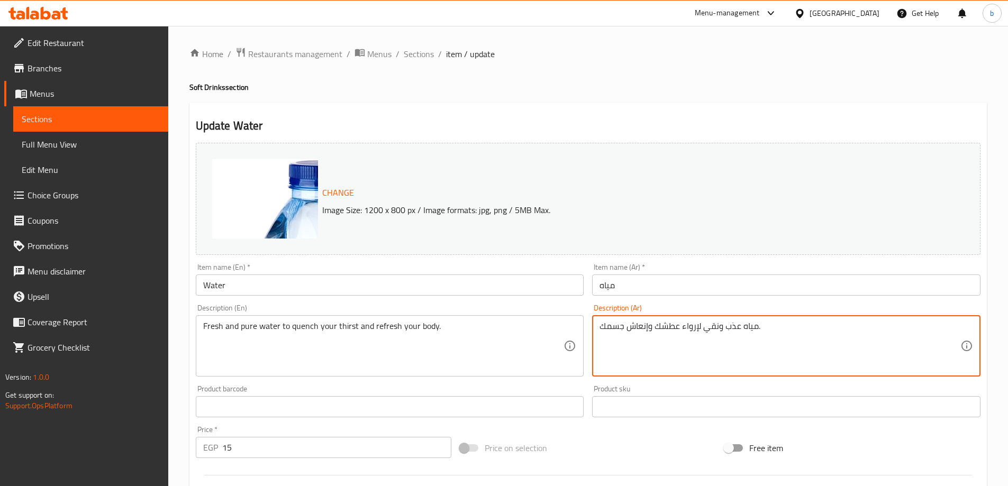
drag, startPoint x: 727, startPoint y: 328, endPoint x: 739, endPoint y: 327, distance: 12.7
click at [739, 327] on textarea "مياه عذب ونقي لإرواء عطشك وإنعاش جسمك." at bounding box center [780, 346] width 361 height 50
click at [208, 325] on textarea "Fresh and pure water to quench your thirst and refresh your body." at bounding box center [383, 346] width 361 height 50
drag, startPoint x: 726, startPoint y: 327, endPoint x: 745, endPoint y: 331, distance: 19.5
click at [703, 328] on textarea "مياه فريش ونقي لإرواء عطشك وإنعاش جسمك." at bounding box center [780, 346] width 361 height 50
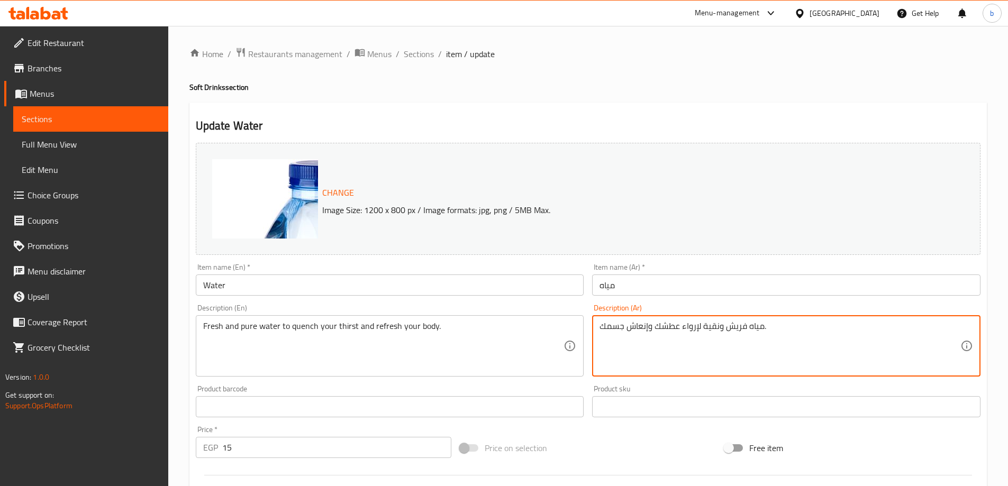
click at [649, 329] on textarea "مياه فريش ونقية لإرواء عطشك وإنعاش جسمك." at bounding box center [780, 346] width 361 height 50
drag, startPoint x: 727, startPoint y: 329, endPoint x: 746, endPoint y: 328, distance: 19.1
click at [746, 328] on textarea "مياه فريش ونقية لإرواء عطشك وإنعاش جسمك." at bounding box center [780, 346] width 361 height 50
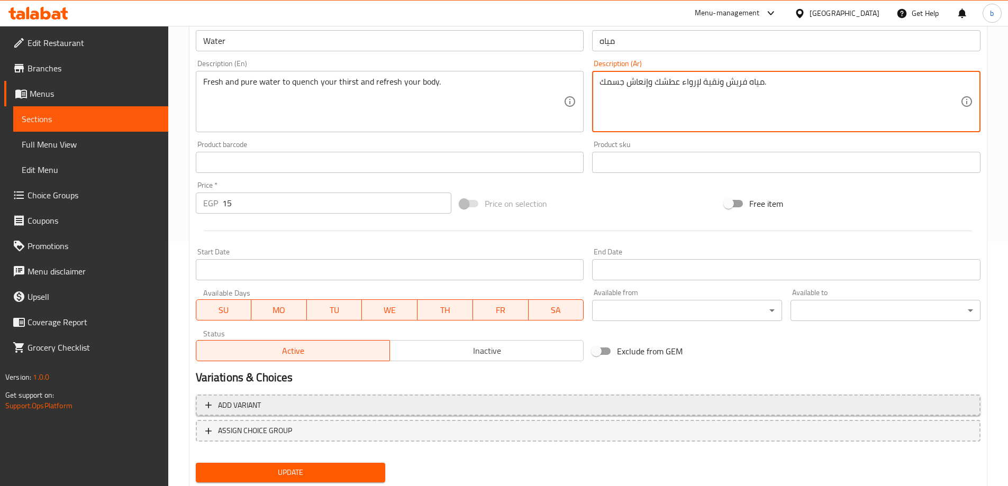
scroll to position [277, 0]
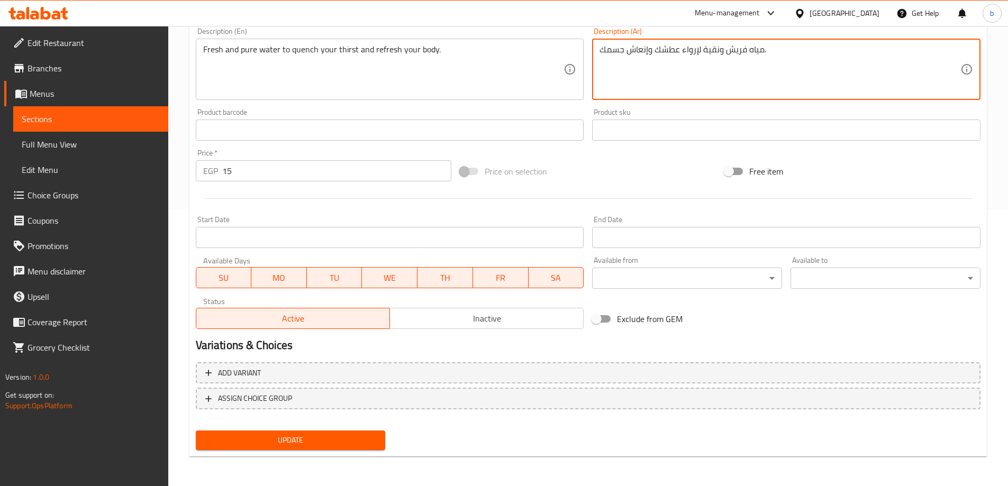
type textarea "مياه فريش ونقية لإرواء عطشك وإنعاش جسمك."
click at [311, 437] on span "Update" at bounding box center [290, 440] width 173 height 13
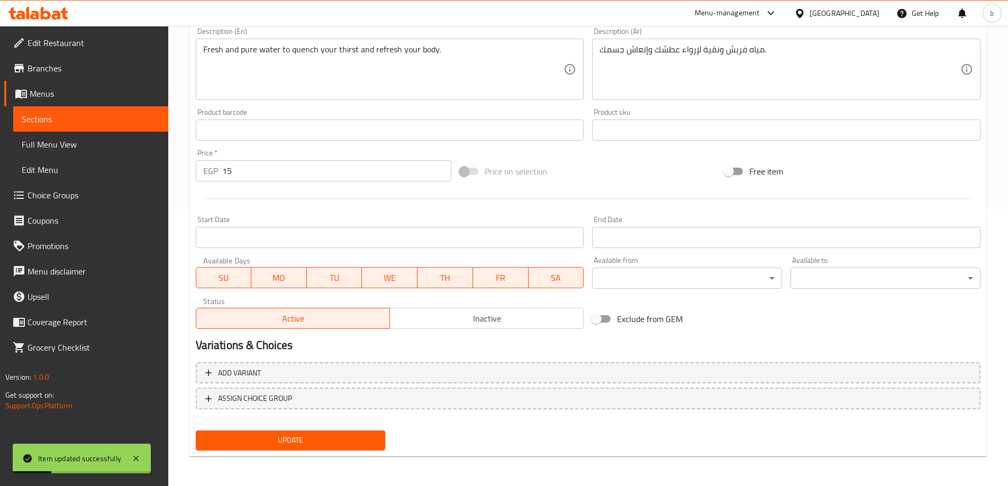
scroll to position [0, 0]
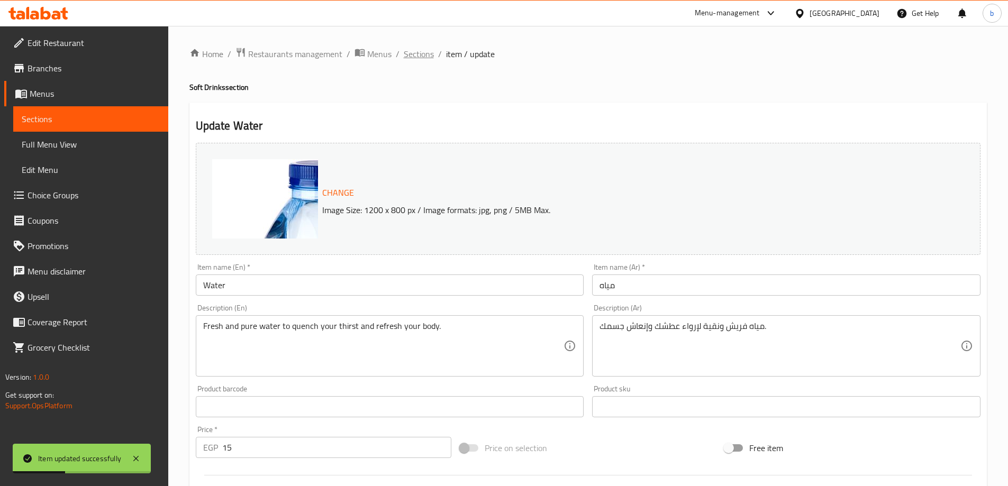
click at [423, 48] on span "Sections" at bounding box center [419, 54] width 30 height 13
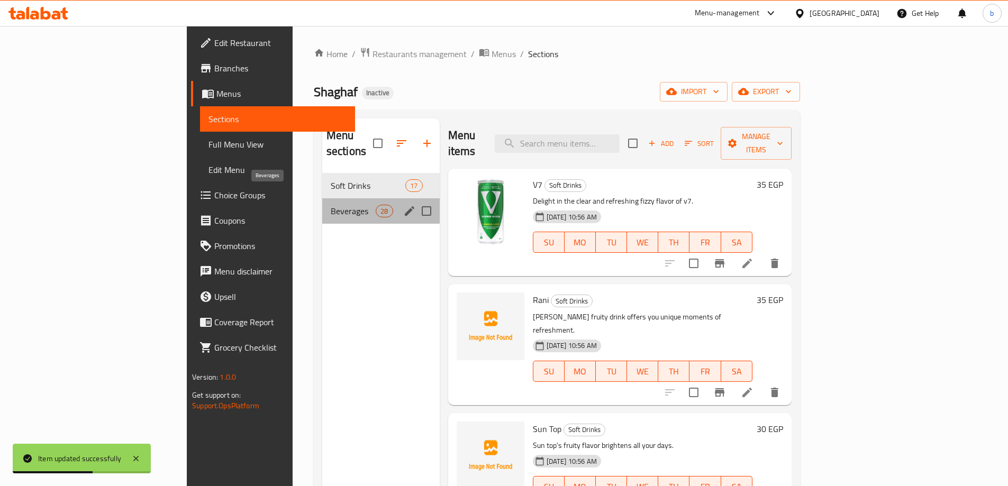
click at [331, 205] on span "Beverages" at bounding box center [353, 211] width 45 height 13
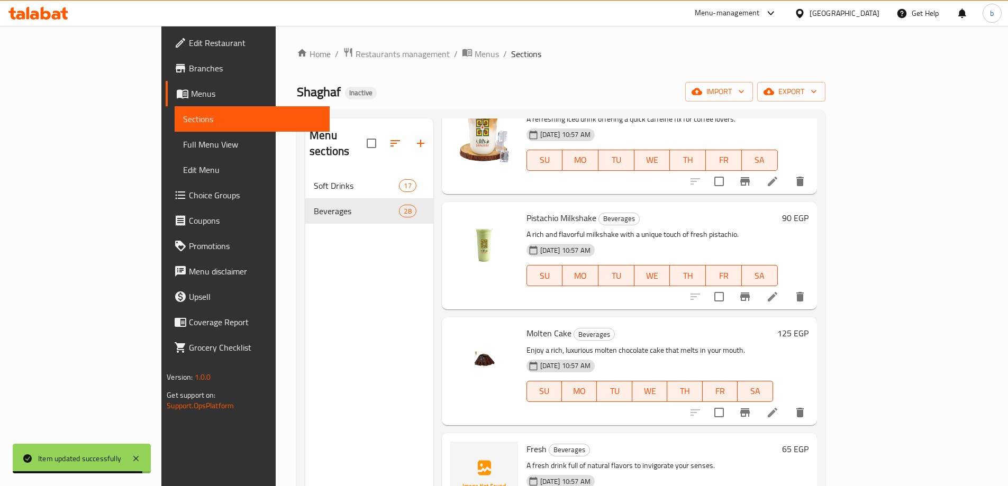
scroll to position [2778, 0]
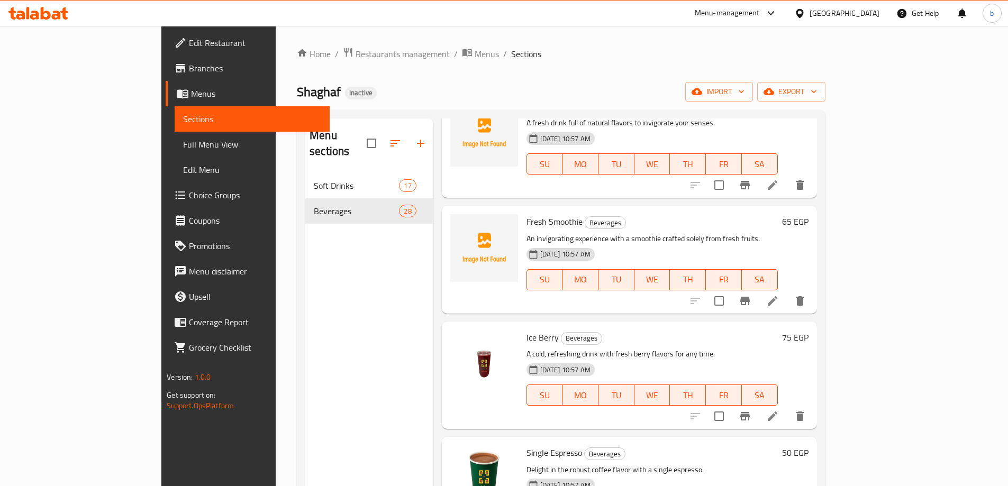
click at [538, 214] on span "Fresh Smoothie" at bounding box center [555, 222] width 56 height 16
copy h6 "Fresh Smoothie"
click at [742, 214] on h6 "Fresh Smoothie Beverages" at bounding box center [652, 221] width 251 height 15
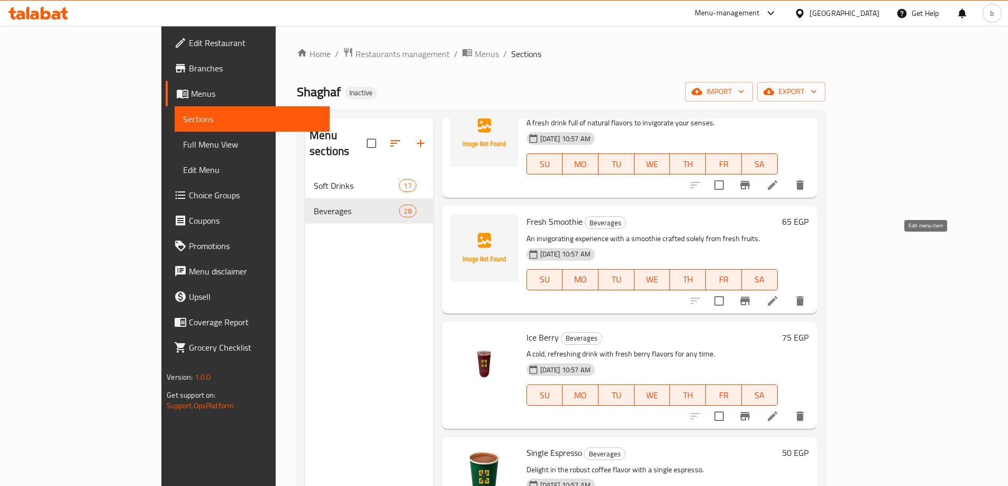
click at [779, 295] on icon at bounding box center [772, 301] width 13 height 13
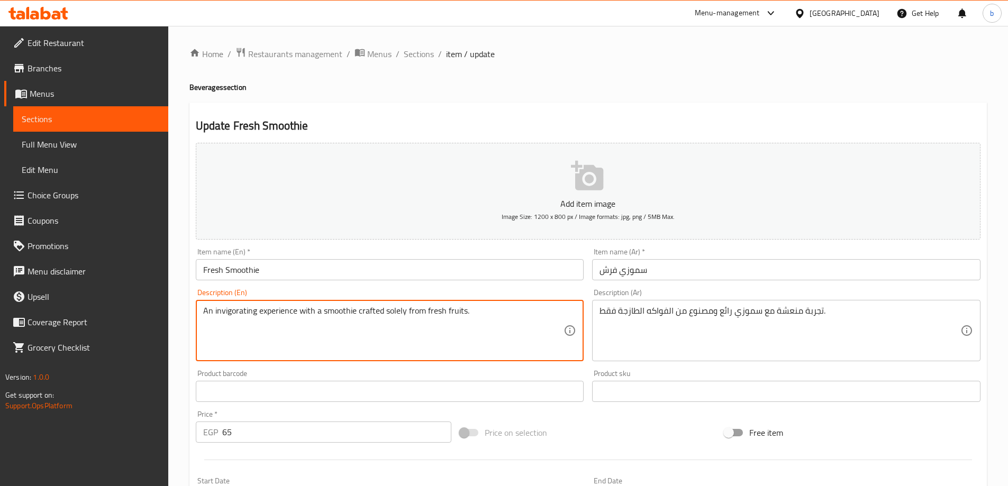
drag, startPoint x: 392, startPoint y: 311, endPoint x: 399, endPoint y: 327, distance: 17.8
click at [394, 328] on textarea "An invigorating experience with a smoothie crafted solely from fresh fruits." at bounding box center [383, 331] width 361 height 50
click at [399, 314] on textarea "An invigorating experience with a smoothie crafted solely from fresh fruits." at bounding box center [383, 331] width 361 height 50
click at [392, 312] on textarea "An invigorating experience with a smoothie crafted solely from fresh fruits." at bounding box center [383, 331] width 361 height 50
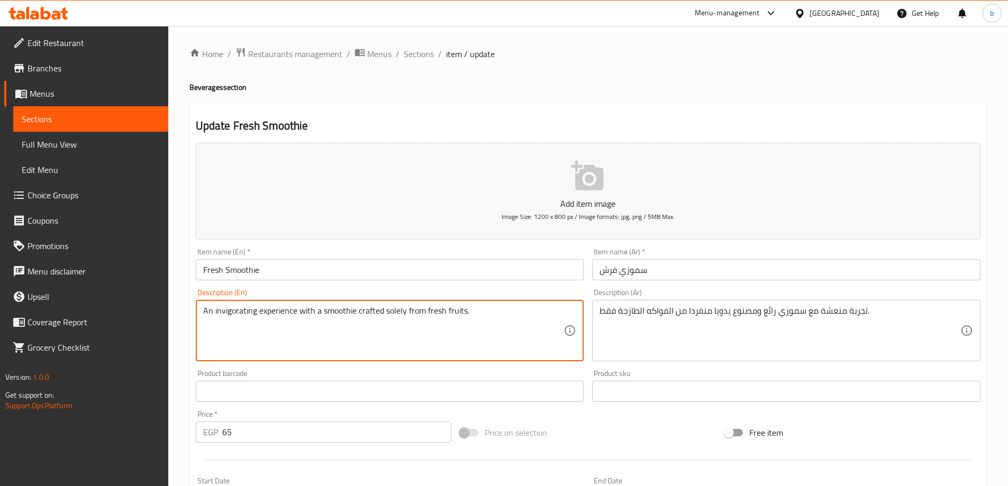
click at [392, 312] on textarea "An invigorating experience with a smoothie crafted solely from fresh fruits." at bounding box center [383, 331] width 361 height 50
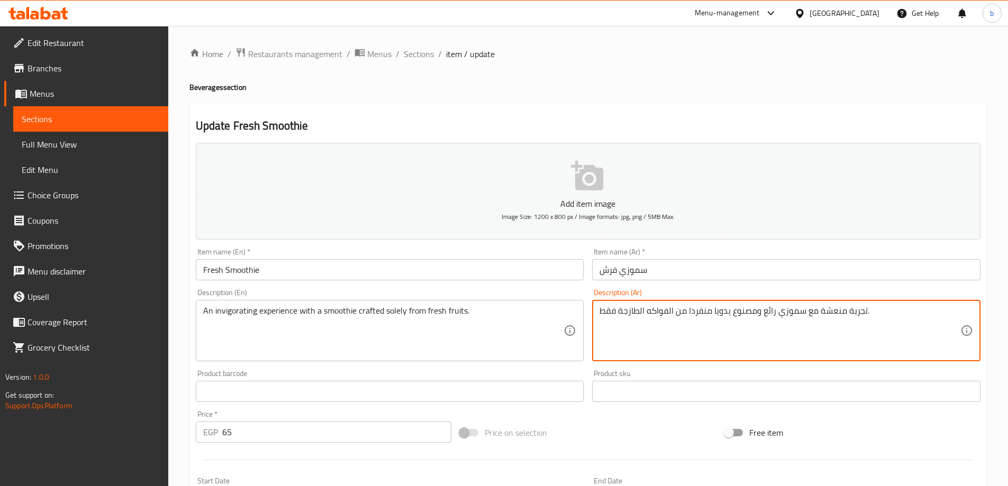
drag, startPoint x: 711, startPoint y: 311, endPoint x: 689, endPoint y: 313, distance: 22.9
drag, startPoint x: 616, startPoint y: 316, endPoint x: 599, endPoint y: 317, distance: 16.4
click at [599, 317] on div "تجربة منعشة مع سموزي رائع ومصنوع يدويا بمفرده من الفواكه الطازجة فقط. Descripti…" at bounding box center [786, 330] width 388 height 61
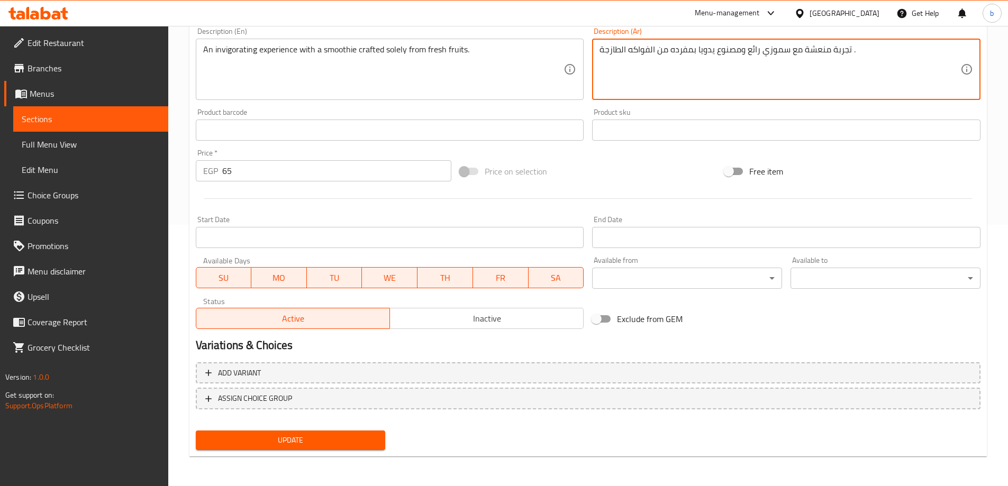
type textarea "تجربة منعشة مع سموزي رائع ومصنوع يدويا بمفرده من الفواكه الطازجة ."
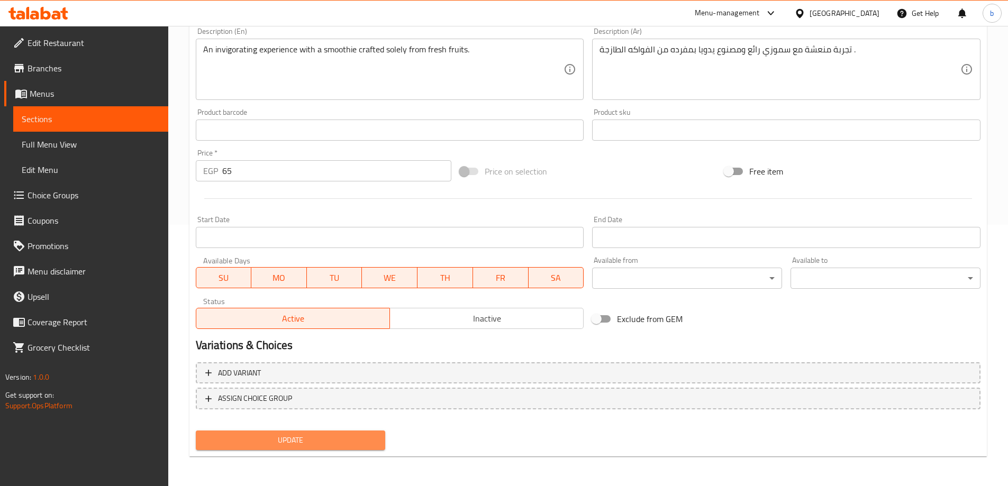
click at [354, 435] on span "Update" at bounding box center [290, 440] width 173 height 13
